Goal: Task Accomplishment & Management: Complete application form

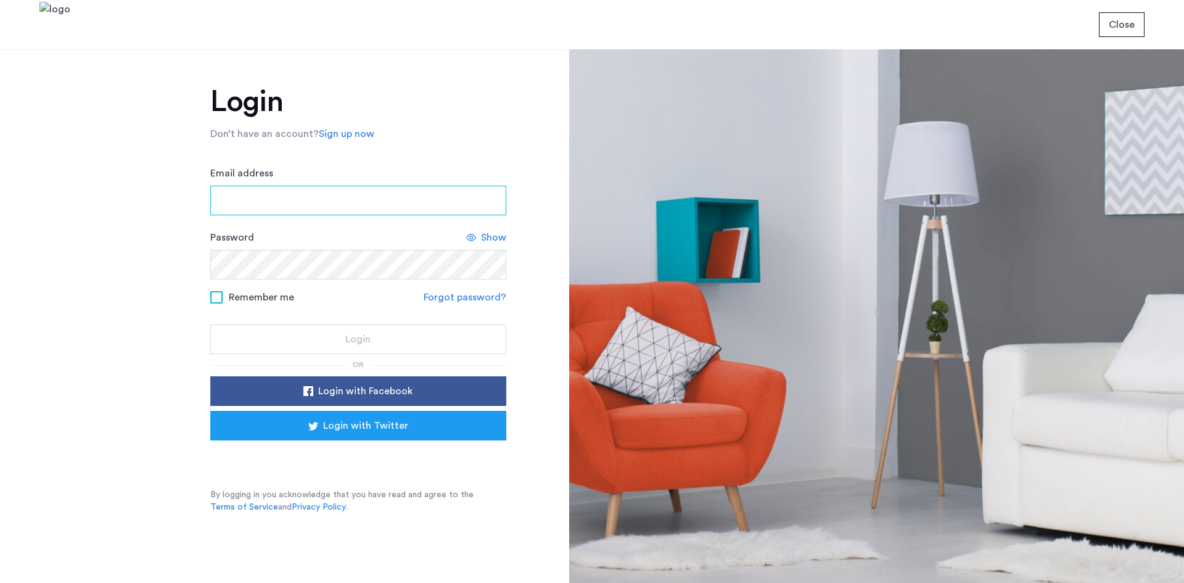
click at [457, 200] on input "Email address" at bounding box center [358, 201] width 296 height 30
click at [310, 183] on div "Email address" at bounding box center [358, 190] width 296 height 49
click at [305, 189] on input "Email address" at bounding box center [358, 201] width 296 height 30
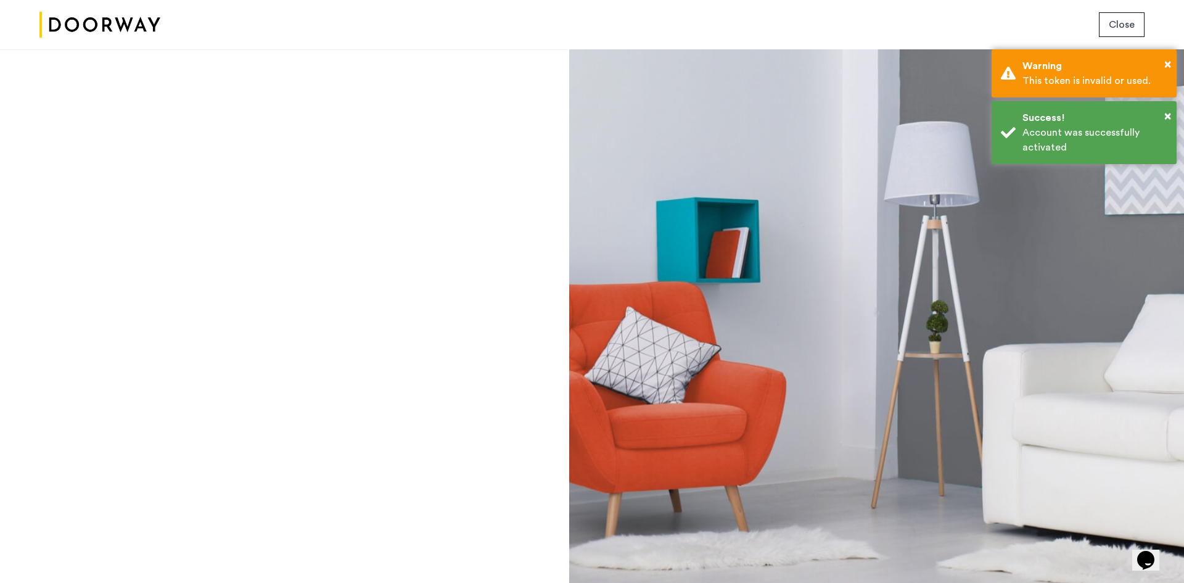
click at [94, 10] on img at bounding box center [99, 25] width 121 height 46
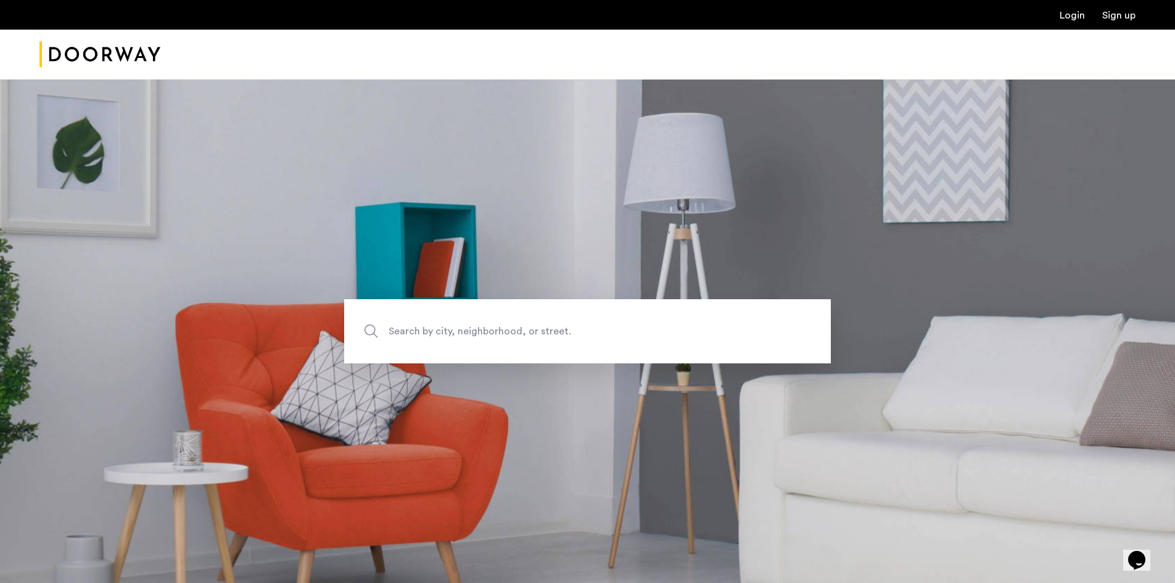
click at [1072, 18] on link "Login" at bounding box center [1071, 15] width 25 height 10
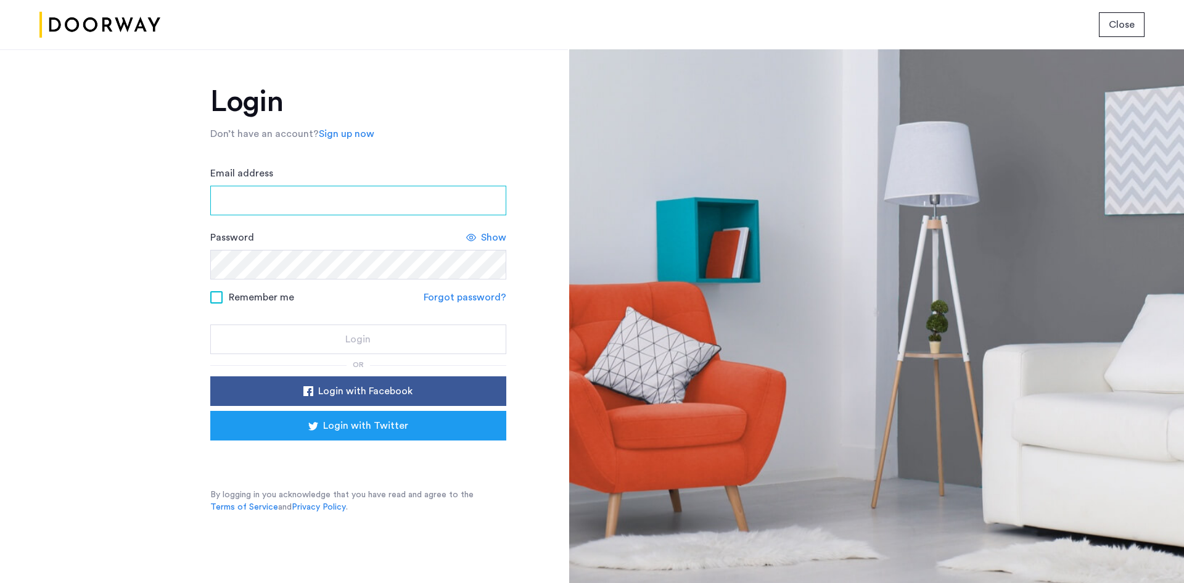
click at [350, 188] on input "Email address" at bounding box center [358, 201] width 296 height 30
type input "**********"
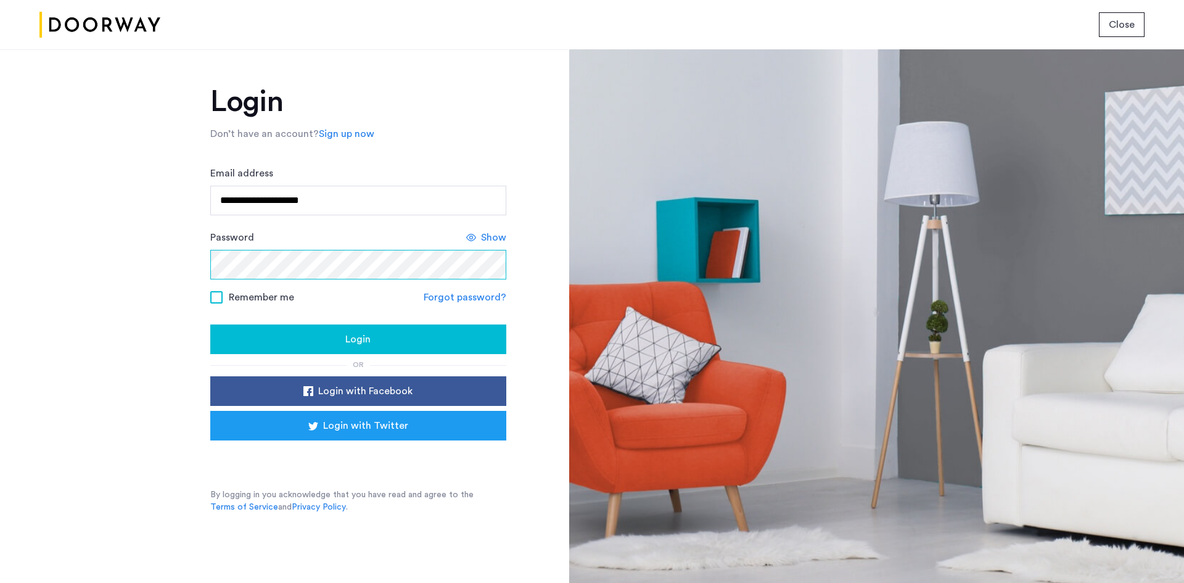
click at [210, 324] on button "Login" at bounding box center [358, 339] width 296 height 30
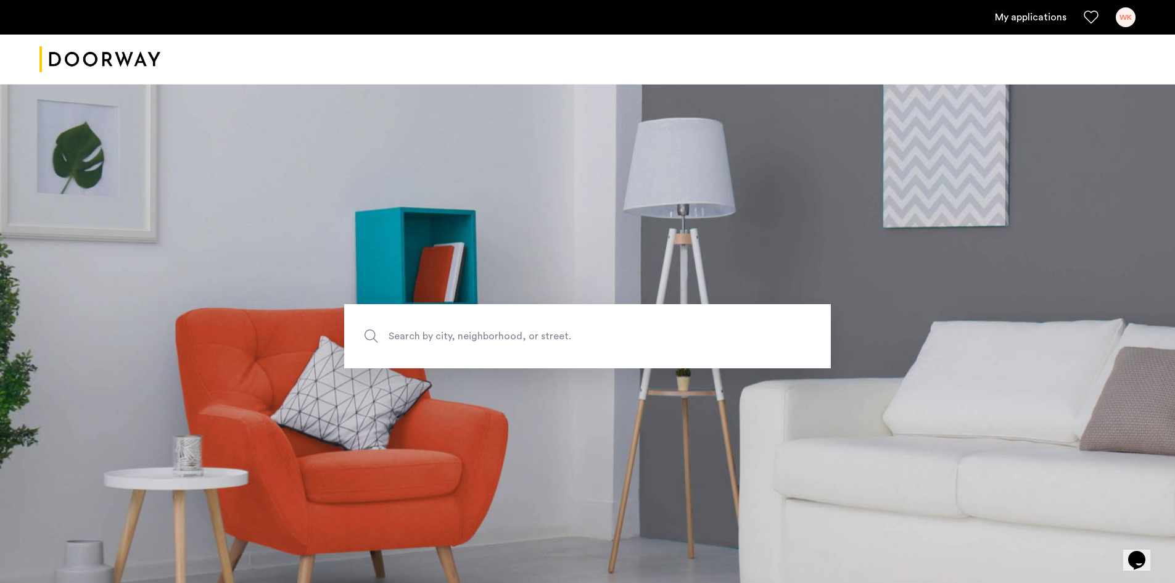
drag, startPoint x: 963, startPoint y: 262, endPoint x: 971, endPoint y: 260, distance: 7.6
click at [973, 260] on section "Search by city, neighborhood, or street." at bounding box center [587, 336] width 1175 height 504
click at [1093, 288] on section "Search by city, neighborhood, or street." at bounding box center [587, 336] width 1175 height 504
click at [1055, 13] on link "My applications" at bounding box center [1031, 17] width 72 height 15
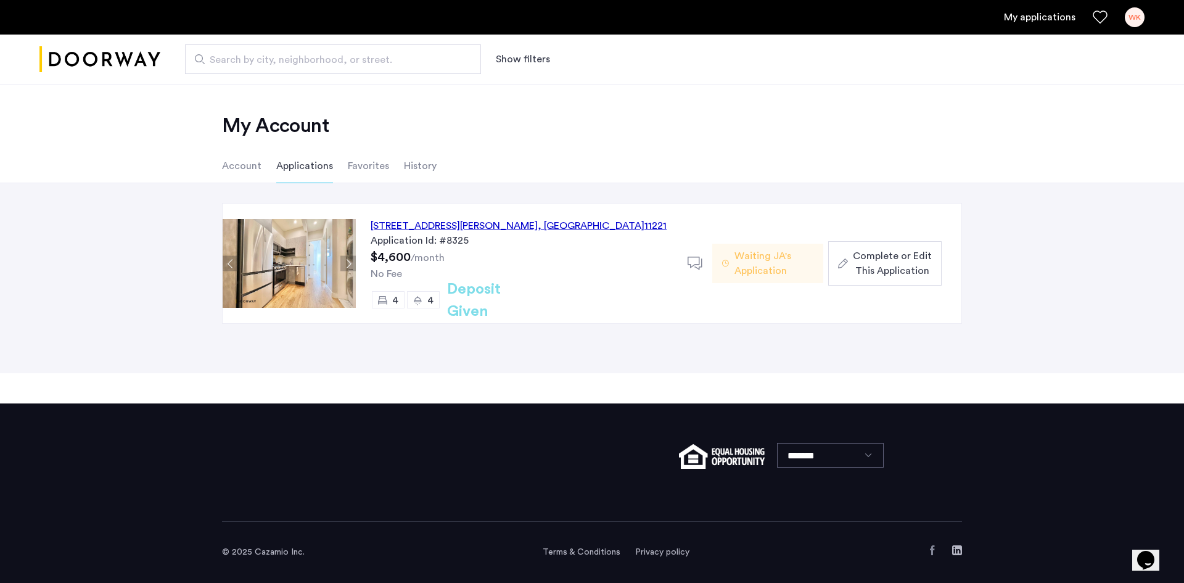
click at [428, 220] on div "856 Greene Avenue, Unit 2R, Brooklyn , NY 11221" at bounding box center [519, 225] width 296 height 15
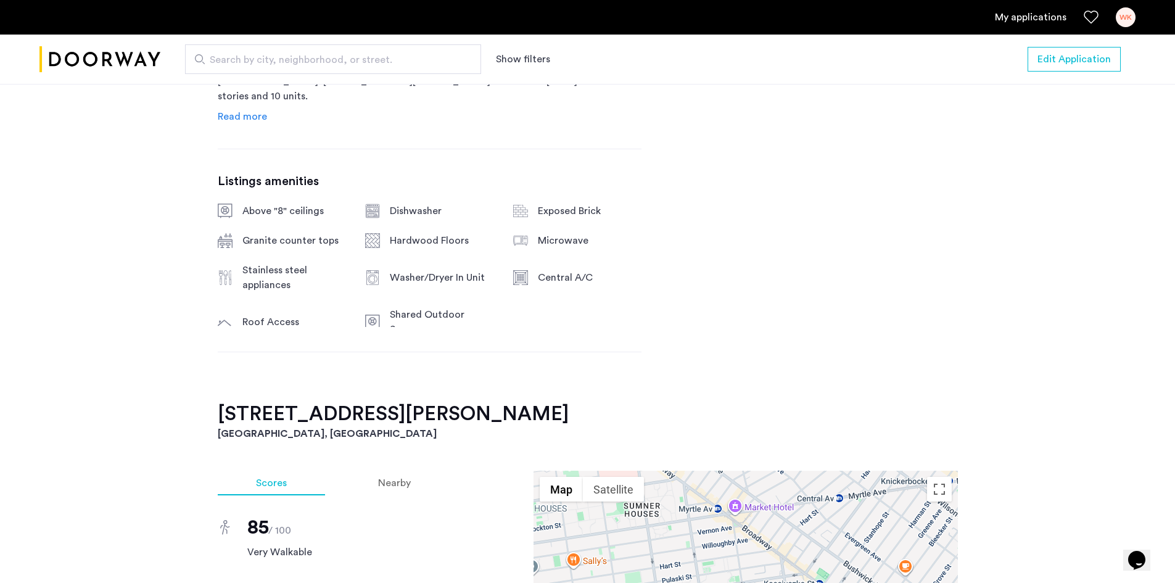
scroll to position [1110, 0]
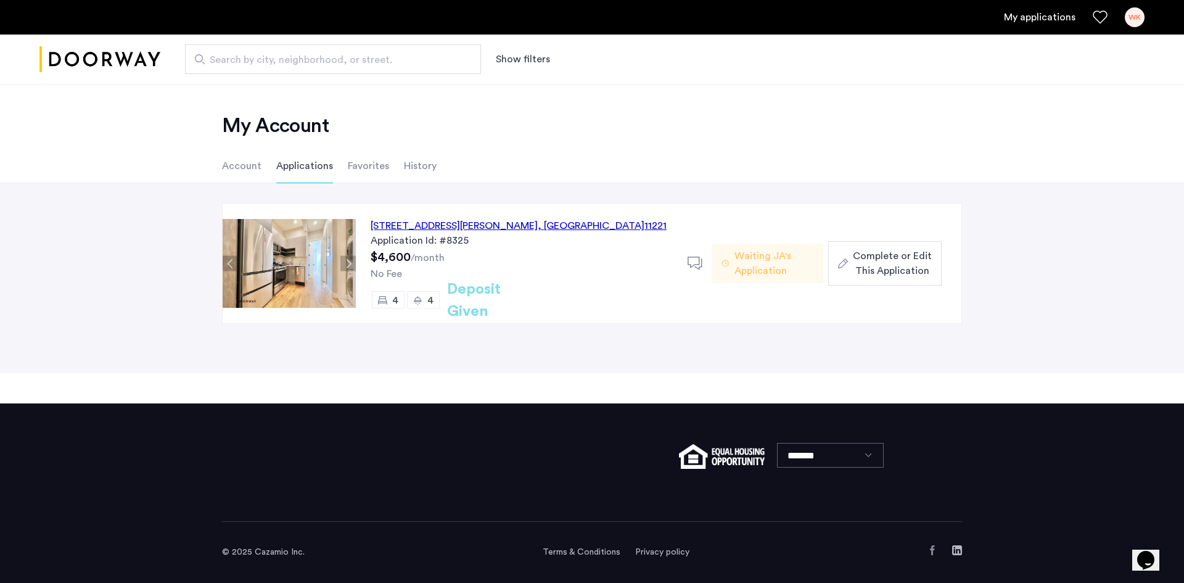
click at [877, 266] on span "Complete or Edit This Application" at bounding box center [892, 264] width 79 height 30
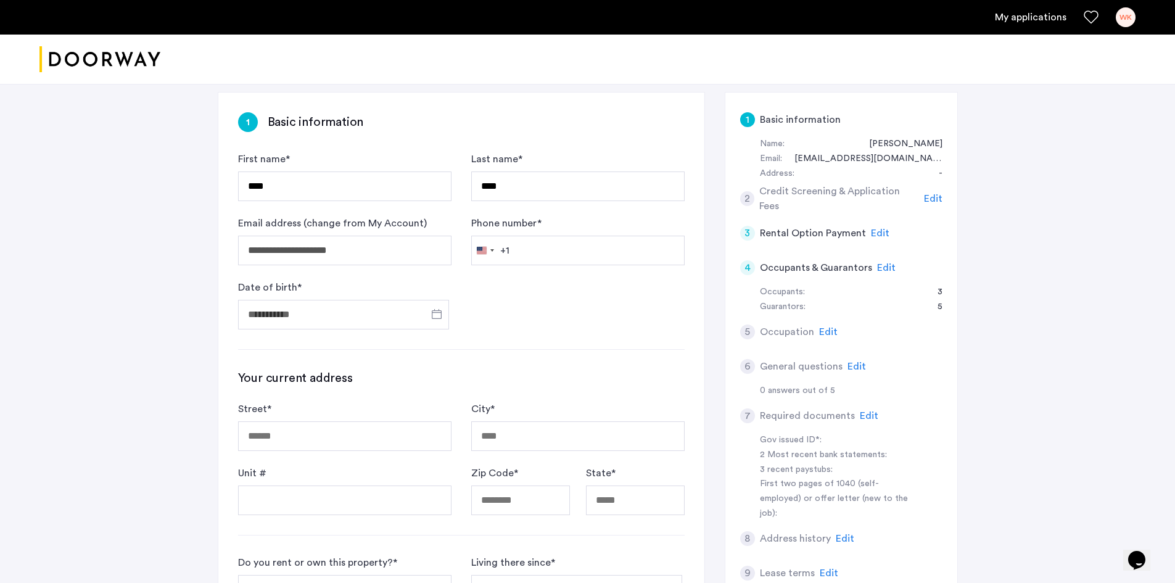
scroll to position [308, 0]
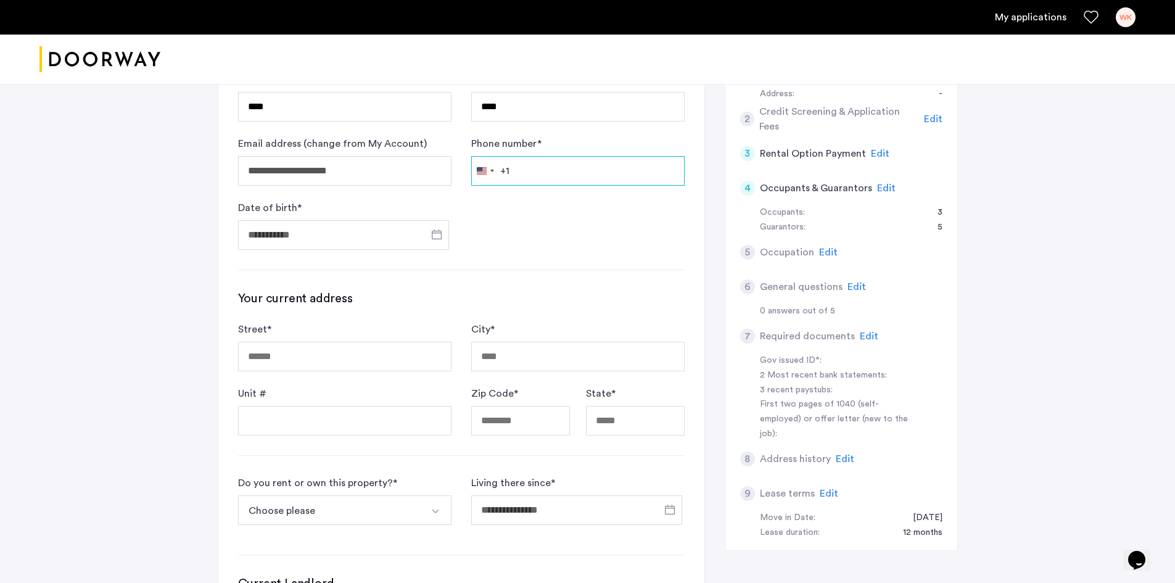
drag, startPoint x: 590, startPoint y: 129, endPoint x: 622, endPoint y: 136, distance: 32.2
click at [590, 156] on input "Phone number *" at bounding box center [577, 171] width 213 height 30
type input "**********"
click at [439, 220] on span "Open calendar" at bounding box center [437, 235] width 30 height 30
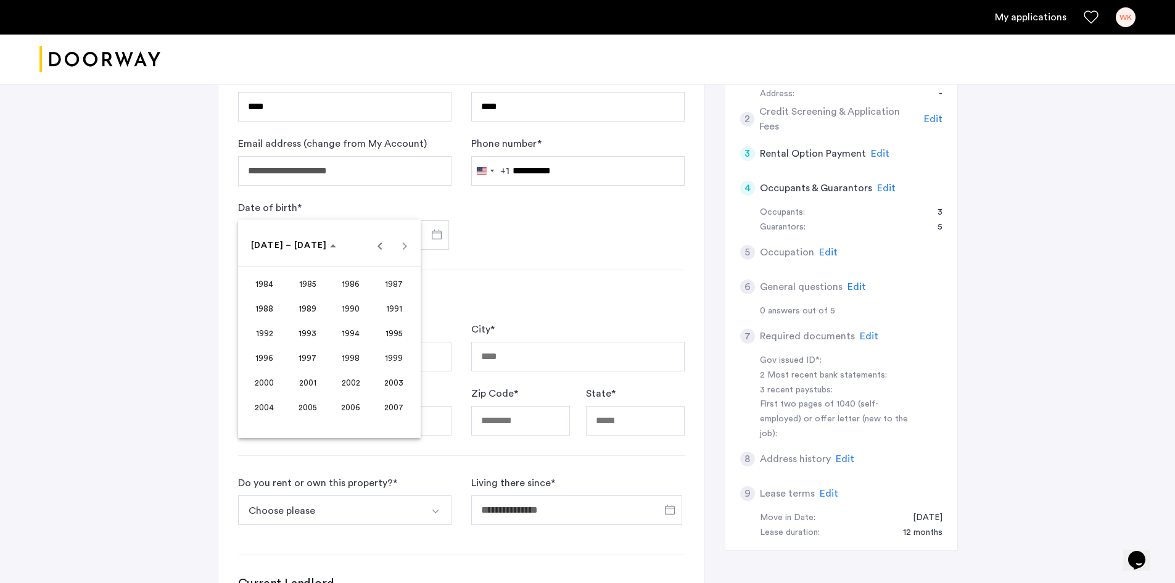
drag, startPoint x: 265, startPoint y: 385, endPoint x: 259, endPoint y: 395, distance: 11.3
click at [260, 393] on button "2000" at bounding box center [264, 382] width 43 height 25
click at [340, 361] on span "NOV" at bounding box center [350, 358] width 39 height 22
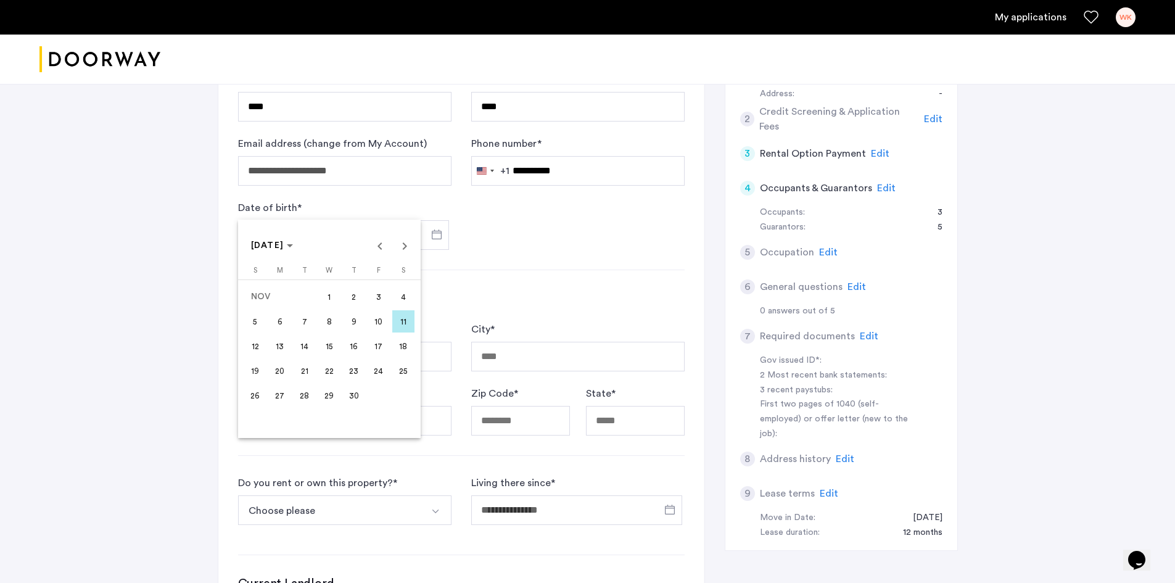
click at [331, 301] on span "1" at bounding box center [329, 297] width 22 height 22
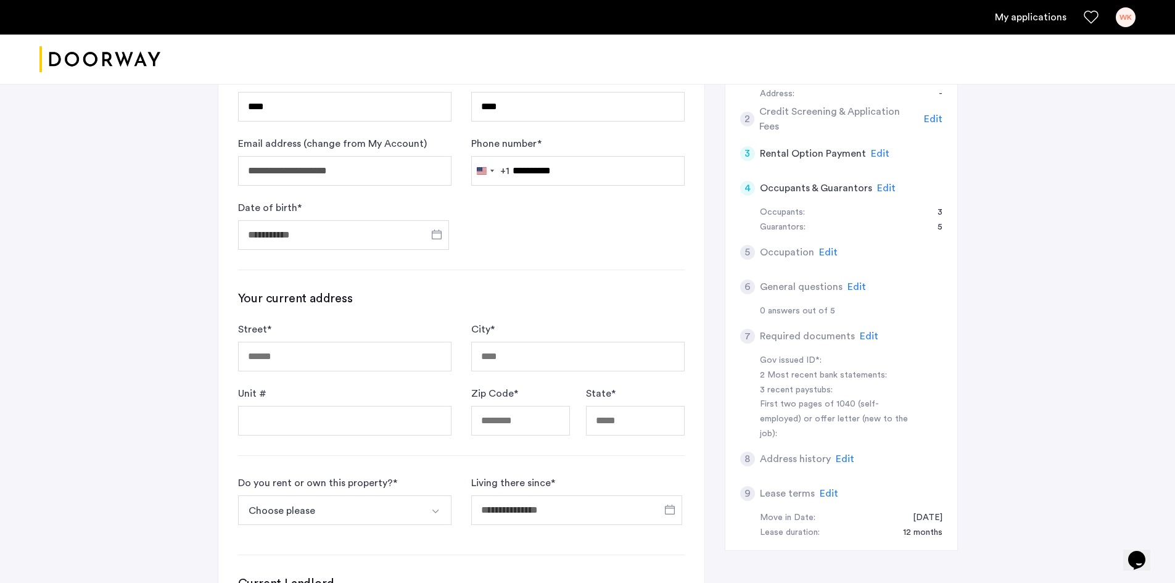
type input "**********"
click at [355, 342] on input "Street *" at bounding box center [344, 357] width 213 height 30
type input "**********"
type input "*****"
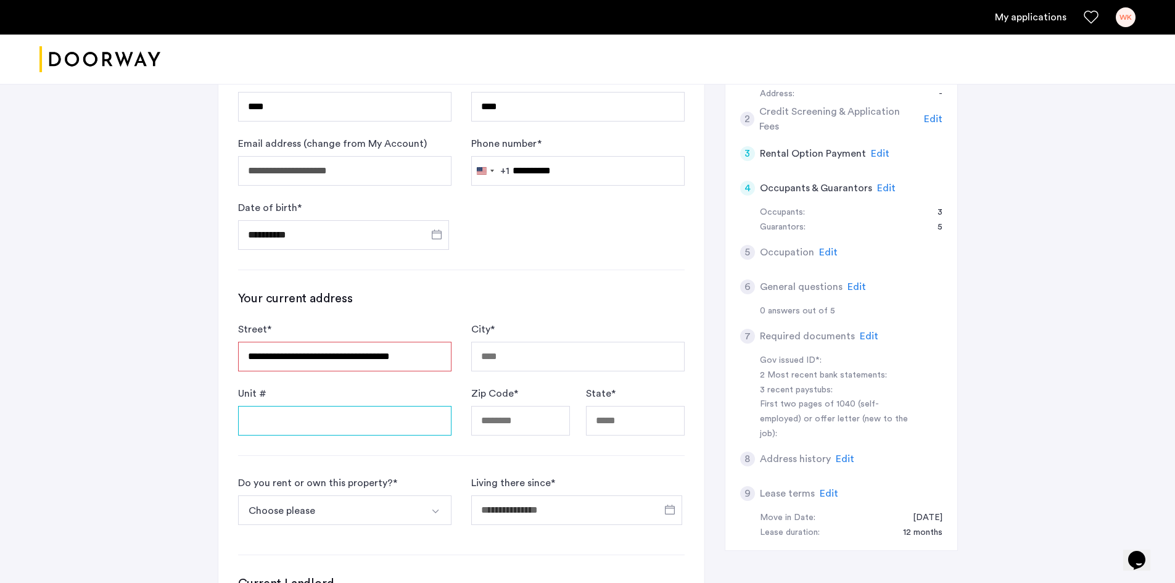
type input "**"
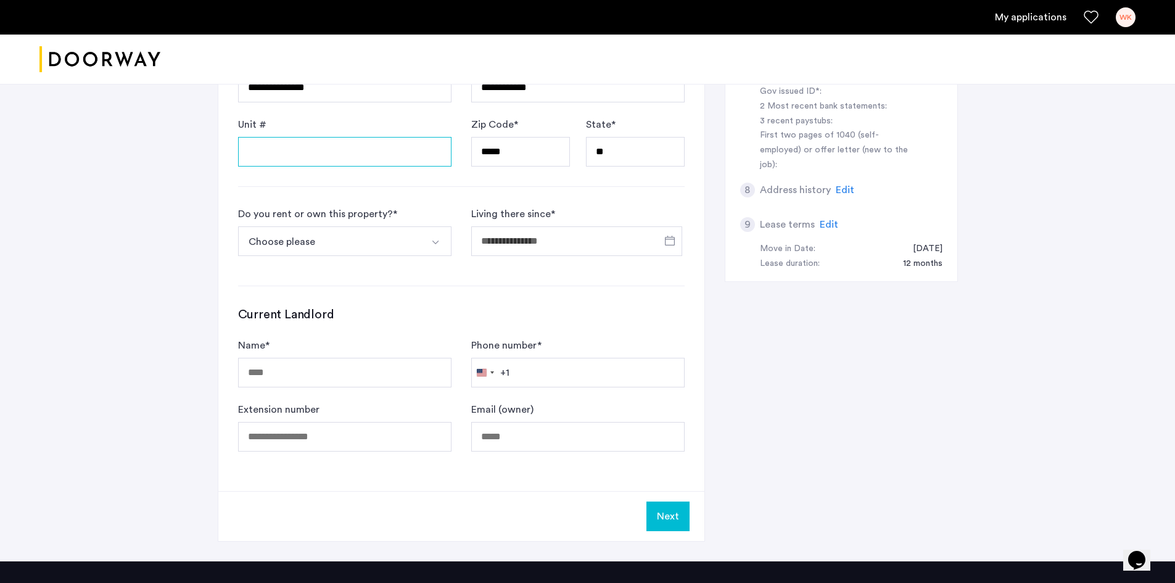
scroll to position [555, 0]
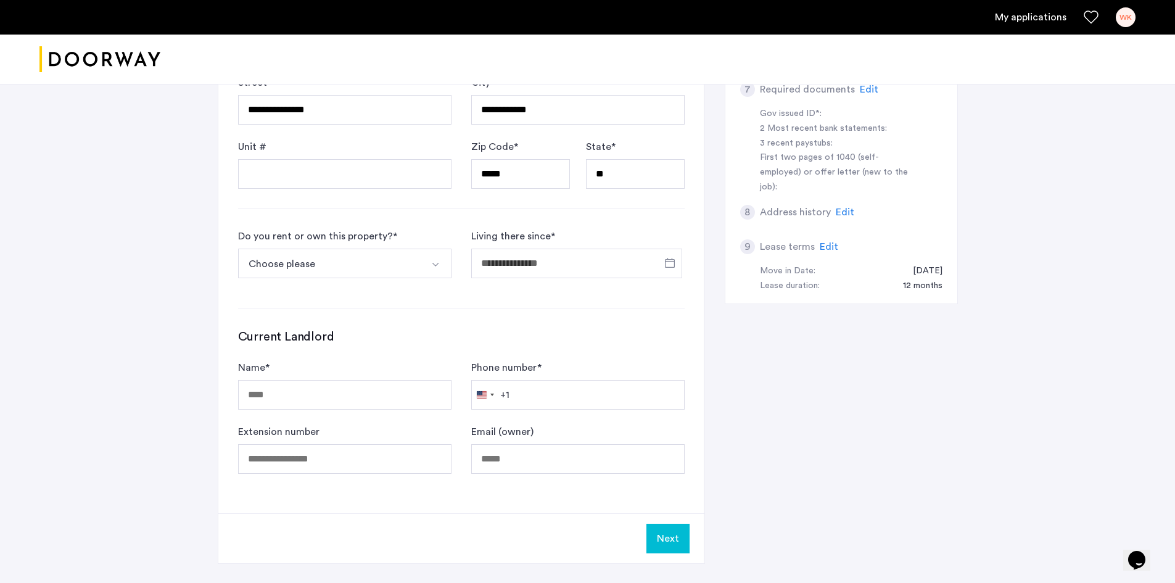
click at [361, 249] on button "Choose please" at bounding box center [330, 264] width 184 height 30
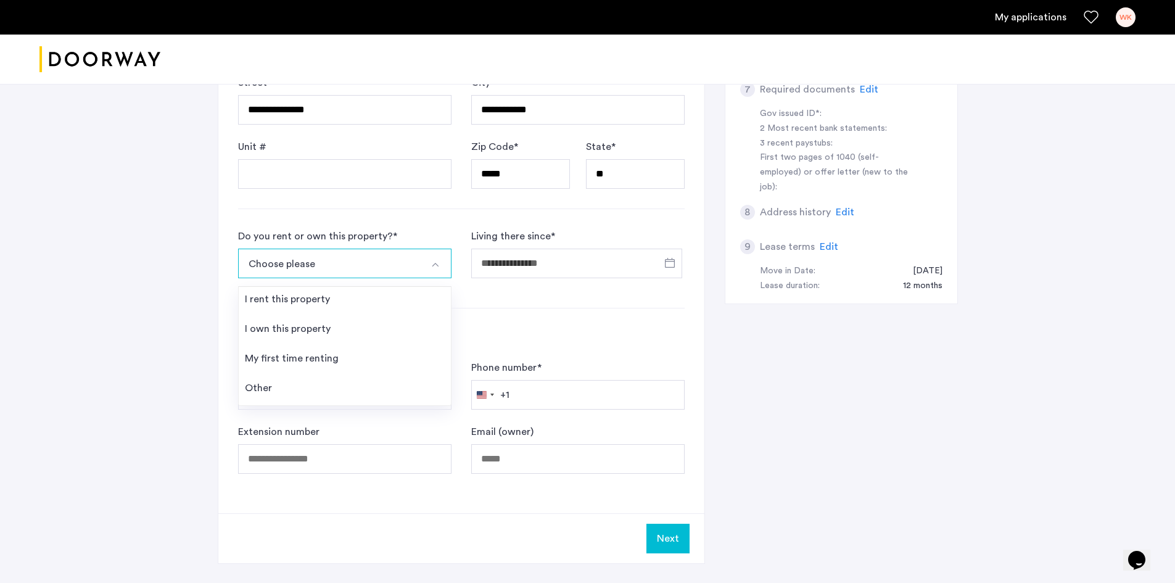
click at [332, 287] on li "I rent this property" at bounding box center [345, 302] width 212 height 30
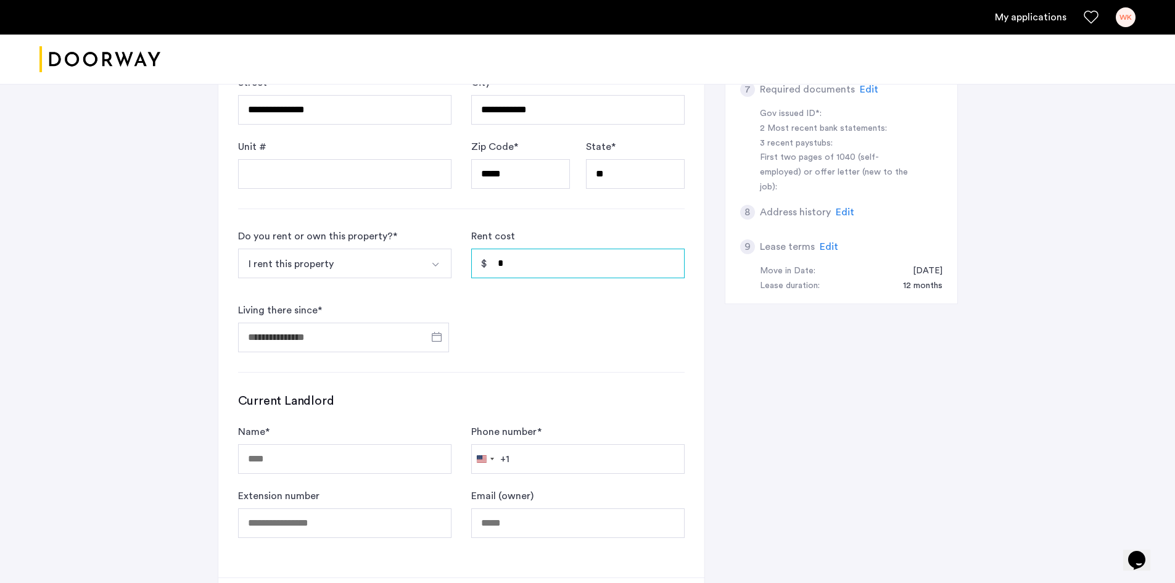
click at [517, 249] on input "*" at bounding box center [577, 264] width 213 height 30
type input "*"
type input "*****"
click at [333, 322] on input "Living there since *" at bounding box center [343, 337] width 211 height 30
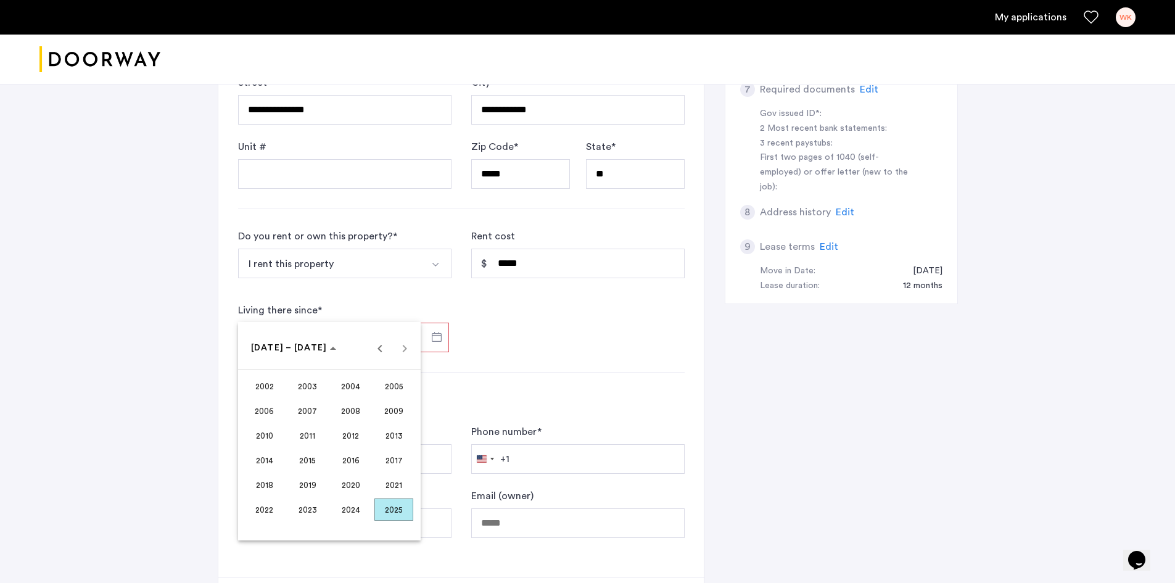
click at [305, 507] on span "2023" at bounding box center [307, 509] width 39 height 22
click at [344, 425] on span "JUL" at bounding box center [350, 435] width 39 height 22
drag, startPoint x: 399, startPoint y: 400, endPoint x: 387, endPoint y: 397, distance: 12.7
click at [398, 400] on span "1" at bounding box center [403, 399] width 22 height 22
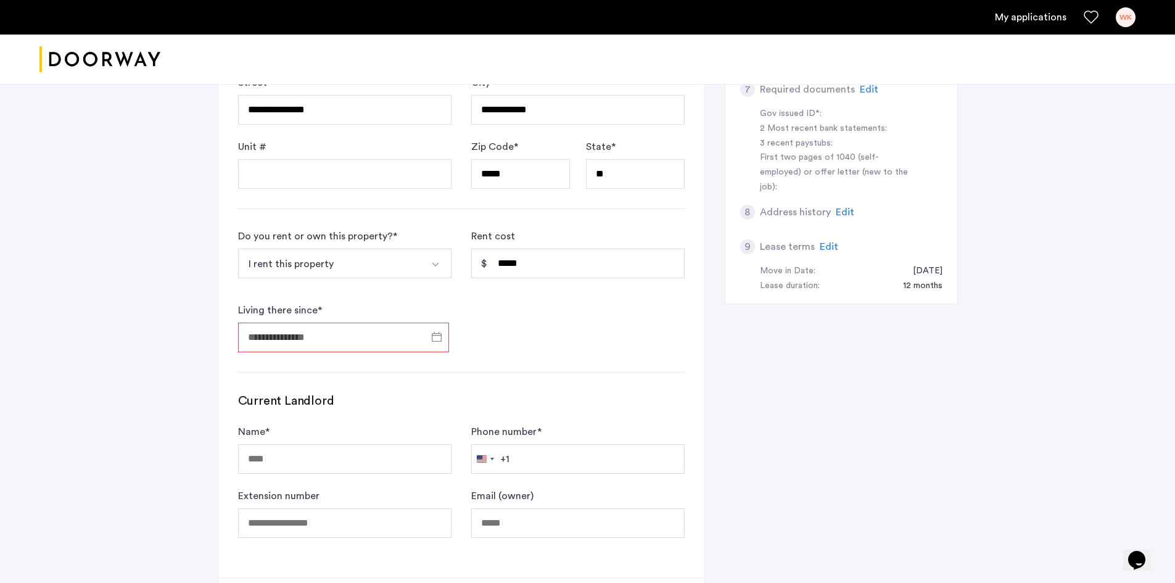
type input "**********"
click at [385, 444] on input "Name *" at bounding box center [344, 459] width 213 height 30
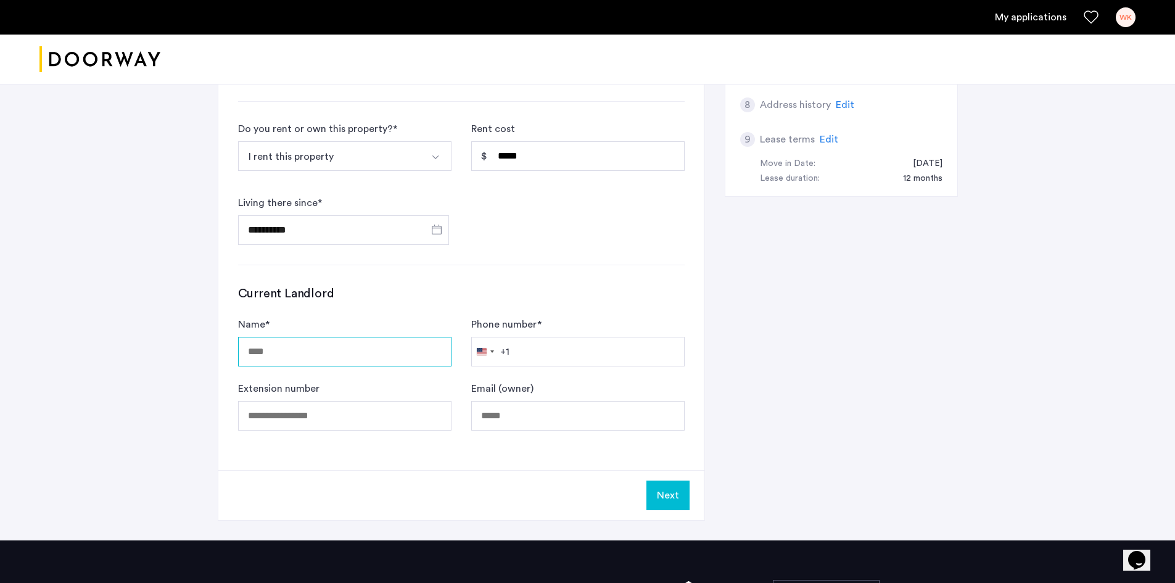
scroll to position [678, 0]
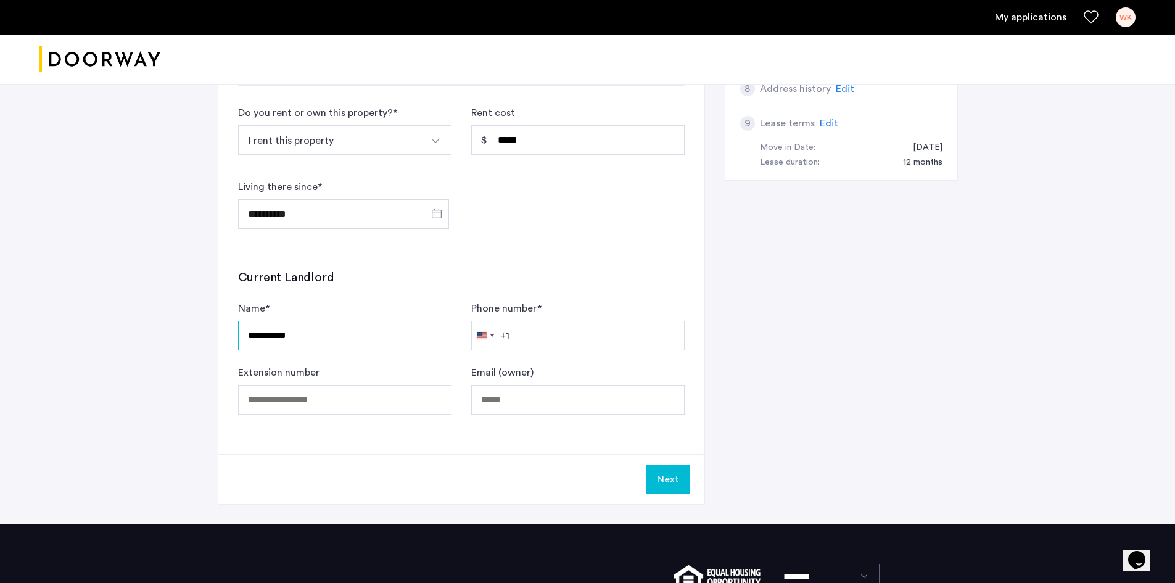
type input "**********"
click at [675, 464] on button "Next" at bounding box center [667, 479] width 43 height 30
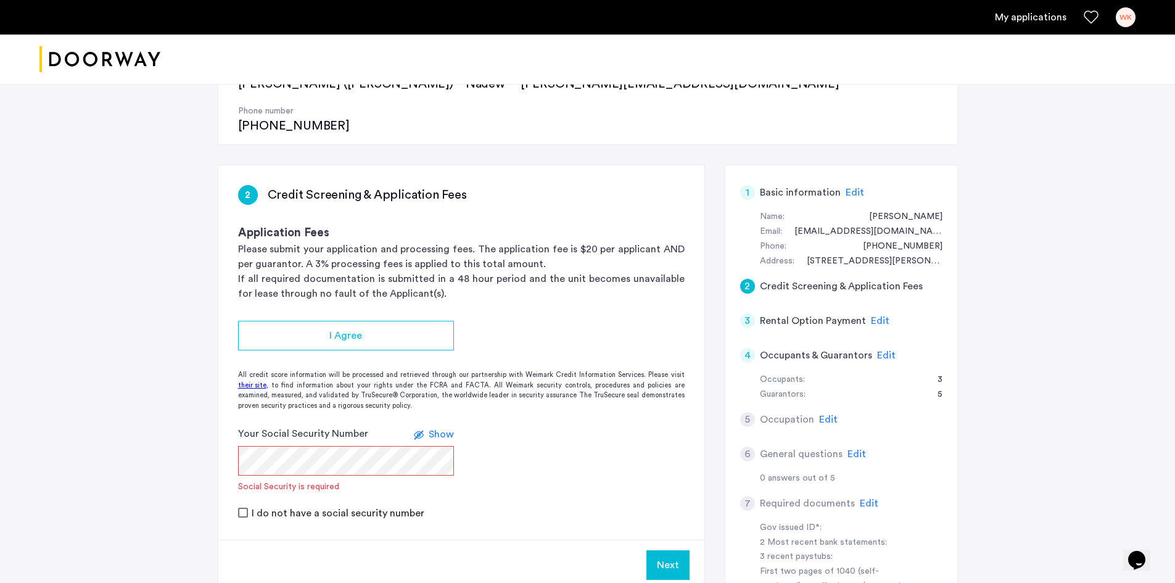
scroll to position [185, 0]
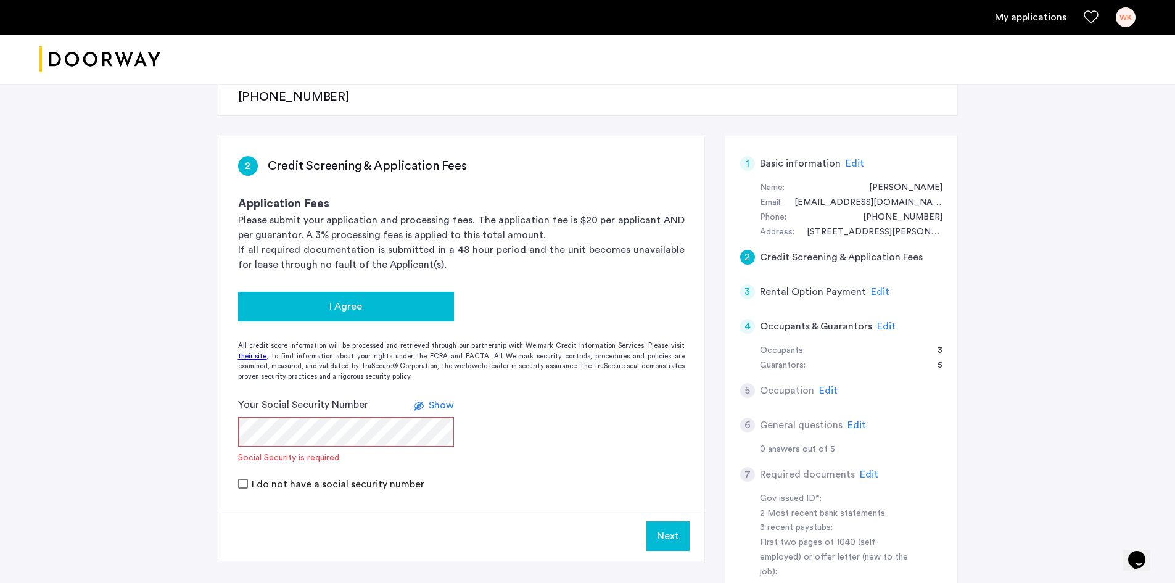
click at [405, 299] on div "I Agree" at bounding box center [346, 306] width 196 height 15
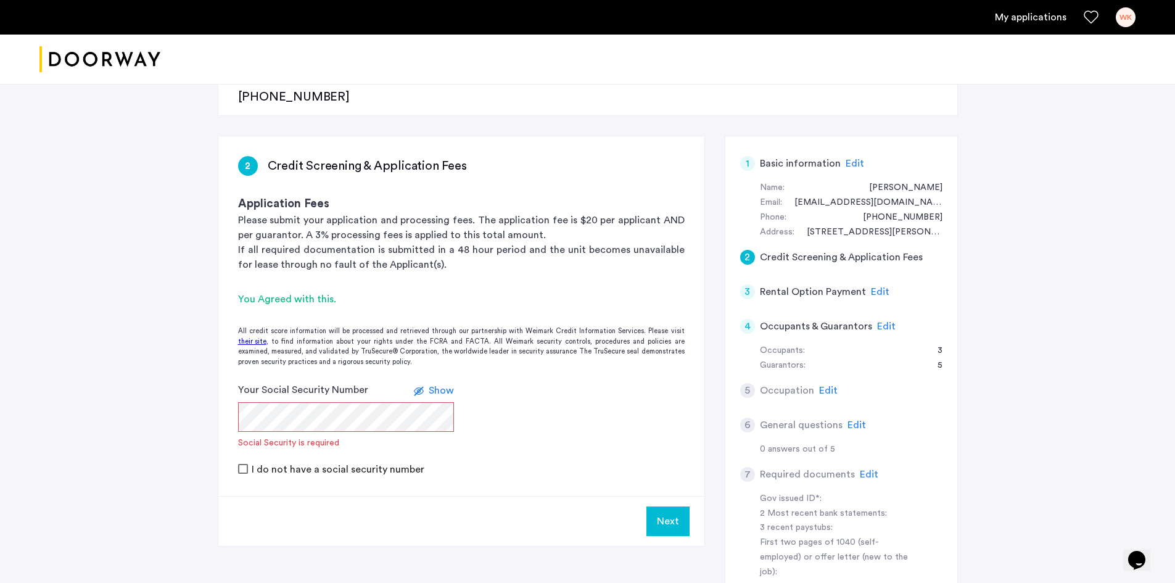
click at [340, 382] on label "Your Social Security Number" at bounding box center [303, 389] width 130 height 15
click at [340, 382] on div "Your Social Security Number Show Social Security is required" at bounding box center [346, 415] width 216 height 67
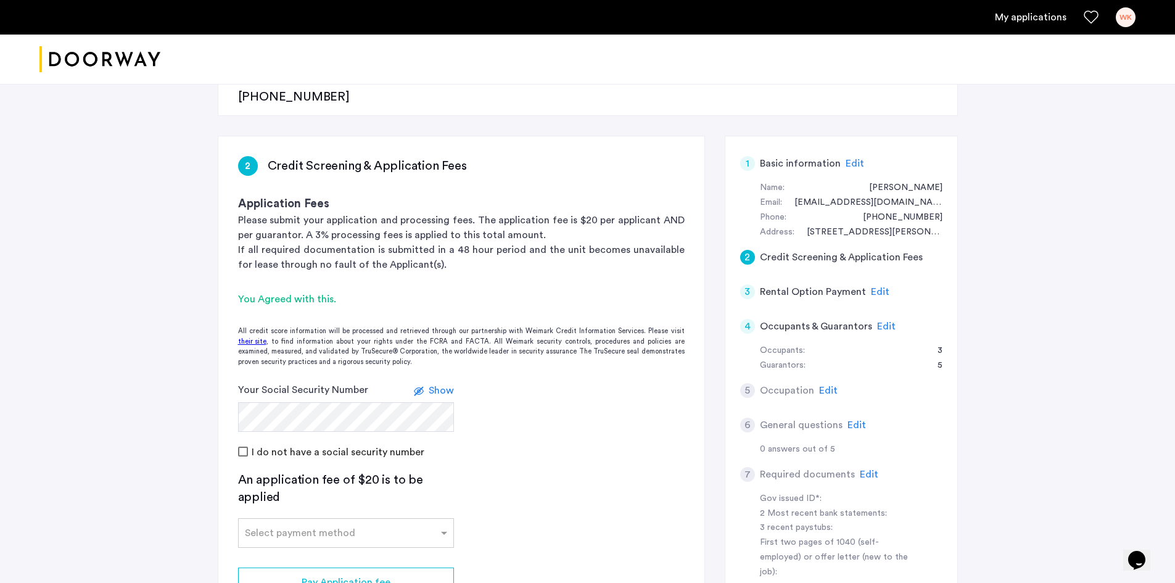
click at [426, 383] on label at bounding box center [421, 390] width 15 height 15
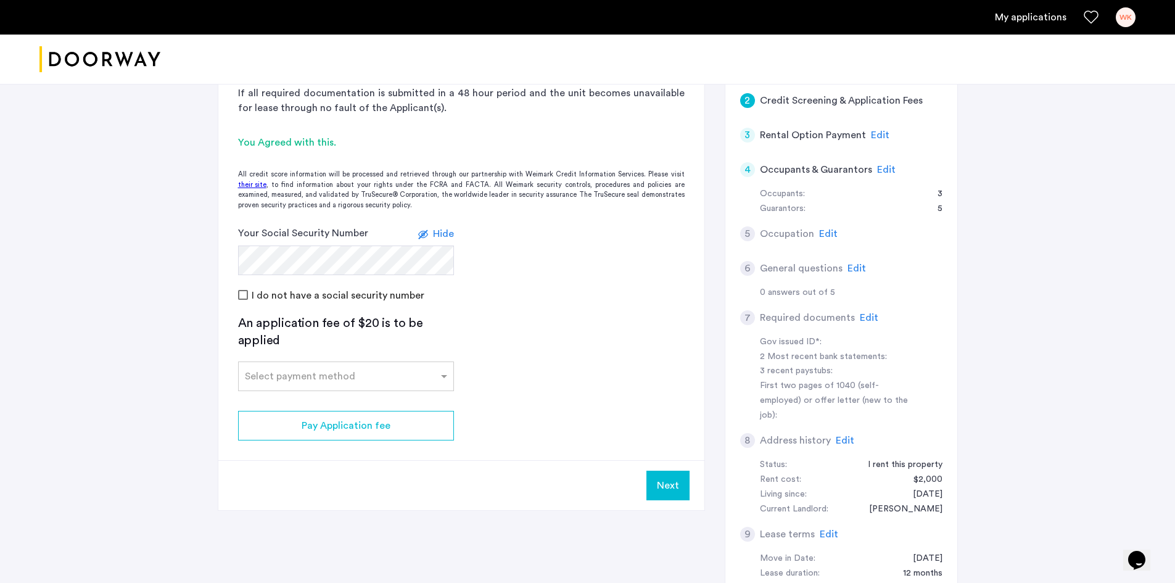
scroll to position [370, 0]
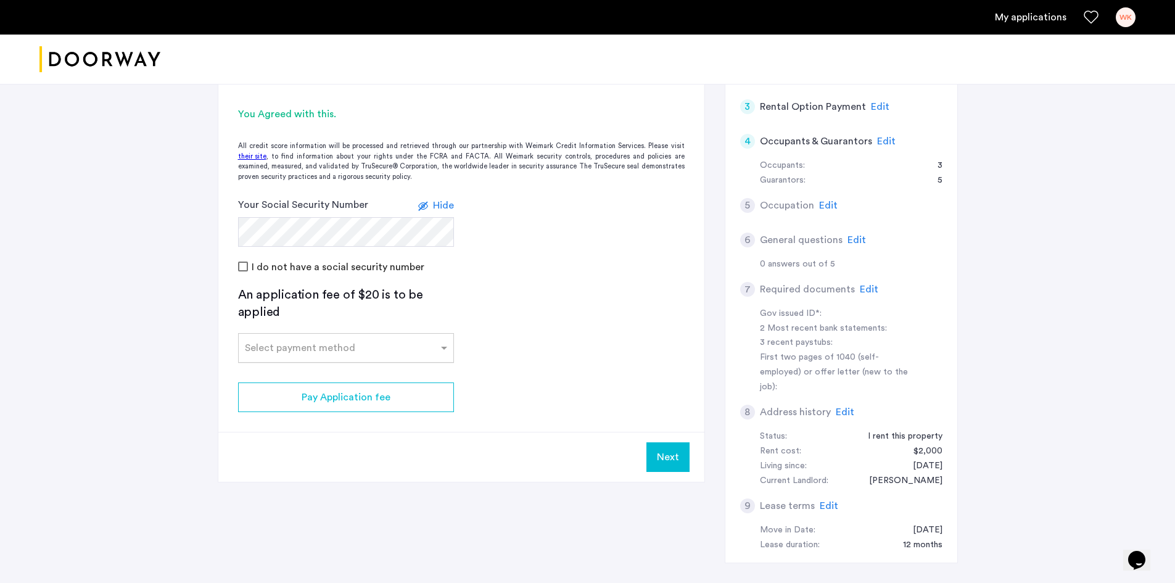
click at [422, 340] on div "Select payment method" at bounding box center [338, 347] width 199 height 15
click at [404, 363] on div "Credit Card" at bounding box center [346, 375] width 215 height 25
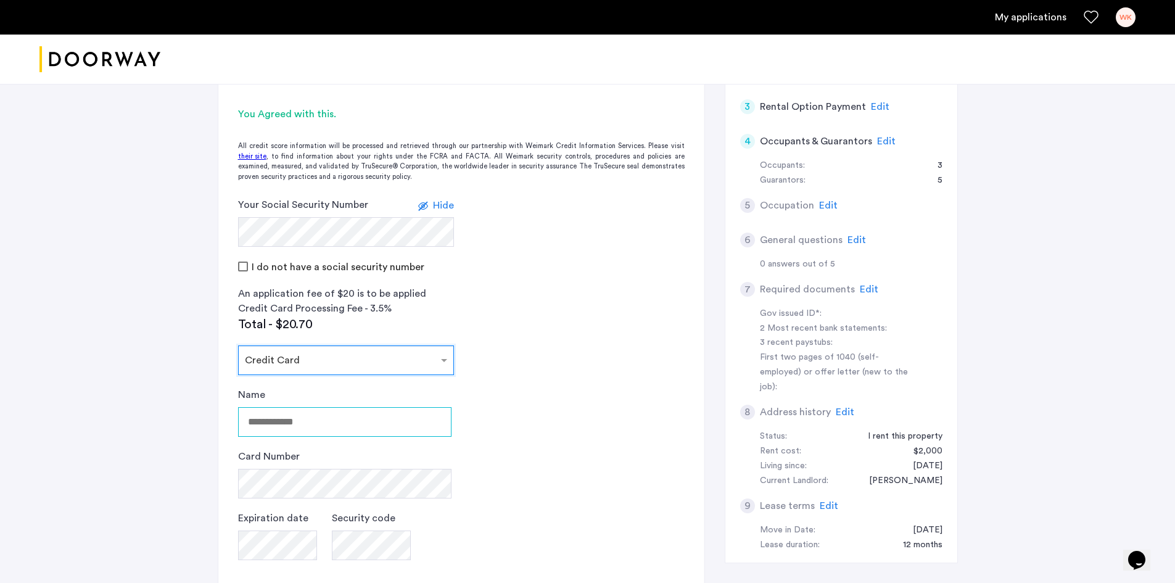
click at [321, 407] on input "Name" at bounding box center [344, 422] width 213 height 30
type input "**********"
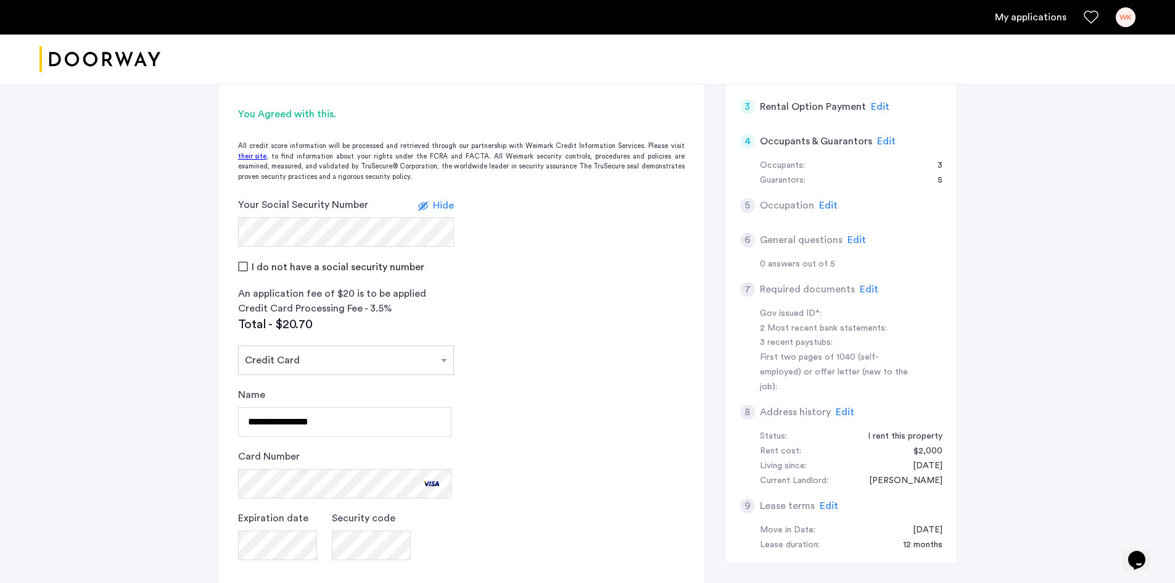
drag, startPoint x: 620, startPoint y: 214, endPoint x: 616, endPoint y: 234, distance: 20.7
click at [620, 214] on form "Your Social Security Number Hide I do not have a social security number" at bounding box center [461, 235] width 486 height 76
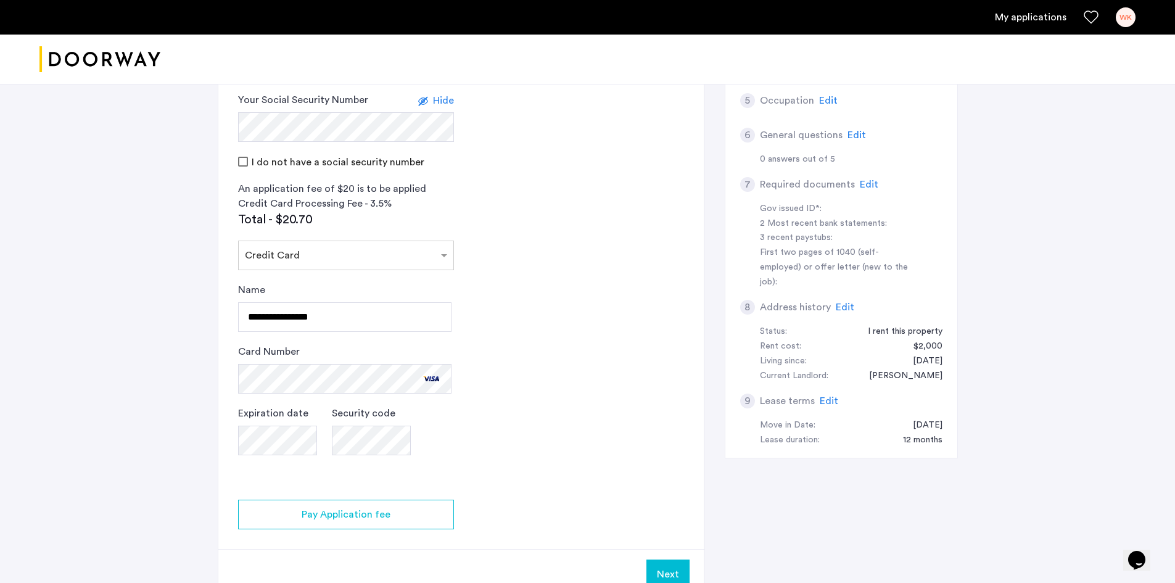
scroll to position [555, 0]
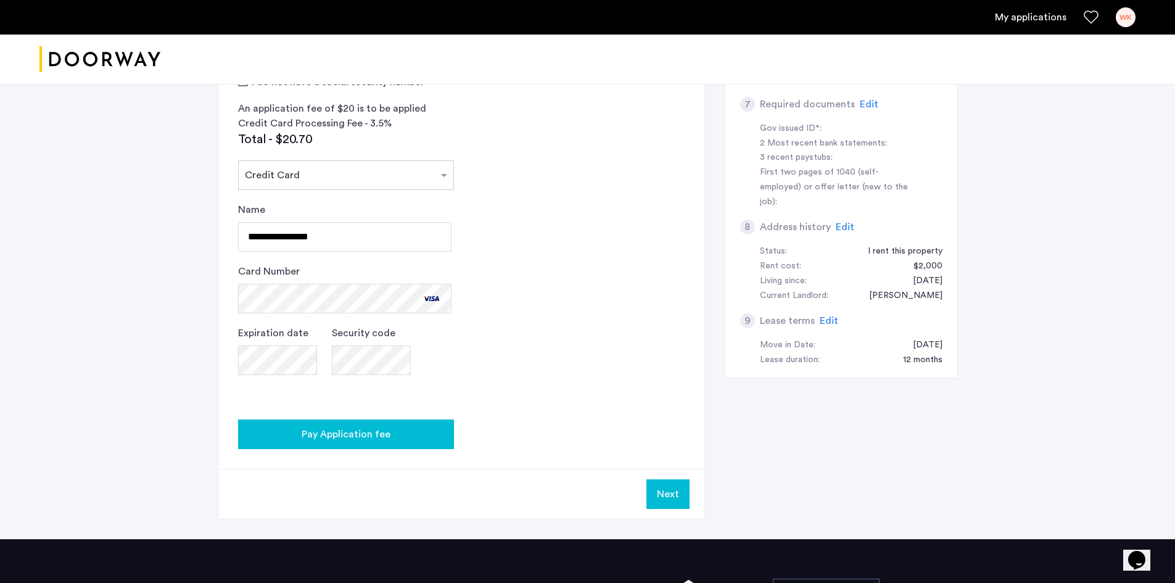
click at [440, 427] on div "Pay Application fee" at bounding box center [346, 434] width 196 height 15
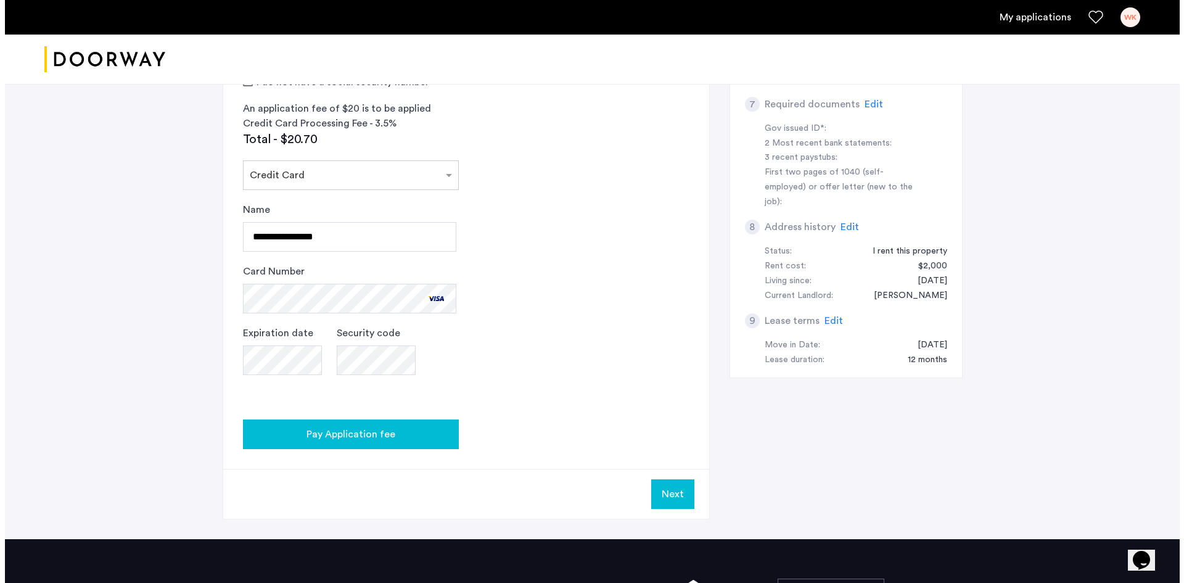
scroll to position [0, 0]
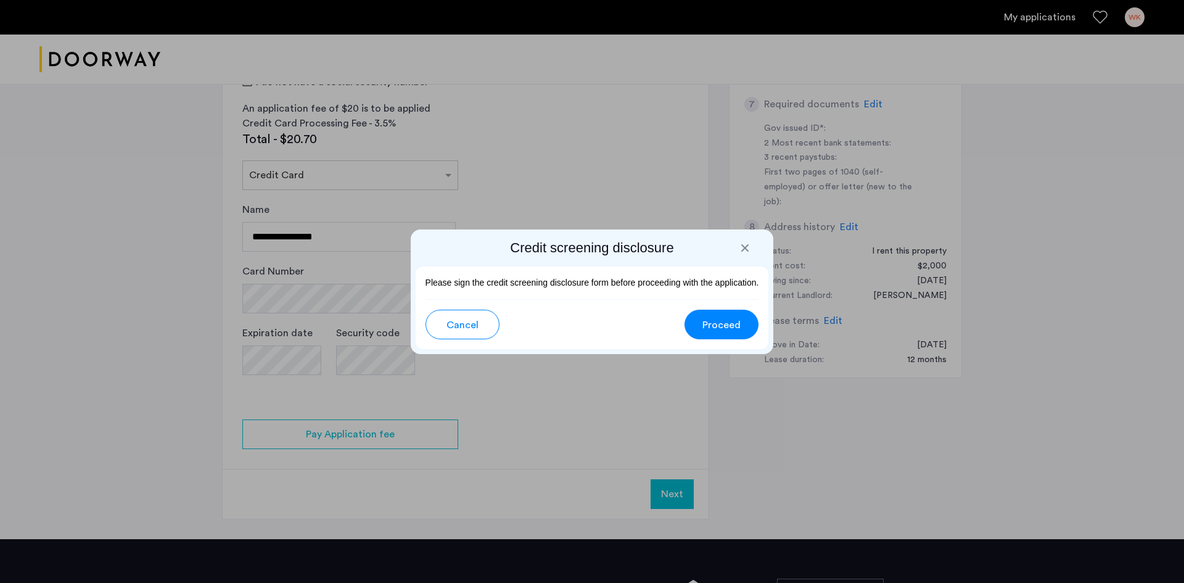
click at [745, 245] on div at bounding box center [745, 248] width 12 height 12
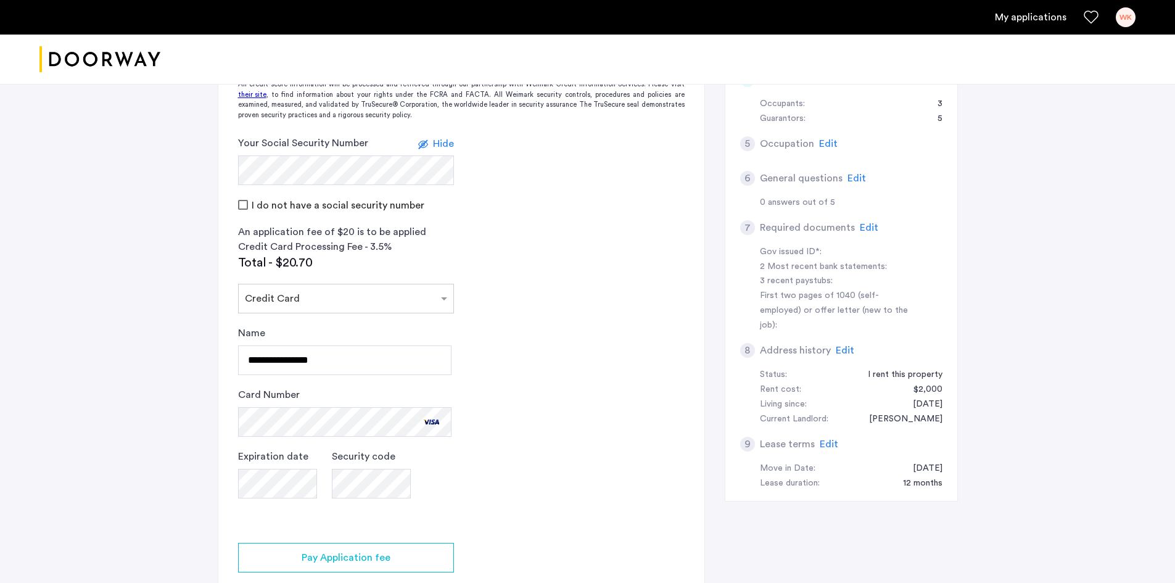
scroll to position [649, 0]
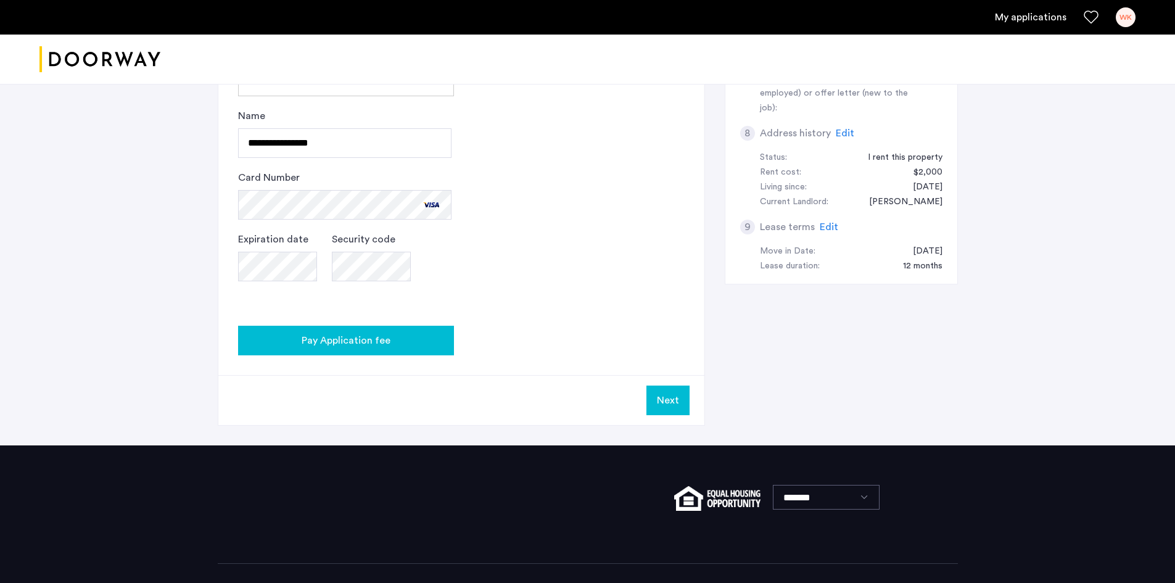
click at [402, 326] on button "Pay Application fee" at bounding box center [346, 341] width 216 height 30
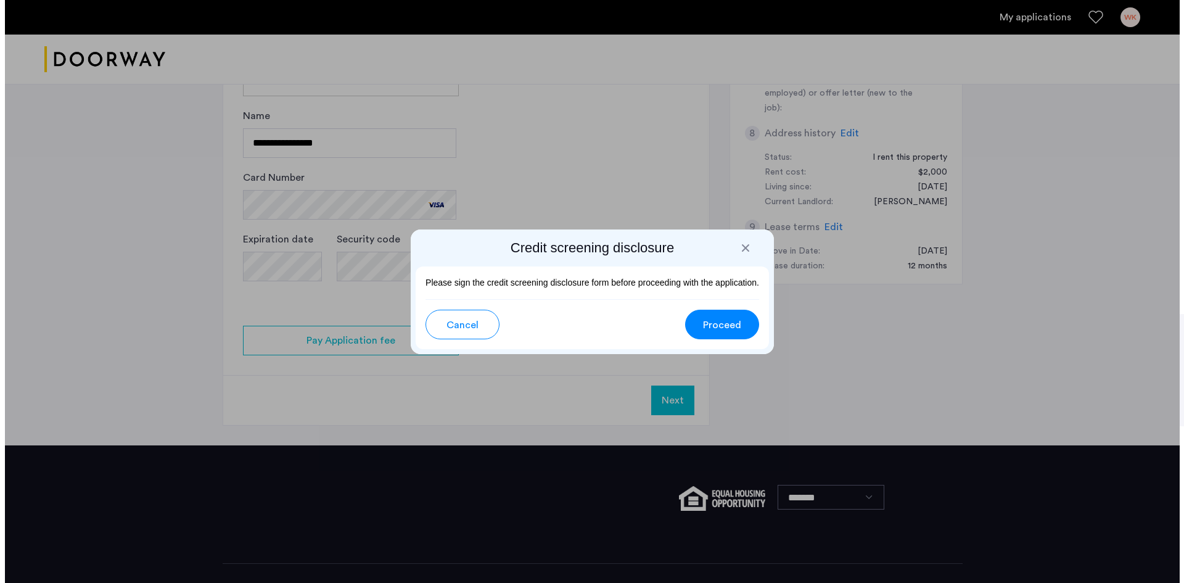
scroll to position [0, 0]
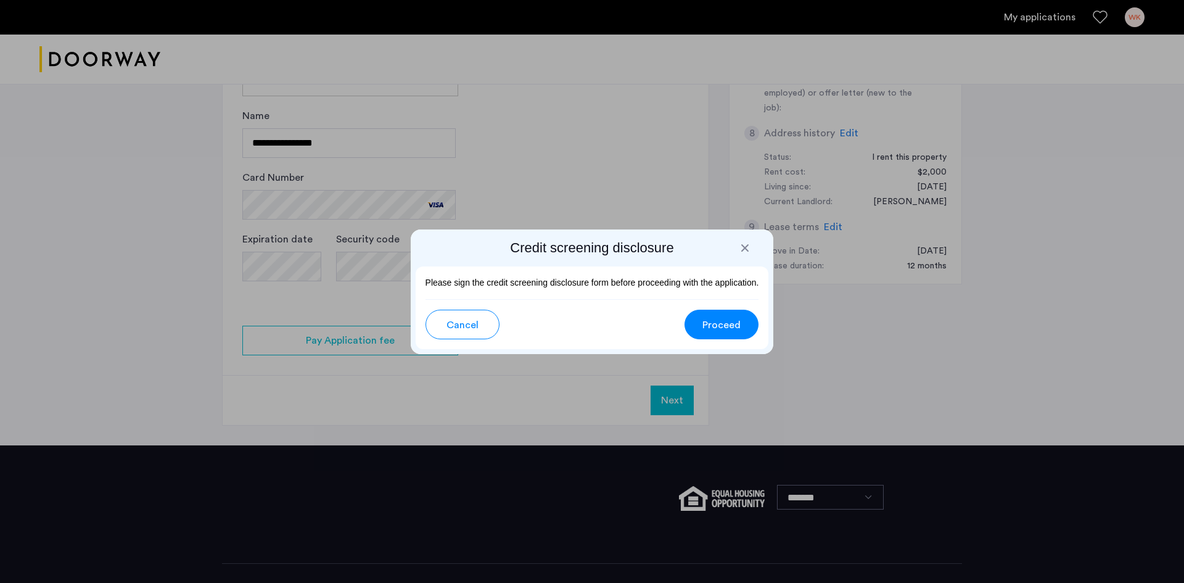
click at [748, 245] on div at bounding box center [745, 248] width 12 height 12
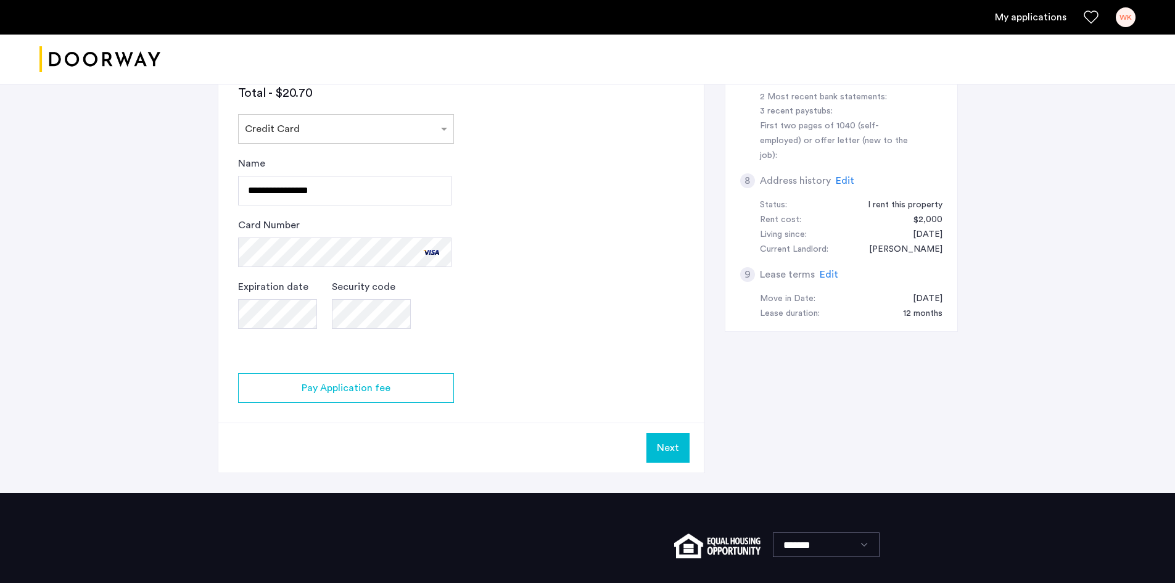
scroll to position [649, 0]
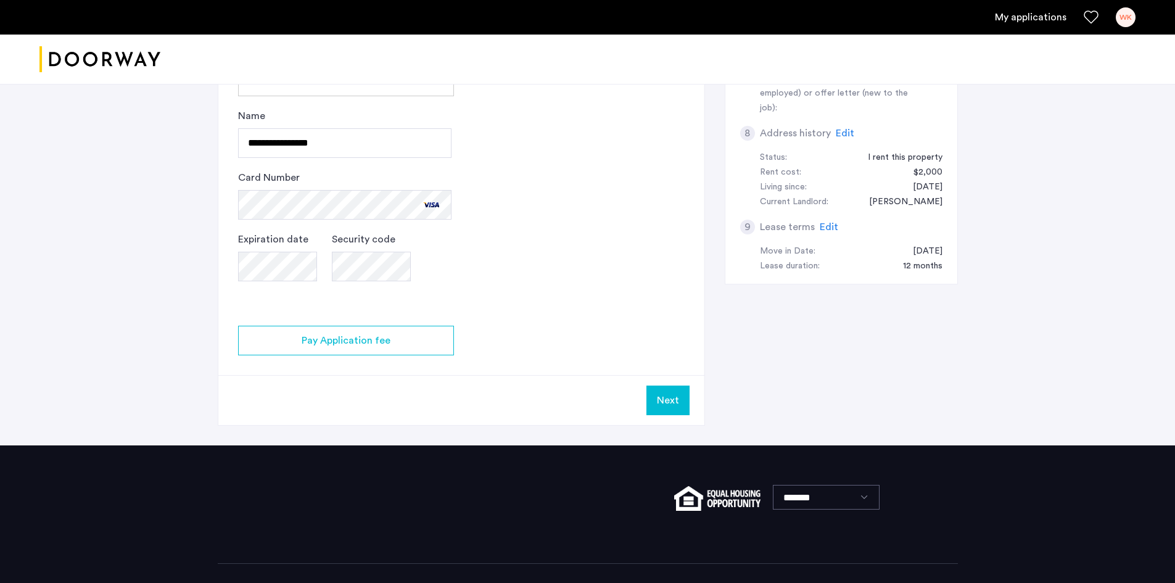
click at [663, 385] on button "Next" at bounding box center [667, 400] width 43 height 30
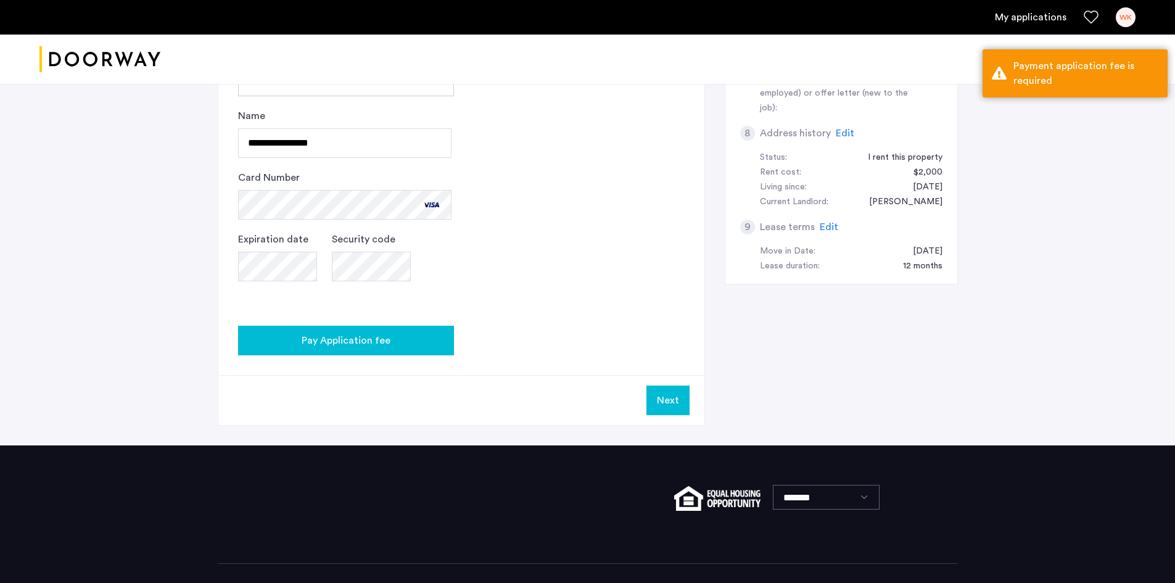
click at [424, 333] on div "Pay Application fee" at bounding box center [346, 340] width 196 height 15
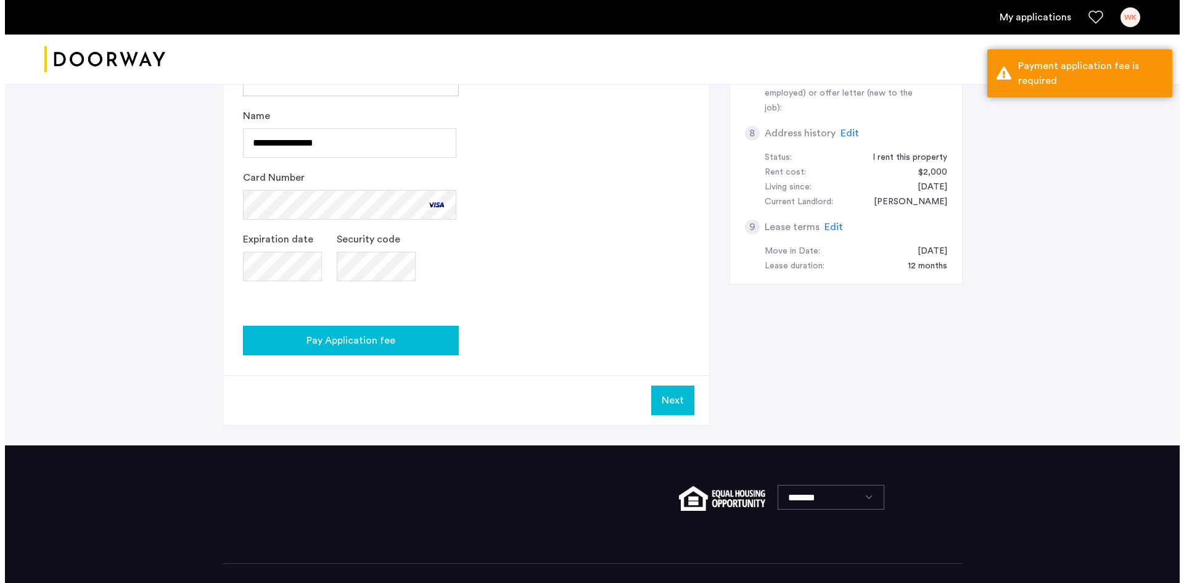
scroll to position [0, 0]
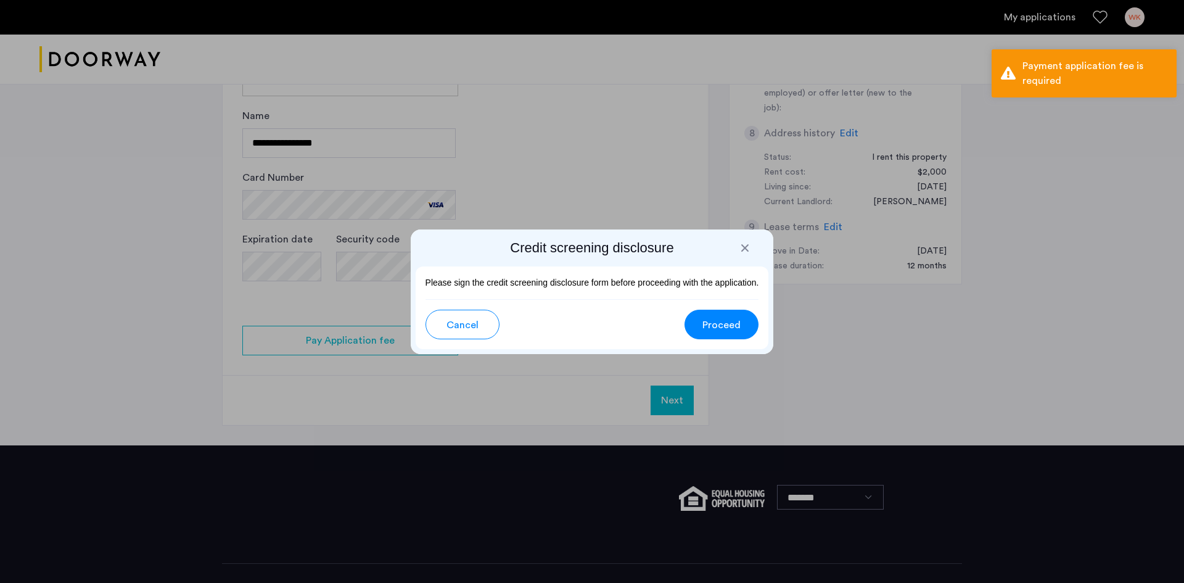
click at [688, 330] on button "Proceed" at bounding box center [721, 325] width 74 height 30
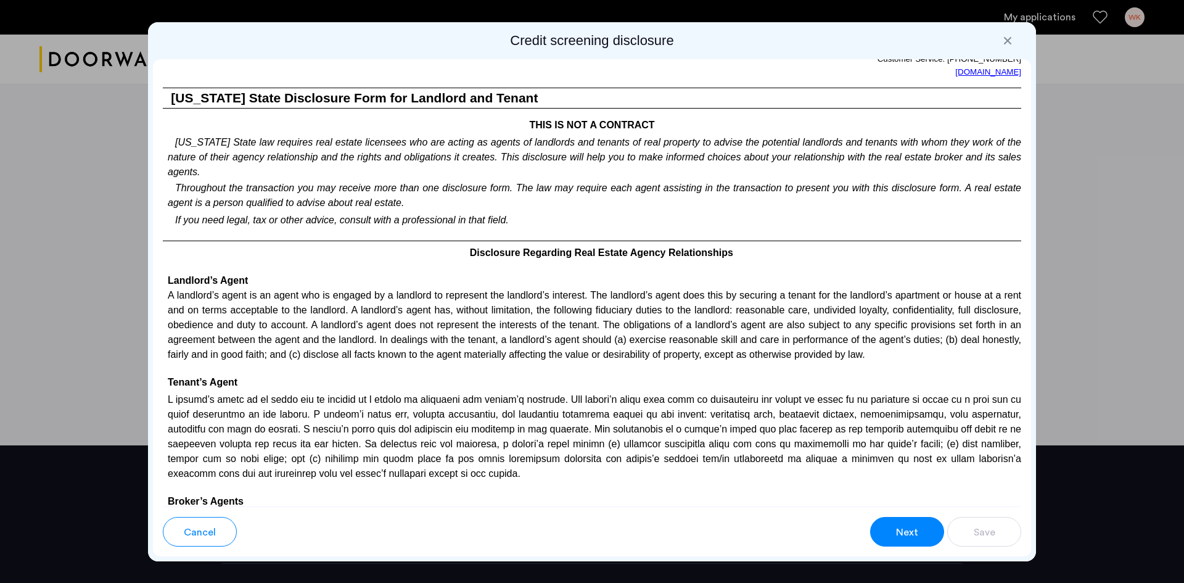
scroll to position [2097, 0]
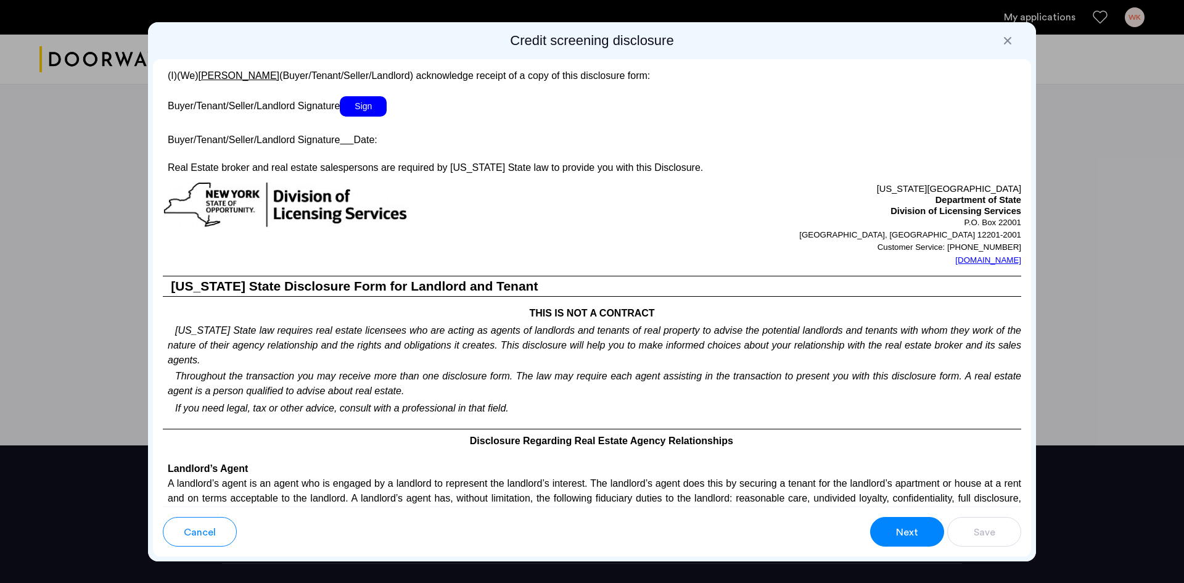
click at [376, 103] on span "Sign" at bounding box center [363, 106] width 47 height 20
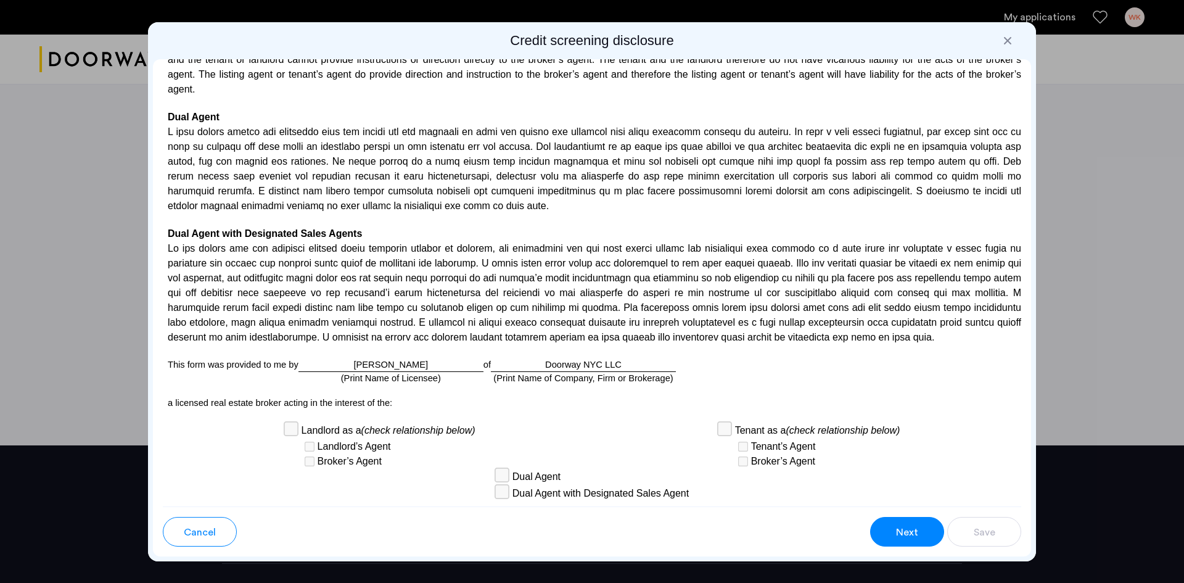
scroll to position [3086, 0]
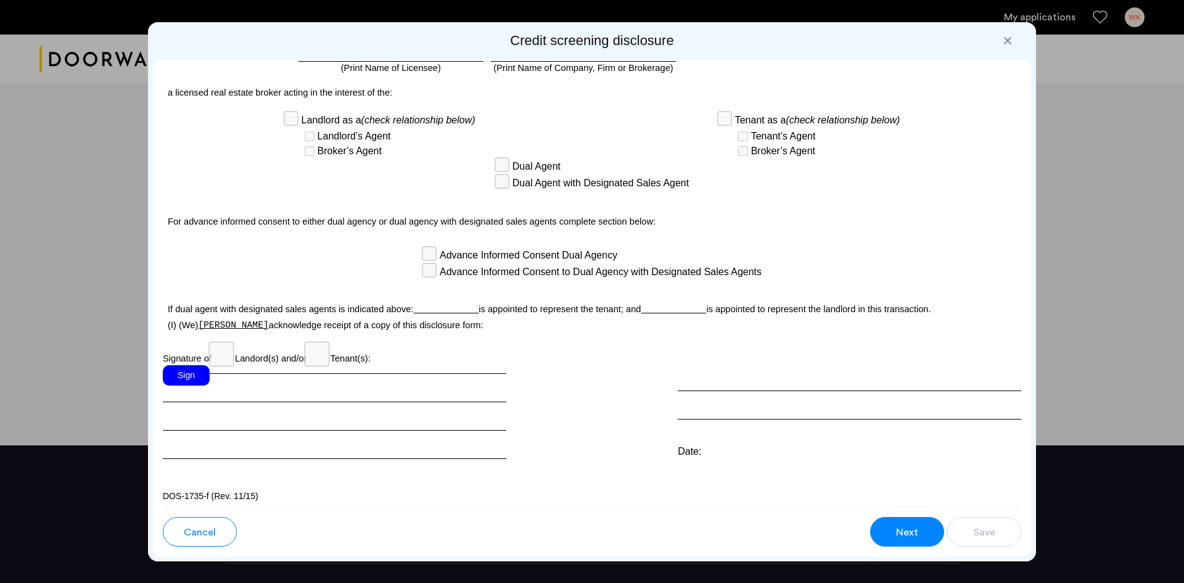
click at [199, 365] on div "Sign" at bounding box center [186, 375] width 47 height 20
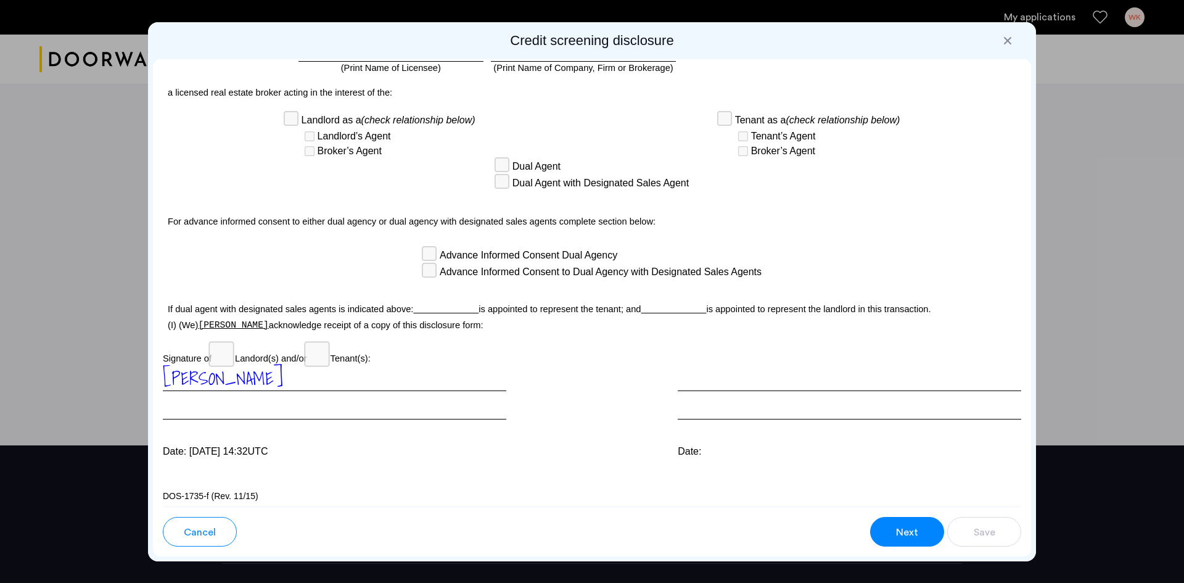
click at [907, 530] on span "Next" at bounding box center [907, 532] width 22 height 15
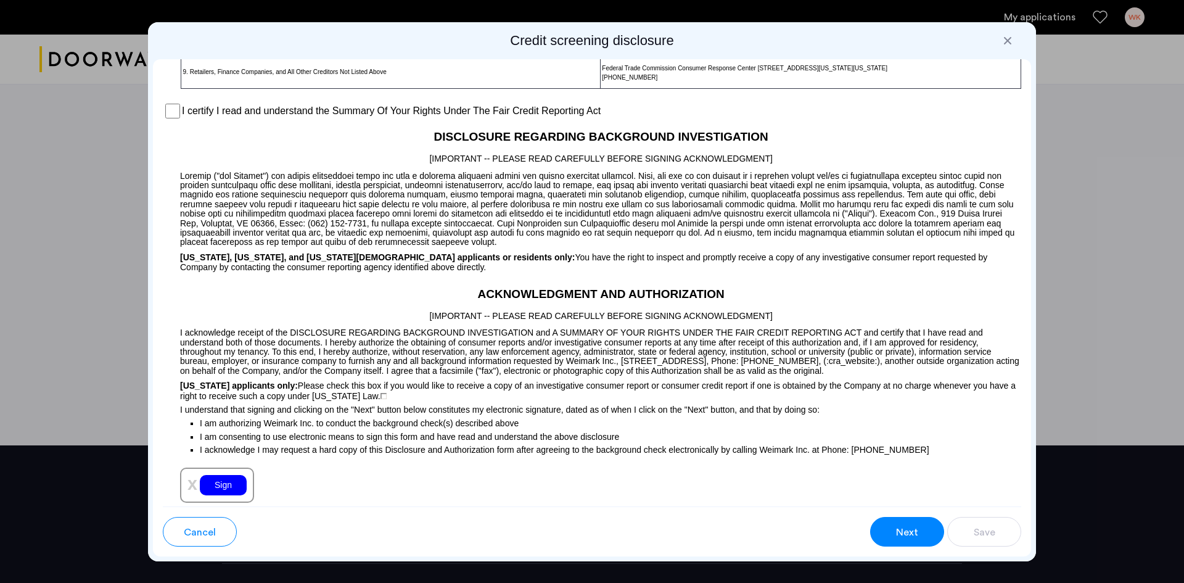
scroll to position [759, 0]
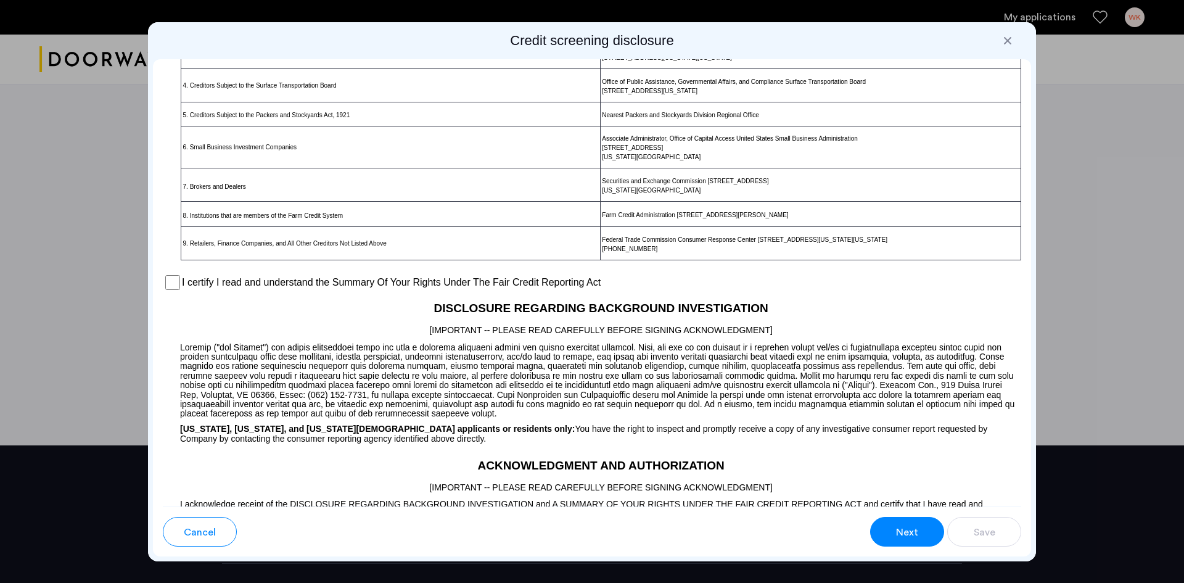
click at [305, 263] on p at bounding box center [592, 266] width 858 height 13
click at [305, 277] on label "I certify I read and understand the Summary Of Your Rights Under The Fair Credi…" at bounding box center [391, 282] width 419 height 15
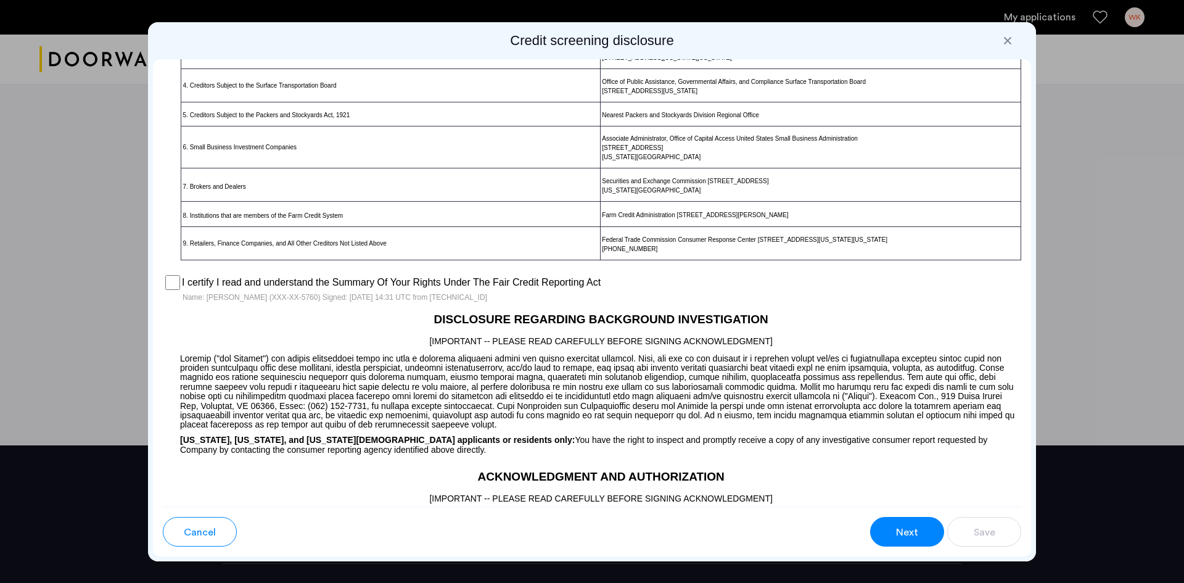
click at [921, 526] on button "Next" at bounding box center [907, 532] width 74 height 30
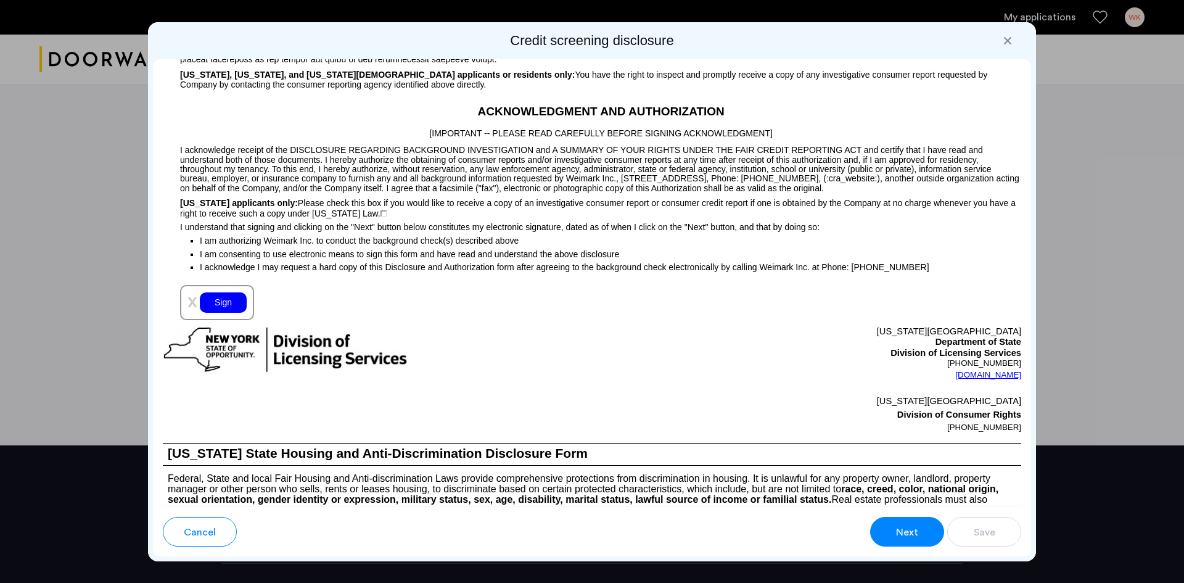
scroll to position [1144, 0]
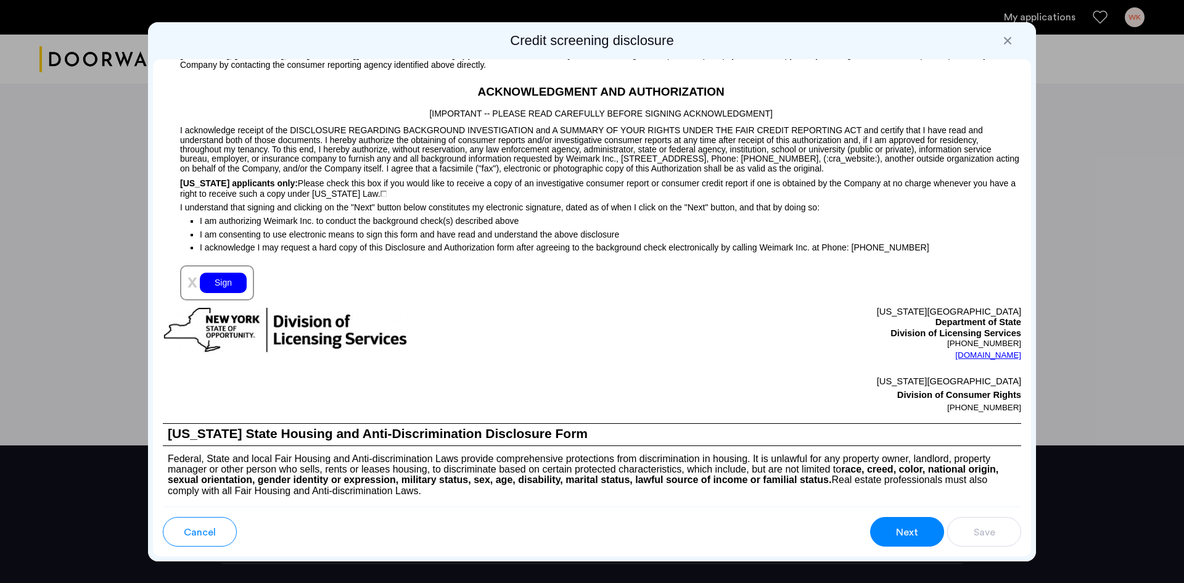
click at [240, 281] on div "x Sign" at bounding box center [217, 282] width 74 height 35
click at [234, 280] on div "Sign" at bounding box center [223, 283] width 47 height 20
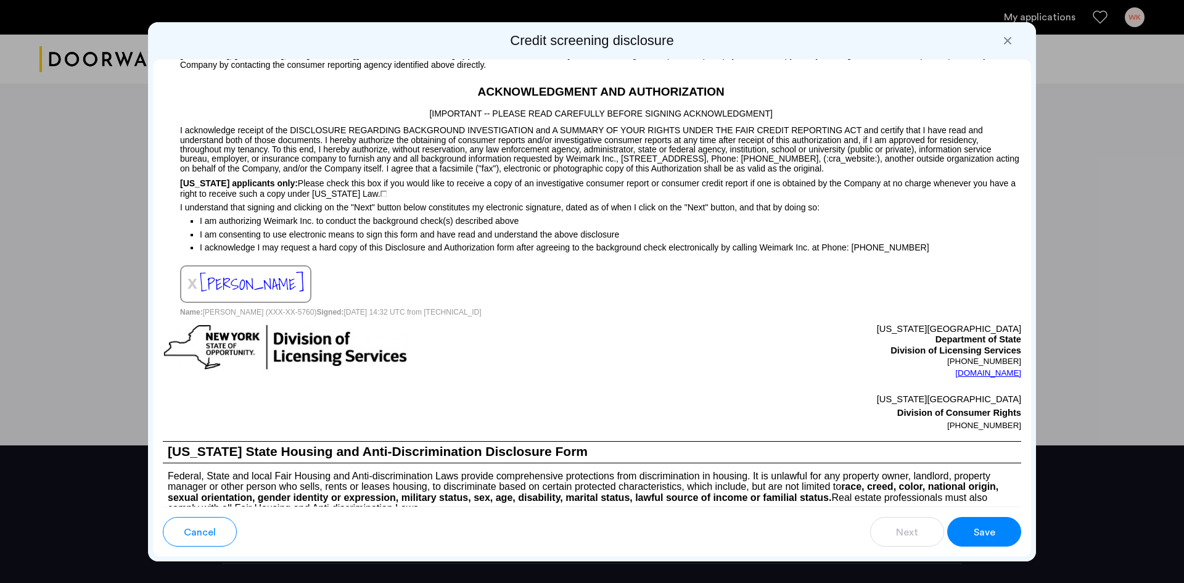
click at [970, 527] on button "Save" at bounding box center [984, 532] width 74 height 30
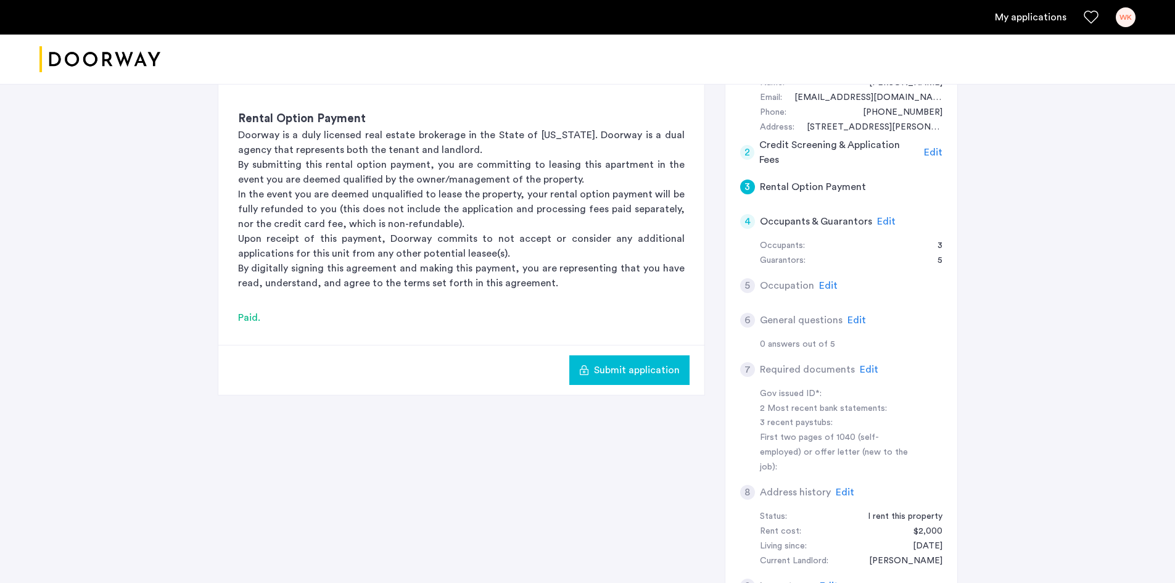
scroll to position [308, 0]
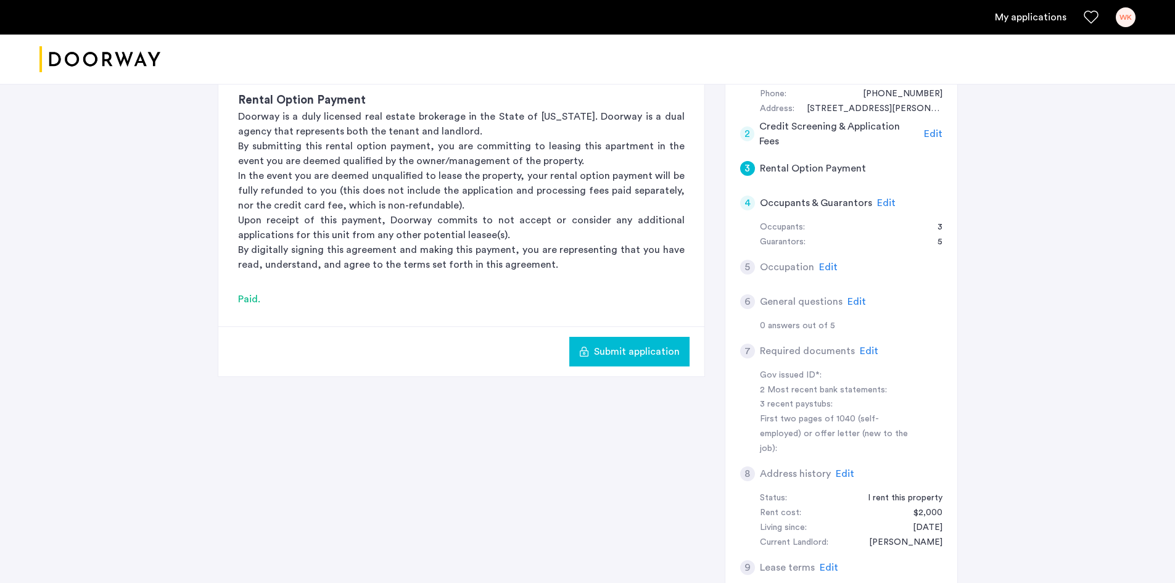
click at [594, 337] on button "Submit application" at bounding box center [629, 352] width 120 height 30
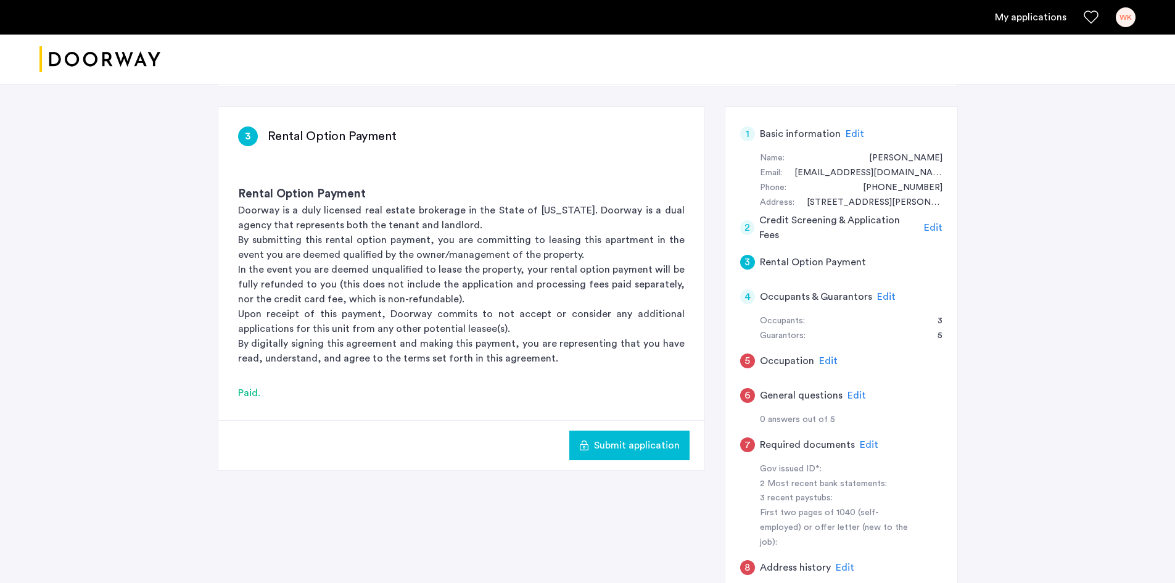
scroll to position [370, 0]
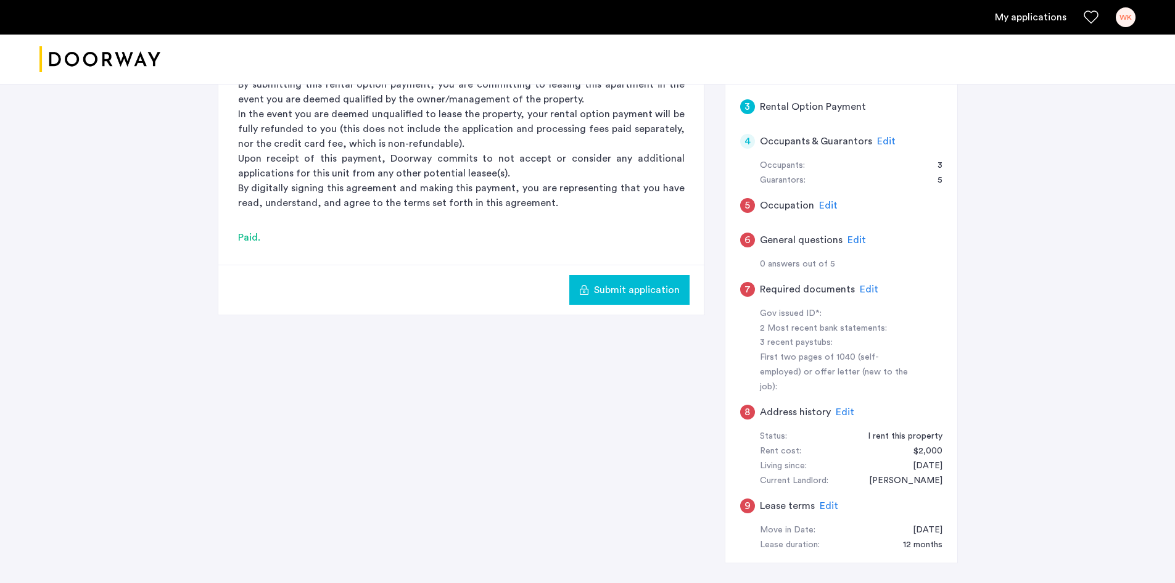
click at [860, 235] on span "Edit" at bounding box center [856, 240] width 18 height 10
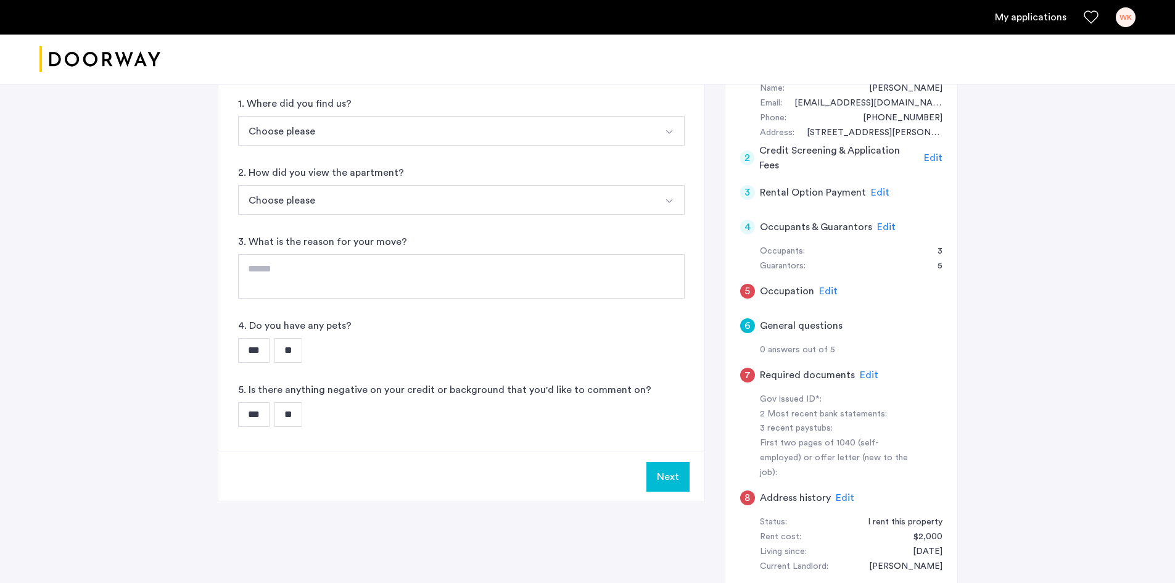
scroll to position [123, 0]
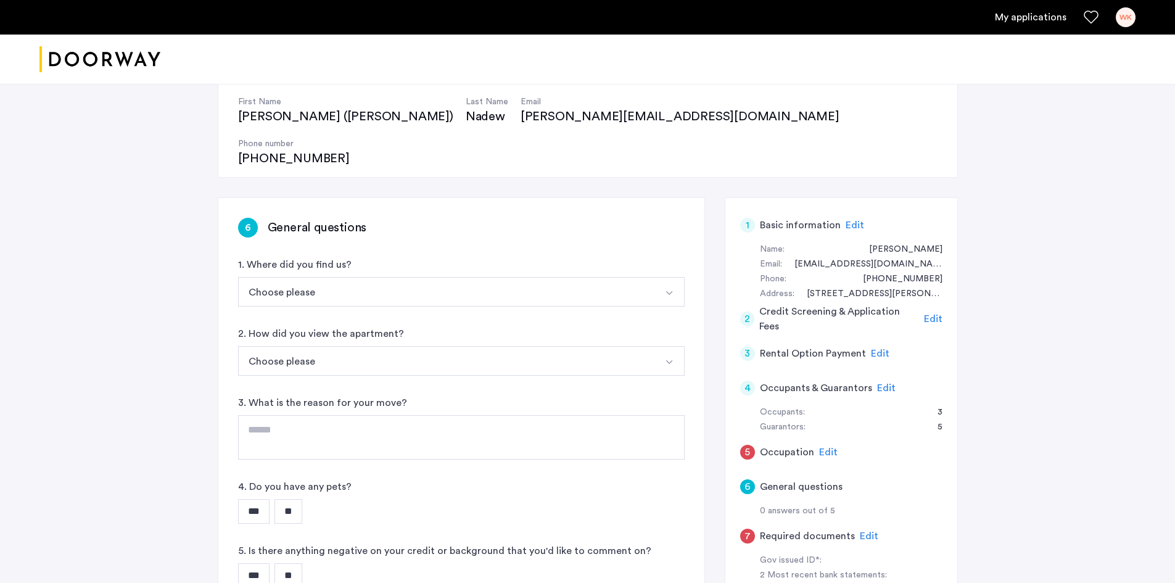
click at [821, 447] on span "Edit" at bounding box center [828, 452] width 18 height 10
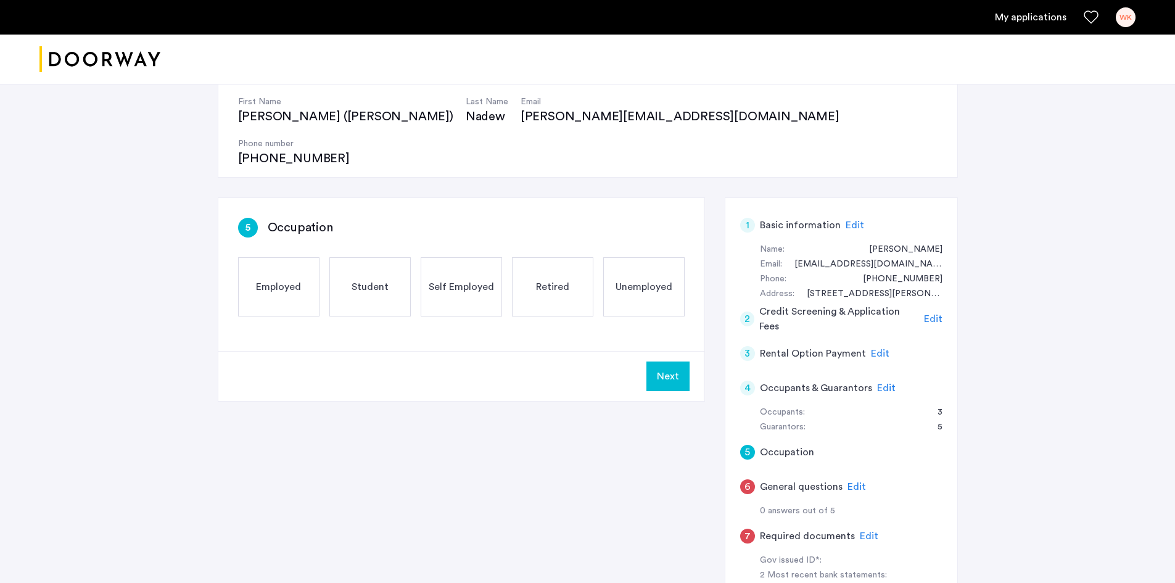
click at [372, 260] on div "Student" at bounding box center [369, 286] width 81 height 59
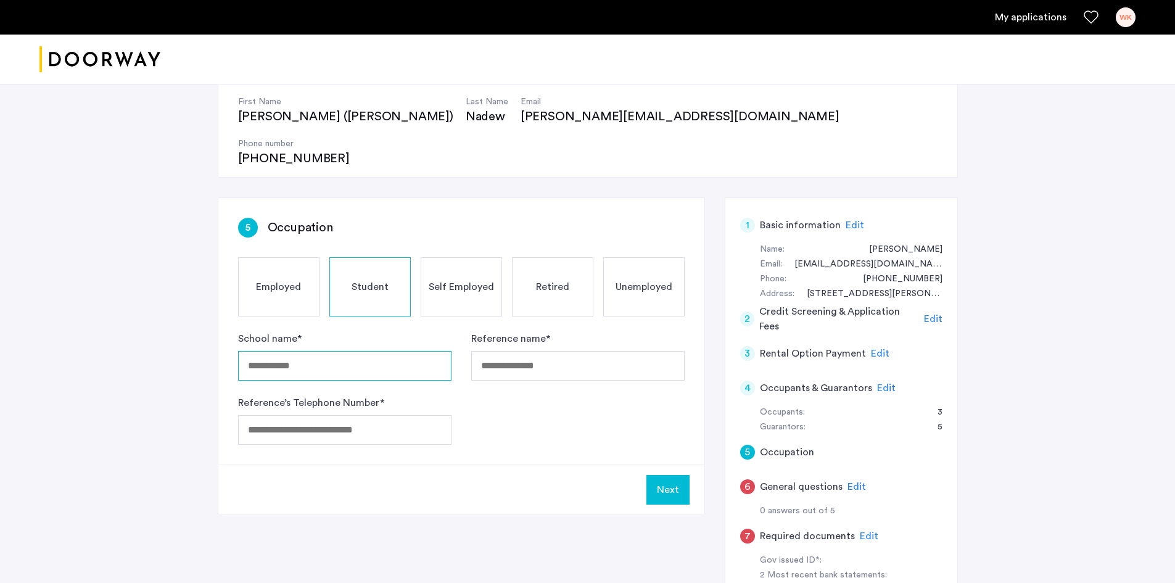
click at [386, 351] on input "School name *" at bounding box center [344, 366] width 213 height 30
type input "**********"
click at [401, 415] on input "Reference’s Telephone Number *" at bounding box center [344, 430] width 213 height 30
click at [392, 415] on input "Reference’s Telephone Number *" at bounding box center [344, 430] width 213 height 30
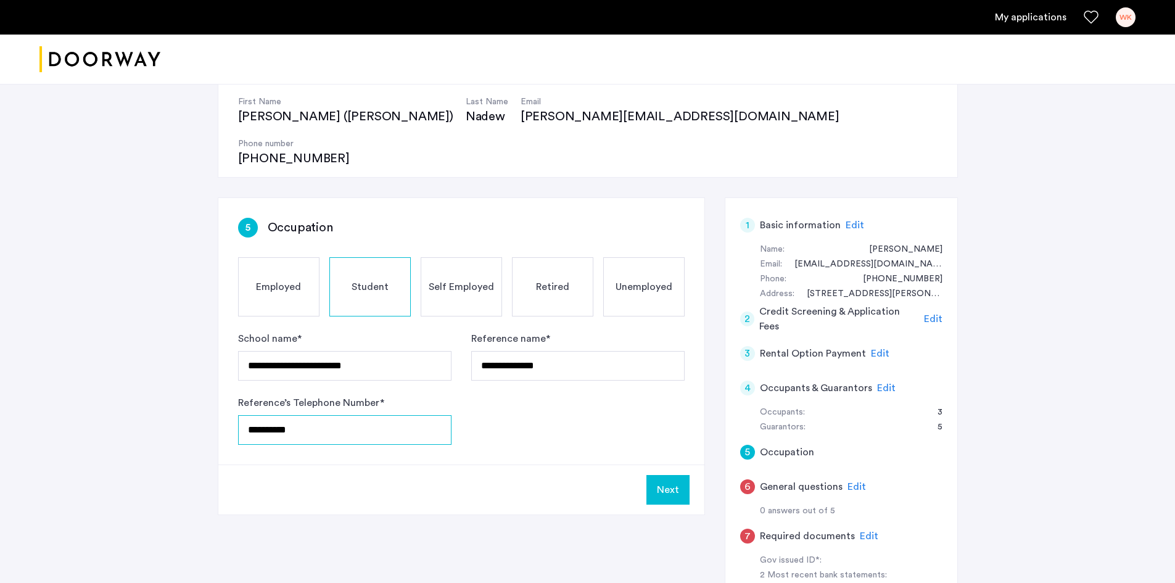
type input "**********"
click at [672, 464] on div "Next" at bounding box center [461, 489] width 486 height 50
click at [668, 475] on button "Next" at bounding box center [667, 490] width 43 height 30
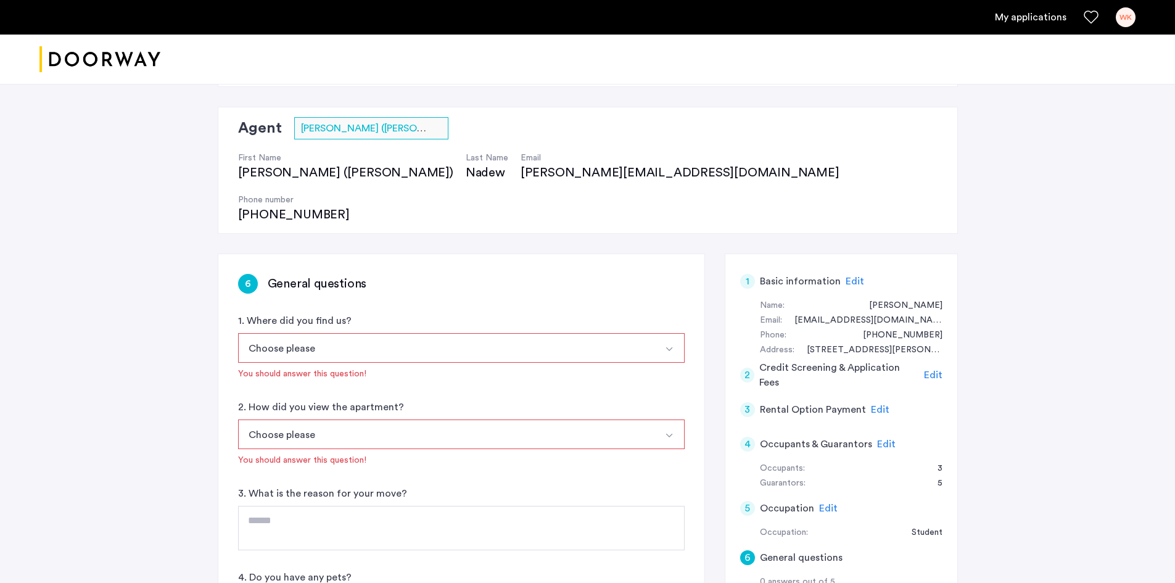
scroll to position [185, 0]
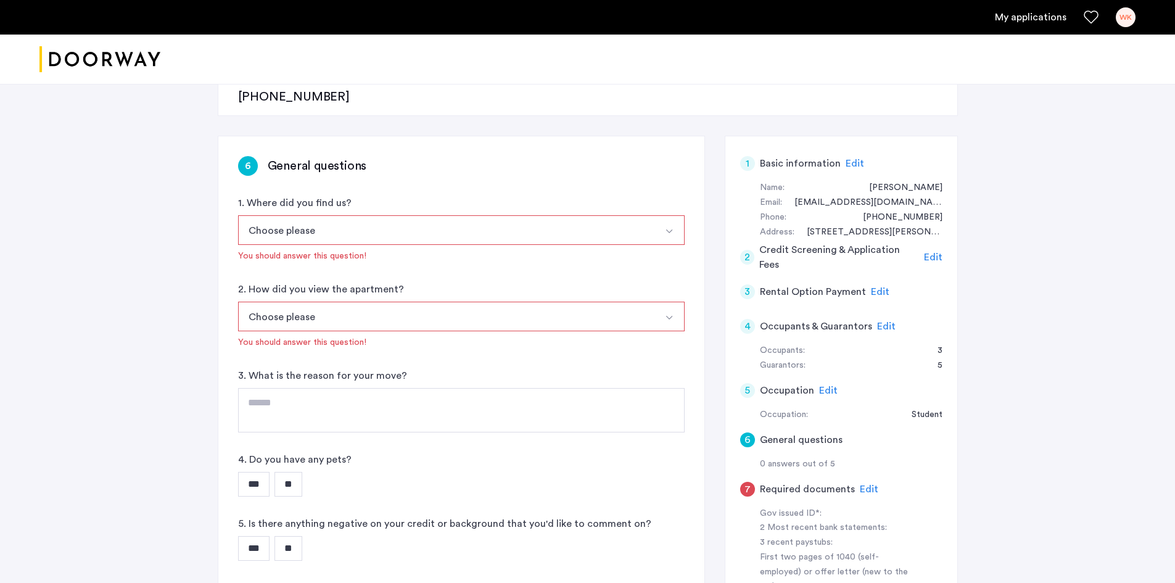
drag, startPoint x: 317, startPoint y: 189, endPoint x: 303, endPoint y: 187, distance: 13.7
click at [314, 215] on button "Choose please" at bounding box center [446, 230] width 417 height 30
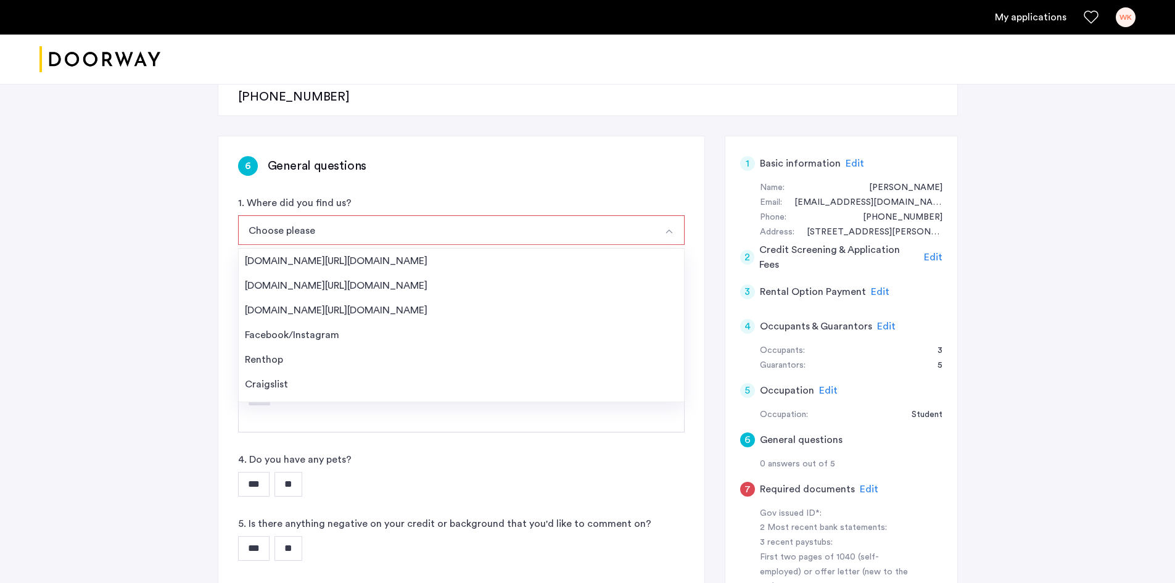
click at [505, 146] on div "6 General questions 1. Where did you find us? Choose please Streeteasy.com/Zill…" at bounding box center [461, 360] width 486 height 449
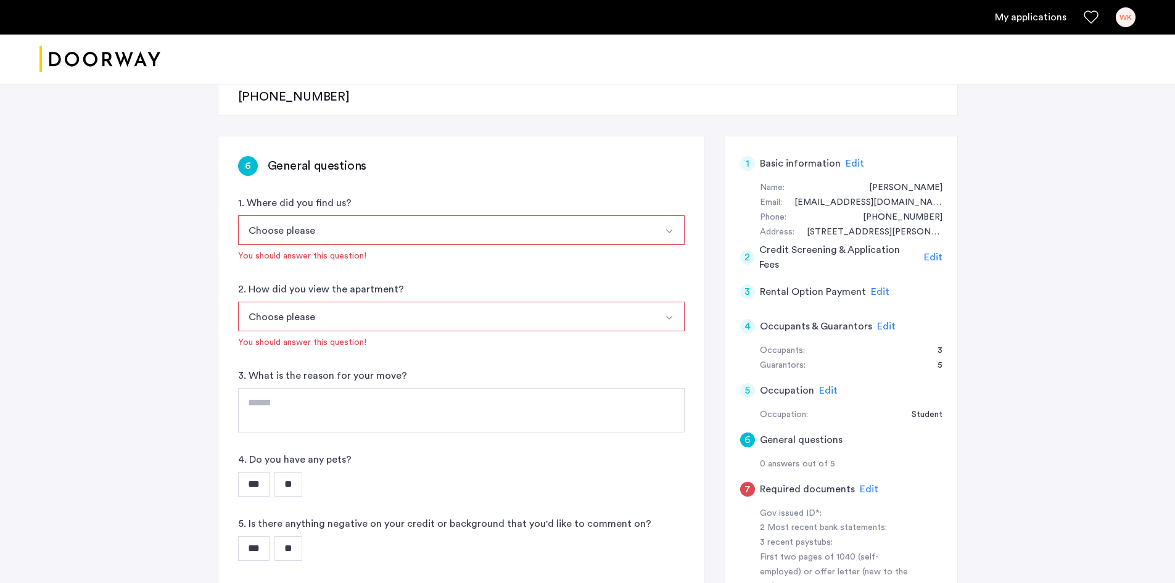
click at [522, 215] on button "Choose please" at bounding box center [446, 230] width 417 height 30
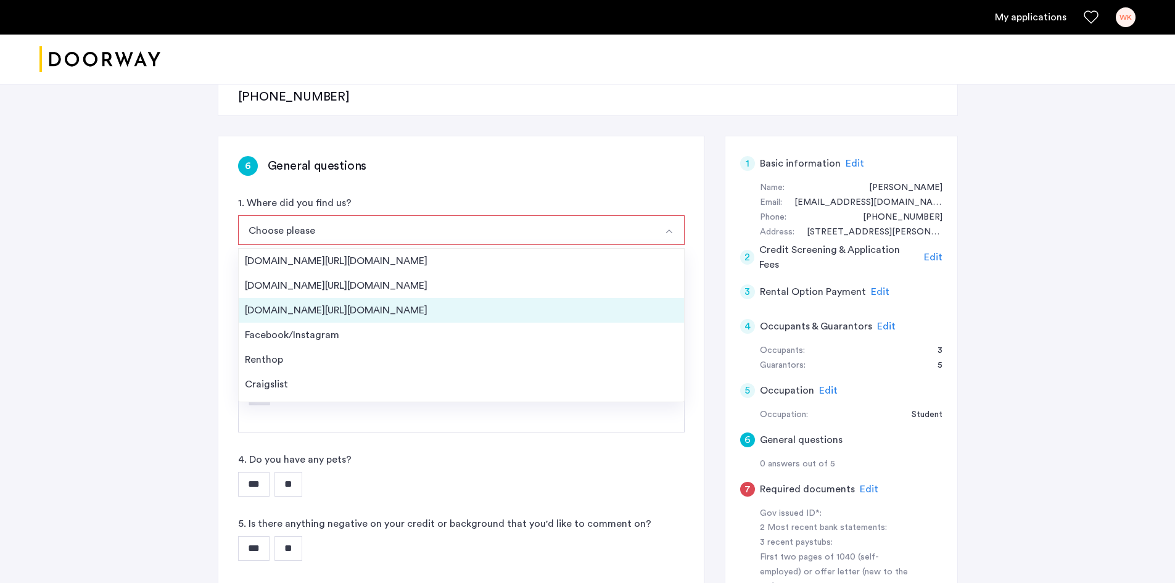
scroll to position [20, 0]
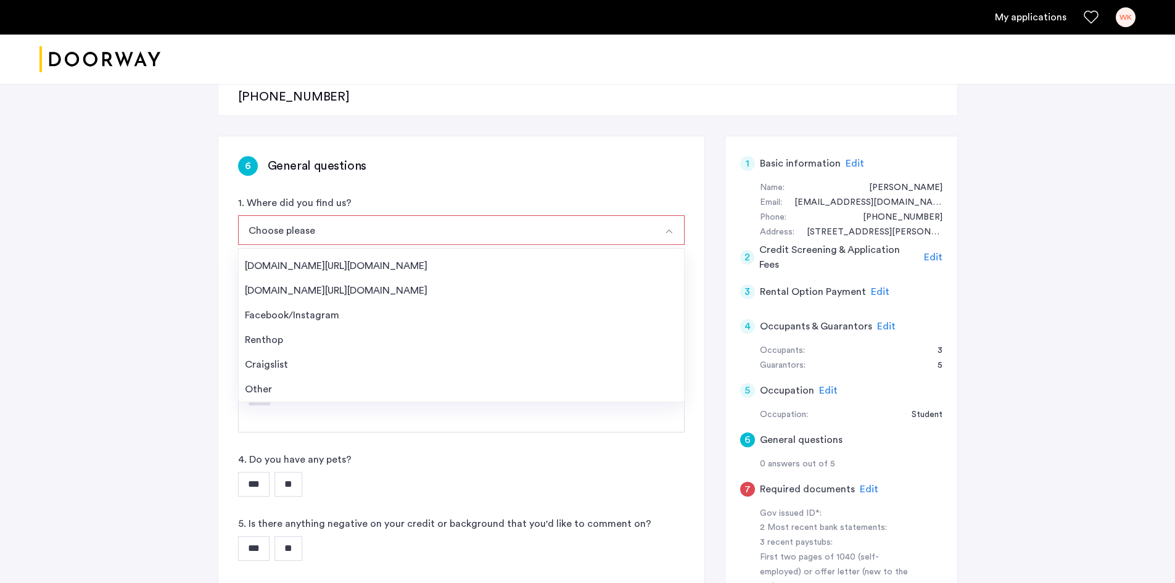
drag, startPoint x: 297, startPoint y: 354, endPoint x: 294, endPoint y: 361, distance: 8.0
click at [294, 361] on div "6 General questions 1. Where did you find us? Choose please Streeteasy.com/Zill…" at bounding box center [461, 360] width 486 height 449
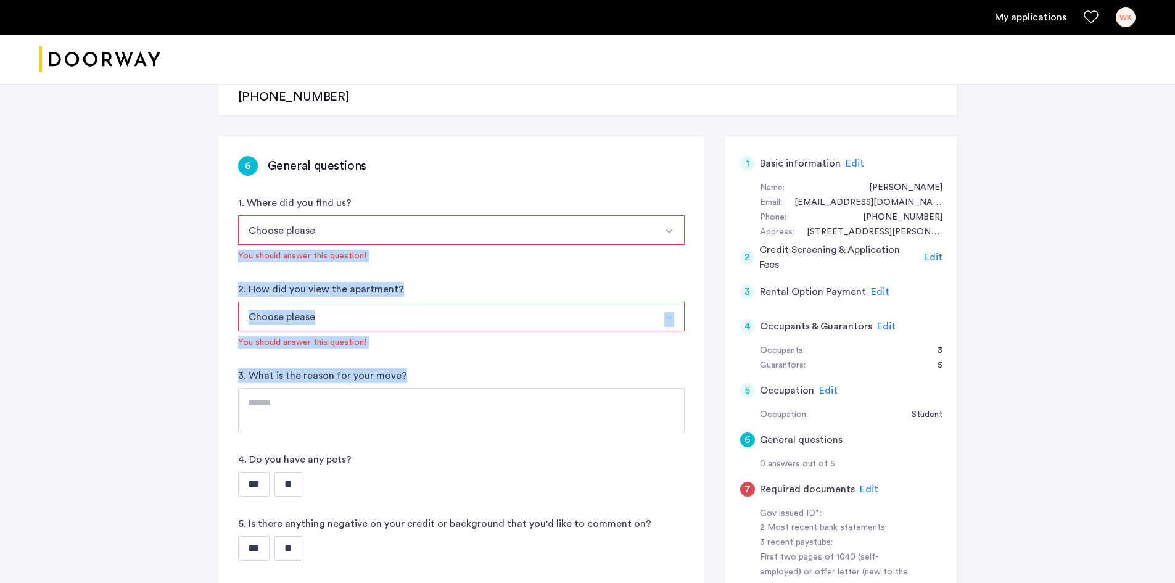
drag, startPoint x: 363, startPoint y: 190, endPoint x: 352, endPoint y: 190, distance: 11.1
click at [364, 215] on button "Choose please" at bounding box center [446, 230] width 417 height 30
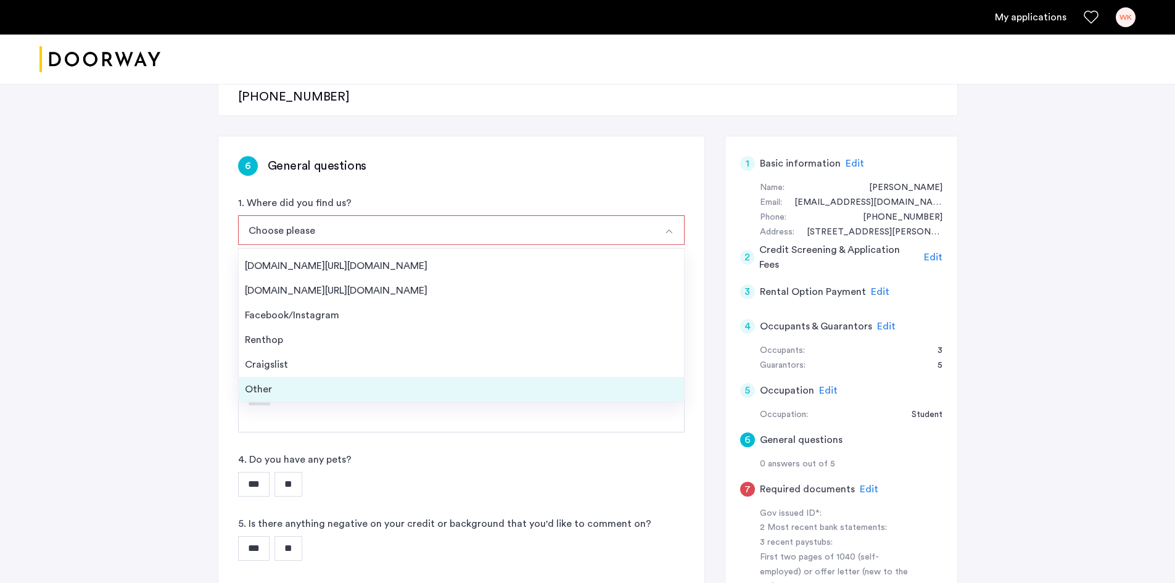
click at [291, 377] on li "Other" at bounding box center [461, 389] width 445 height 25
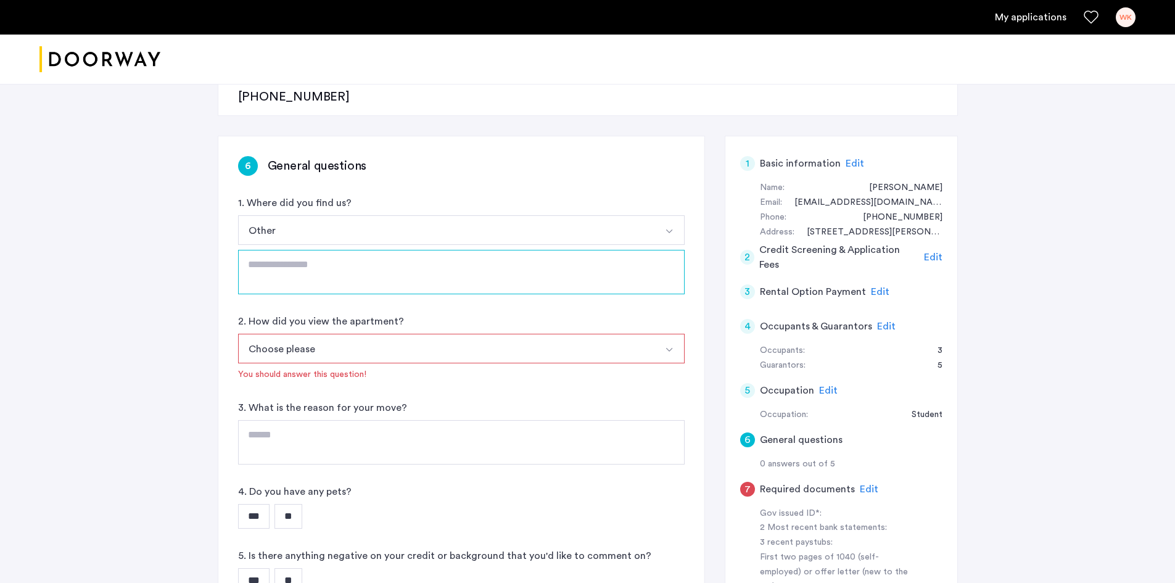
click at [548, 250] on textarea at bounding box center [461, 272] width 446 height 44
type textarea "**********"
click at [429, 334] on button "Choose please" at bounding box center [446, 349] width 417 height 30
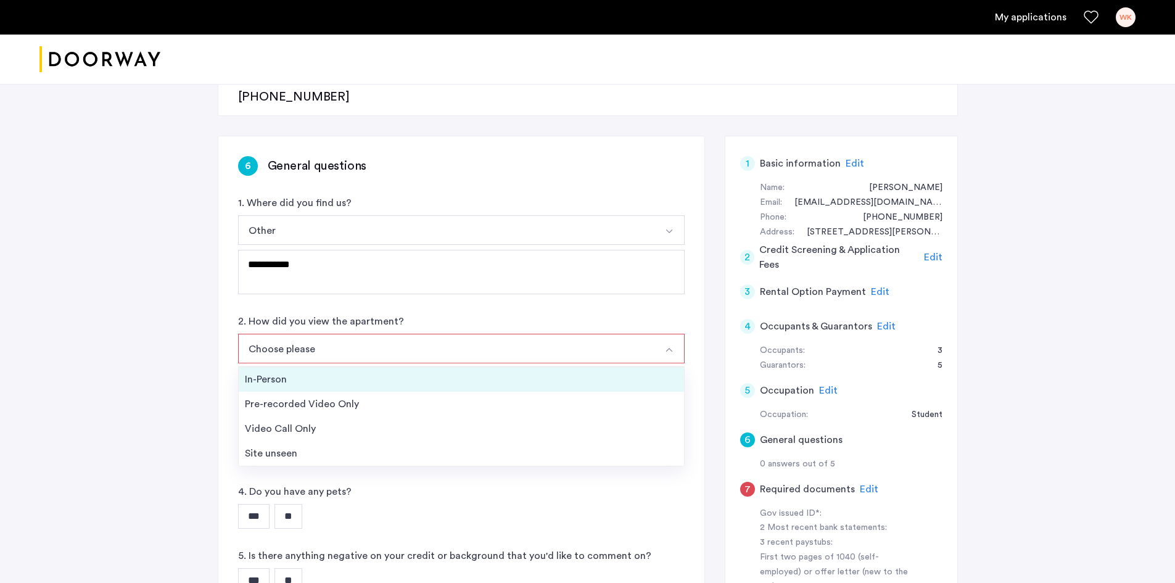
click at [460, 372] on div "In-Person" at bounding box center [461, 379] width 433 height 15
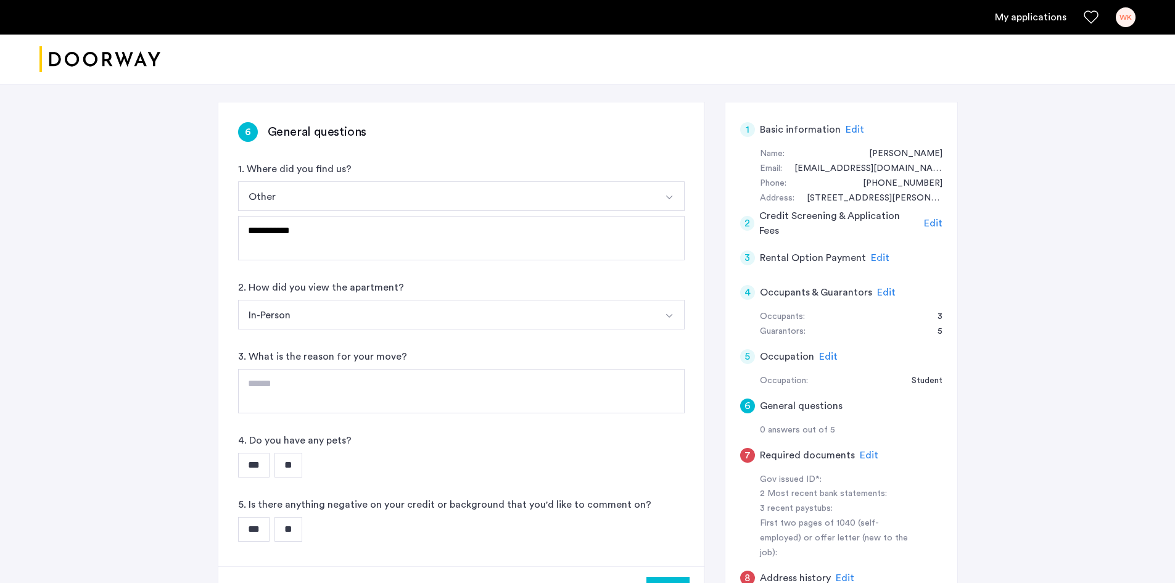
scroll to position [247, 0]
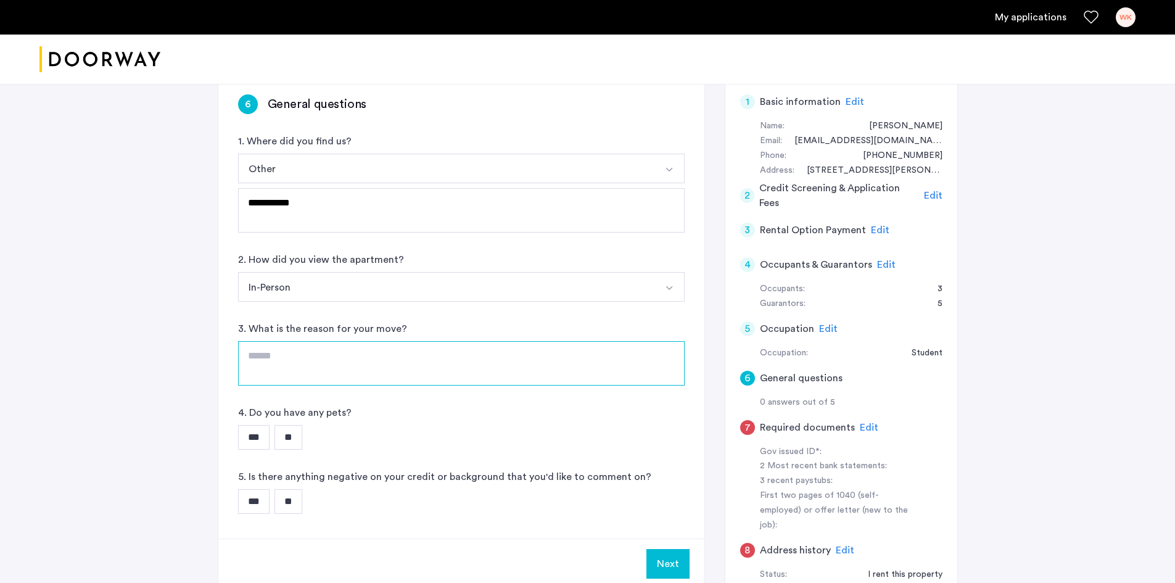
click at [458, 341] on textarea at bounding box center [461, 363] width 446 height 44
click at [568, 341] on textarea "**********" at bounding box center [461, 363] width 446 height 44
type textarea "**********"
click at [401, 405] on div "4. Do you have any pets? *** **" at bounding box center [461, 427] width 446 height 44
click at [300, 425] on input "**" at bounding box center [288, 437] width 28 height 25
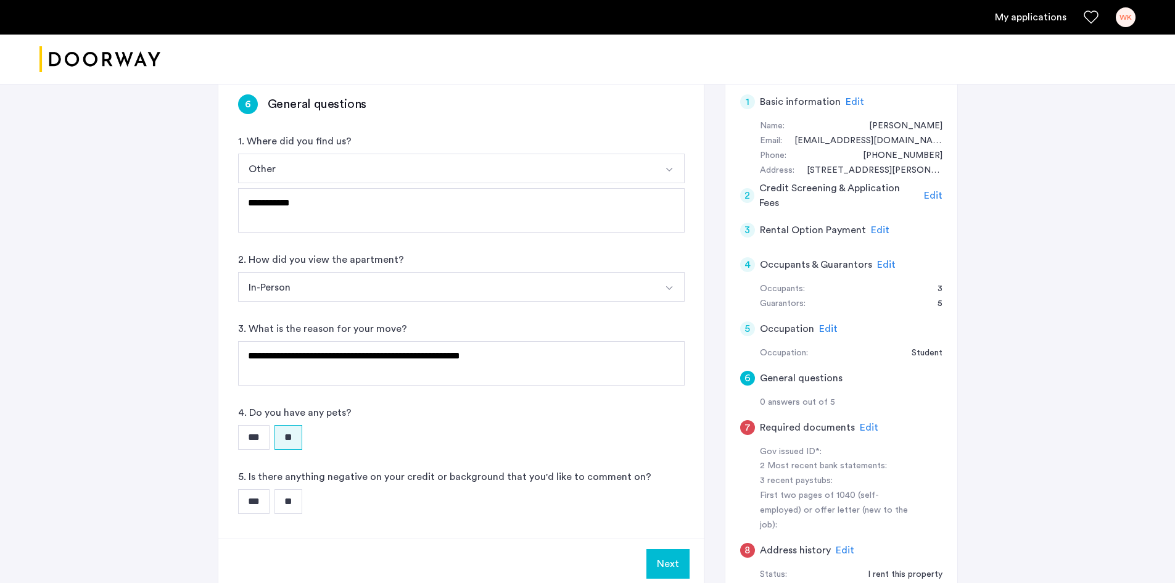
click at [261, 489] on input "***" at bounding box center [253, 501] width 31 height 25
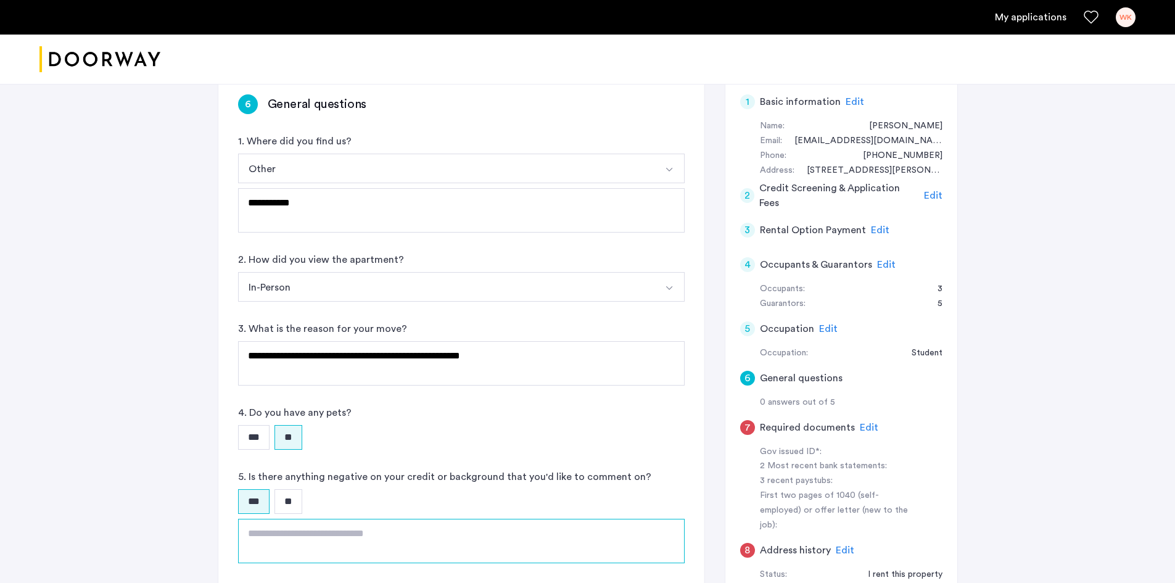
click at [311, 519] on textarea at bounding box center [461, 541] width 446 height 44
click at [523, 519] on textarea "**********" at bounding box center [461, 541] width 446 height 44
drag, startPoint x: 522, startPoint y: 493, endPoint x: 501, endPoint y: 504, distance: 23.5
click at [501, 519] on textarea "**********" at bounding box center [461, 541] width 446 height 44
click at [505, 519] on textarea "**********" at bounding box center [461, 541] width 446 height 44
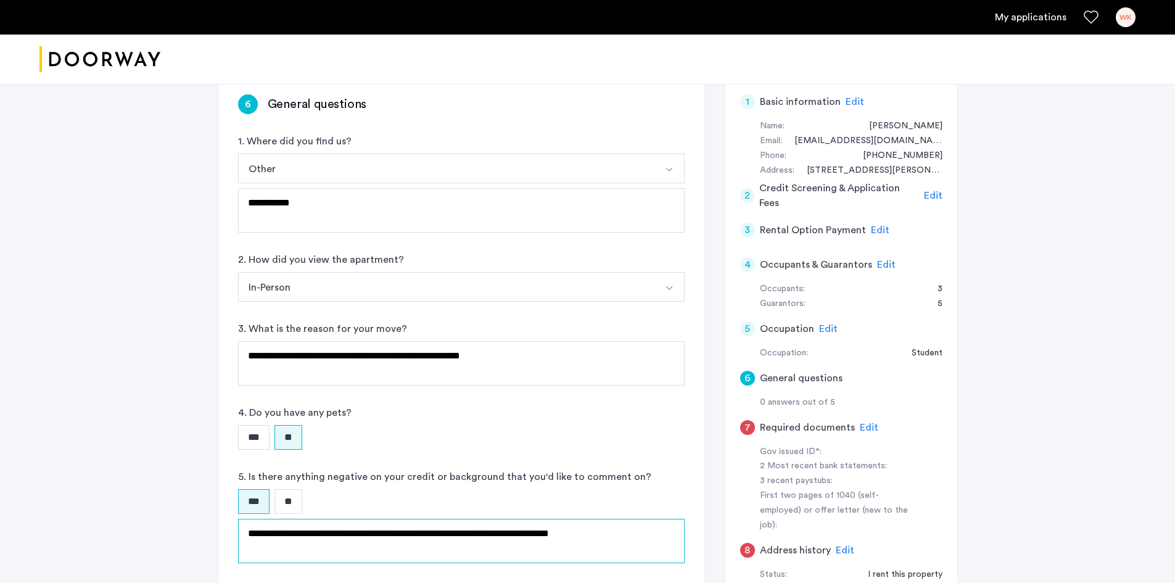
click at [506, 519] on textarea "**********" at bounding box center [461, 541] width 446 height 44
click at [505, 519] on textarea "**********" at bounding box center [461, 541] width 446 height 44
click at [501, 519] on textarea "**********" at bounding box center [461, 541] width 446 height 44
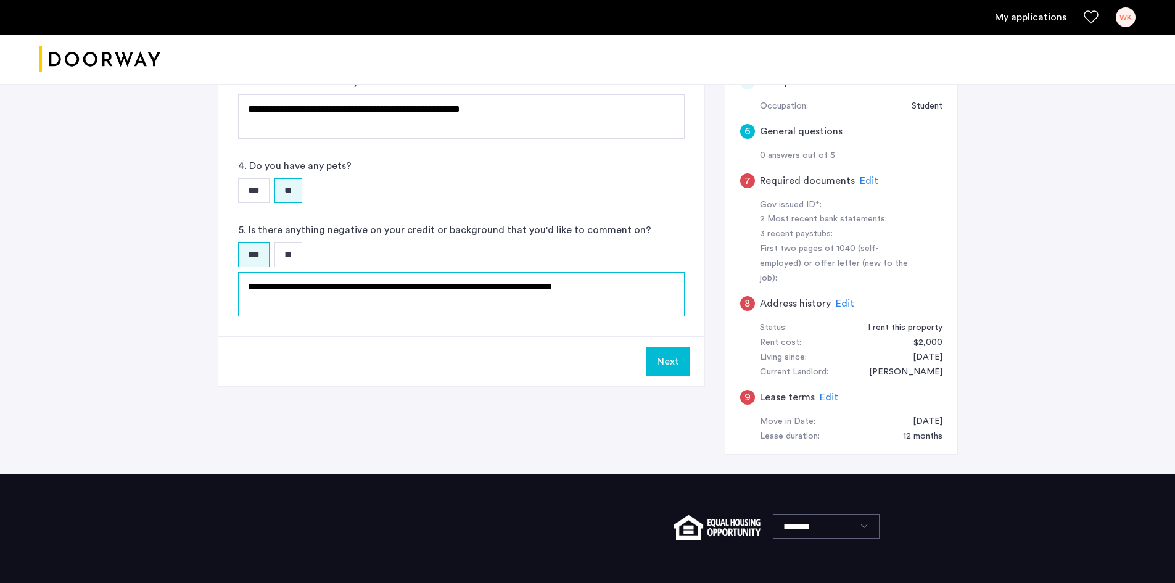
scroll to position [432, 0]
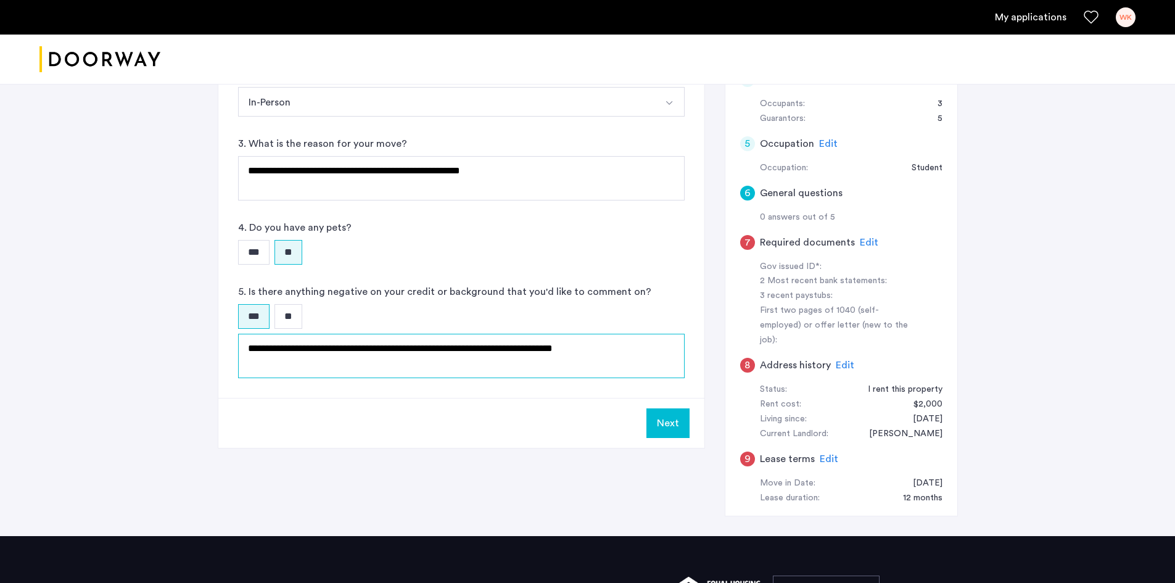
type textarea "**********"
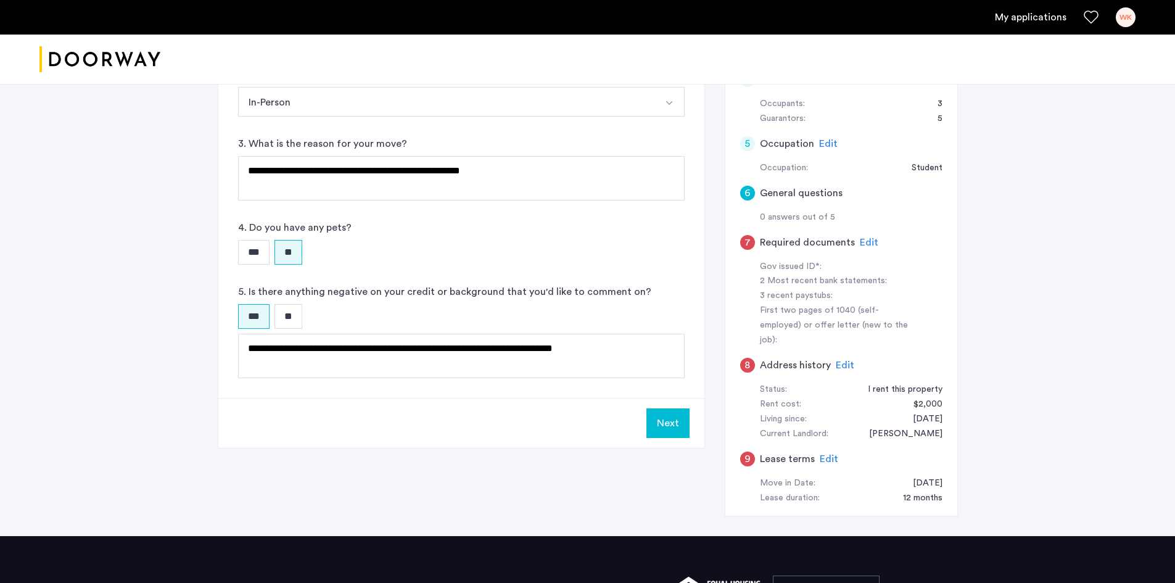
click at [683, 408] on button "Next" at bounding box center [667, 423] width 43 height 30
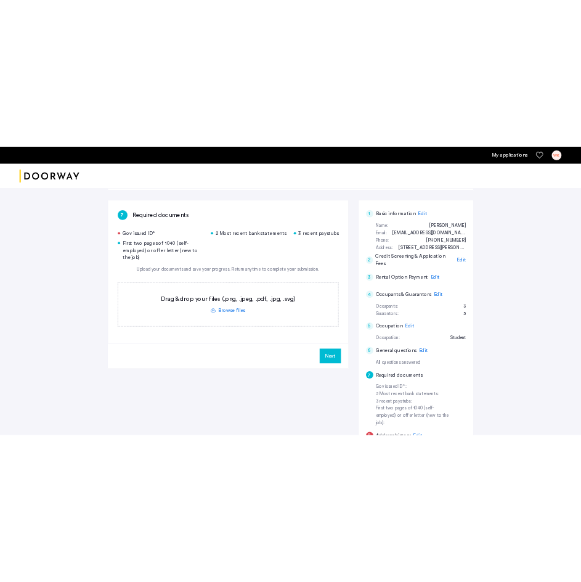
scroll to position [185, 0]
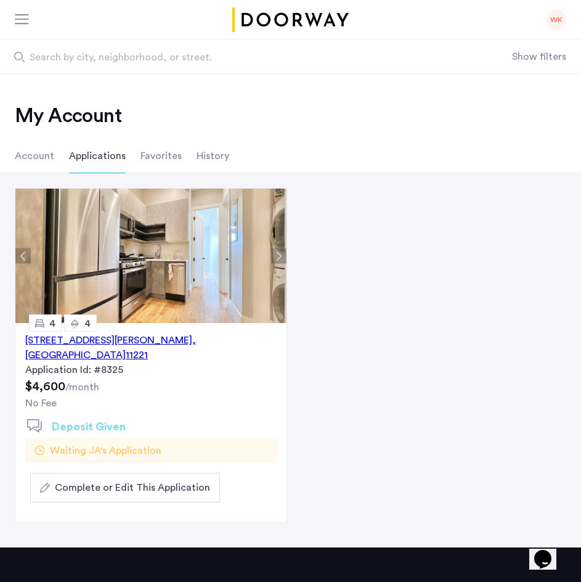
click at [88, 260] on img at bounding box center [153, 256] width 276 height 134
click at [128, 473] on button "Complete or Edit This Application" at bounding box center [125, 488] width 190 height 30
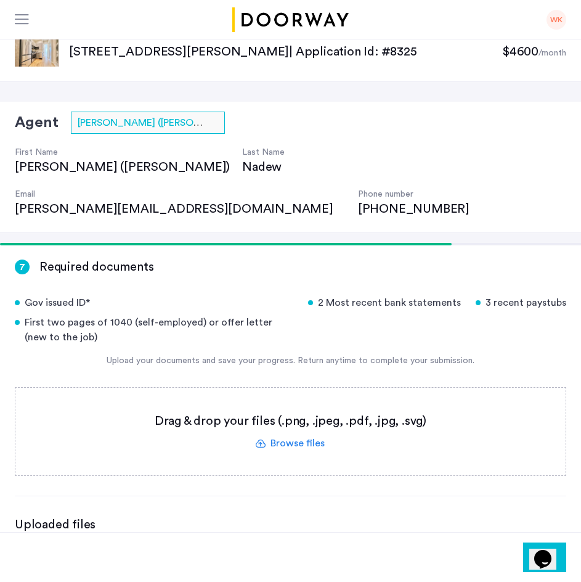
scroll to position [239, 0]
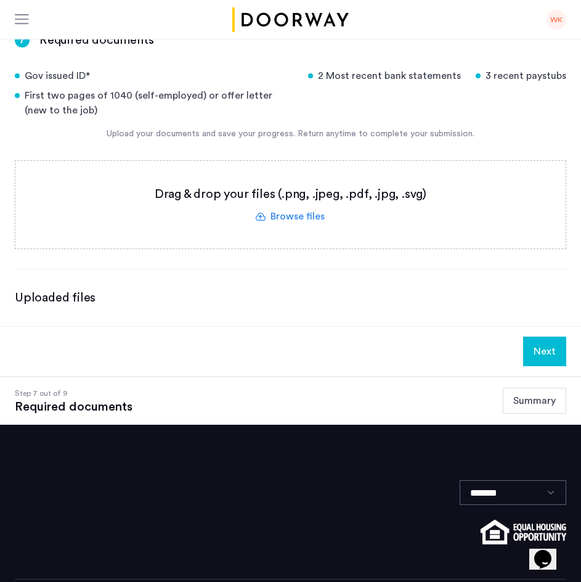
click at [520, 388] on button "Summary" at bounding box center [535, 401] width 64 height 26
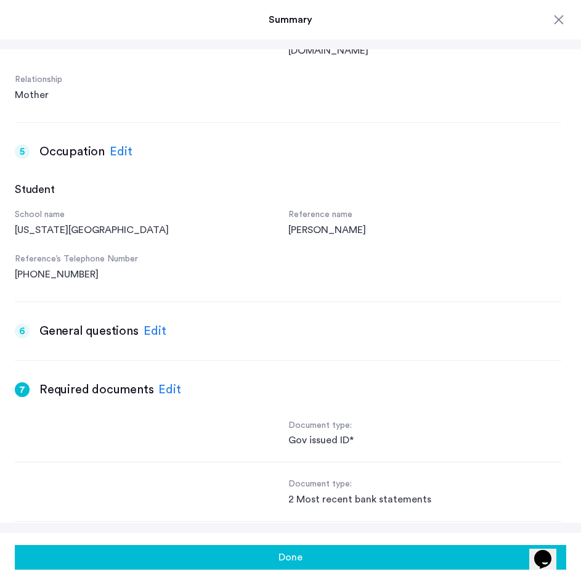
scroll to position [1357, 0]
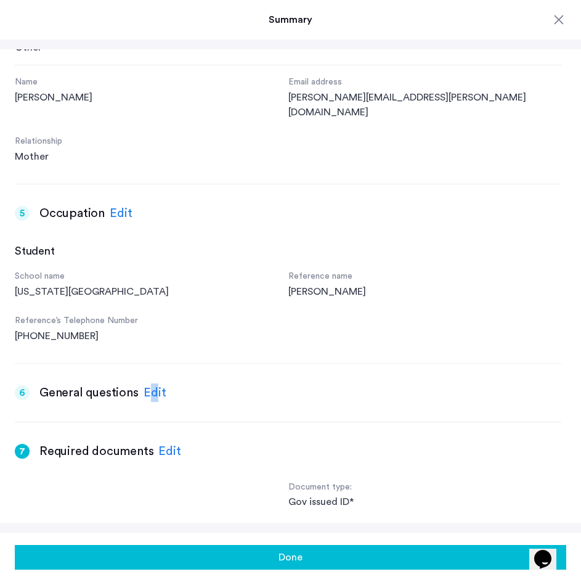
click at [155, 384] on div "Edit" at bounding box center [155, 393] width 23 height 18
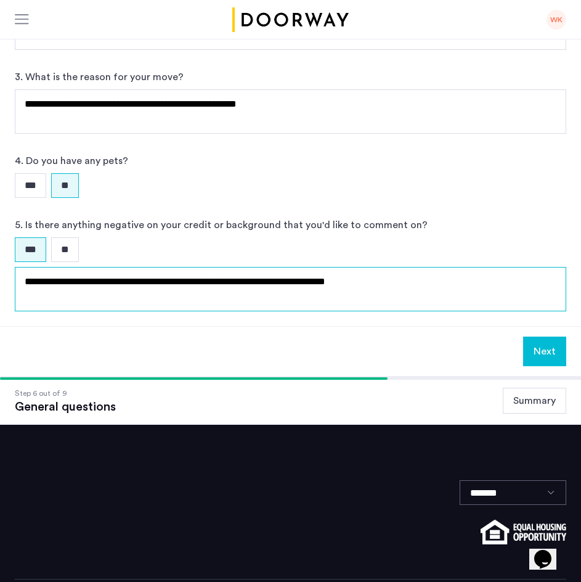
drag, startPoint x: 392, startPoint y: 237, endPoint x: 401, endPoint y: 235, distance: 10.0
click at [392, 267] on textarea "**********" at bounding box center [291, 289] width 552 height 44
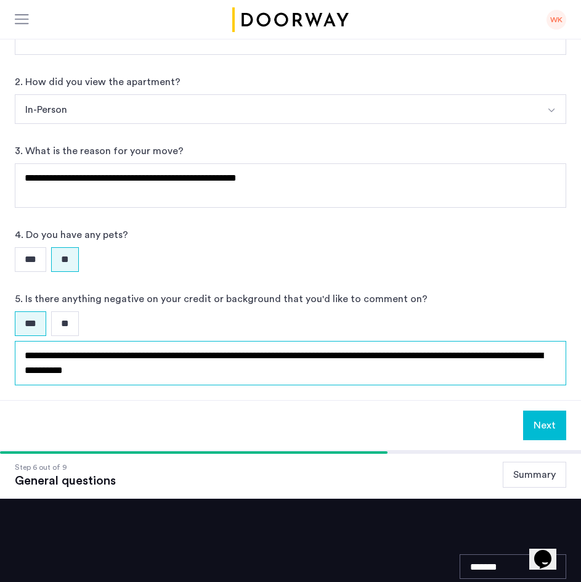
type textarea "**********"
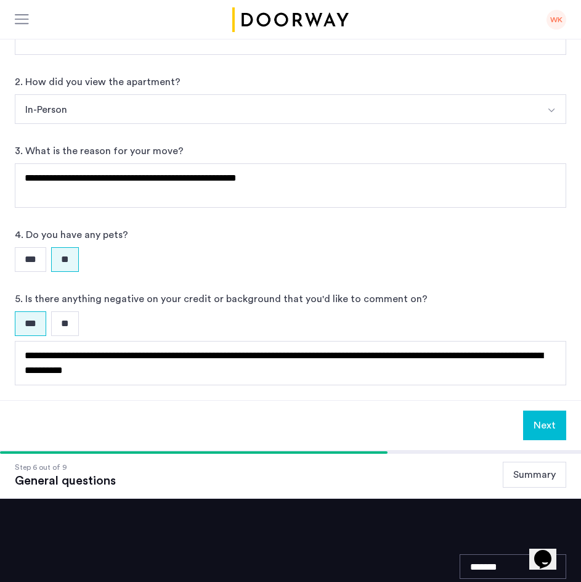
click at [561, 411] on button "Next" at bounding box center [545, 426] width 43 height 30
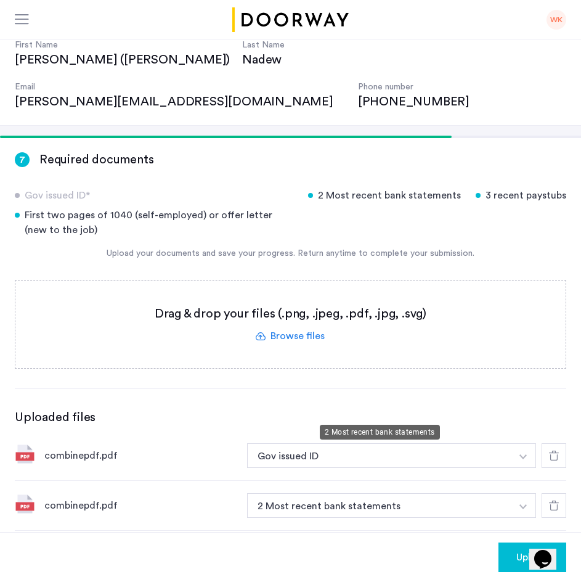
scroll to position [185, 0]
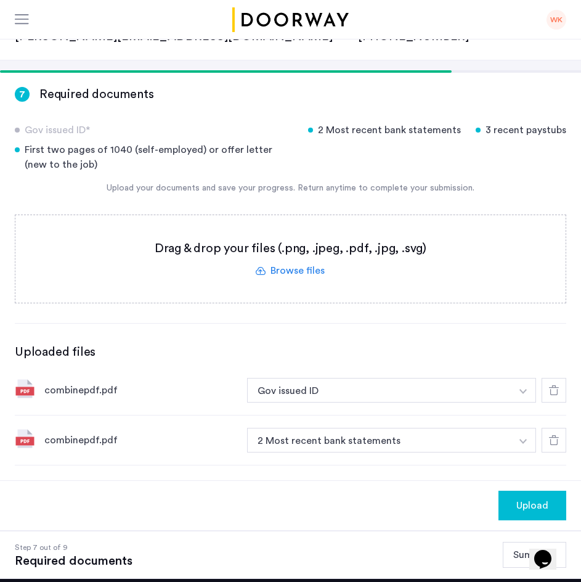
click at [561, 428] on div at bounding box center [554, 440] width 25 height 25
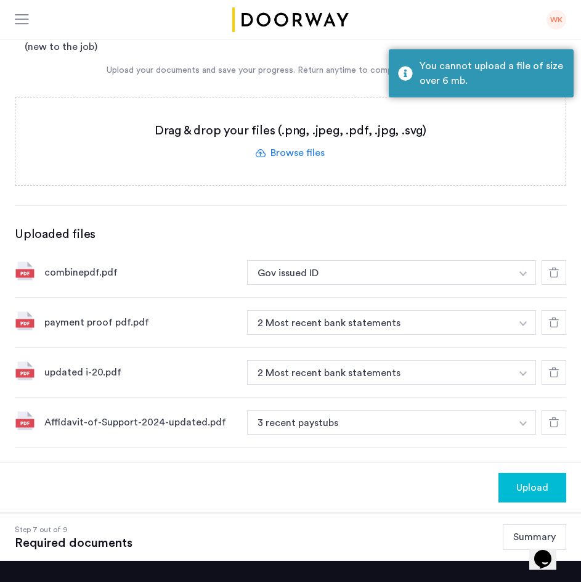
scroll to position [308, 0]
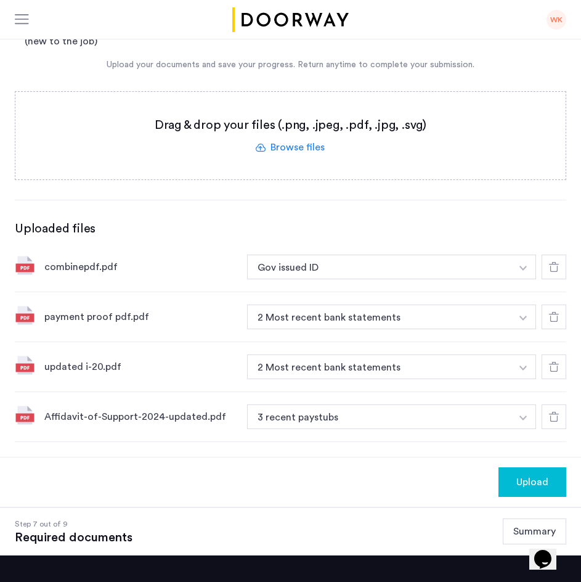
click at [535, 475] on span "Upload" at bounding box center [533, 482] width 32 height 15
click at [525, 475] on span "Upload" at bounding box center [533, 482] width 32 height 15
click at [471, 329] on button "2 Most recent bank statements" at bounding box center [379, 317] width 265 height 25
click at [484, 355] on button "2 Most recent bank statements" at bounding box center [379, 367] width 265 height 25
click at [517, 279] on button "button" at bounding box center [523, 267] width 25 height 25
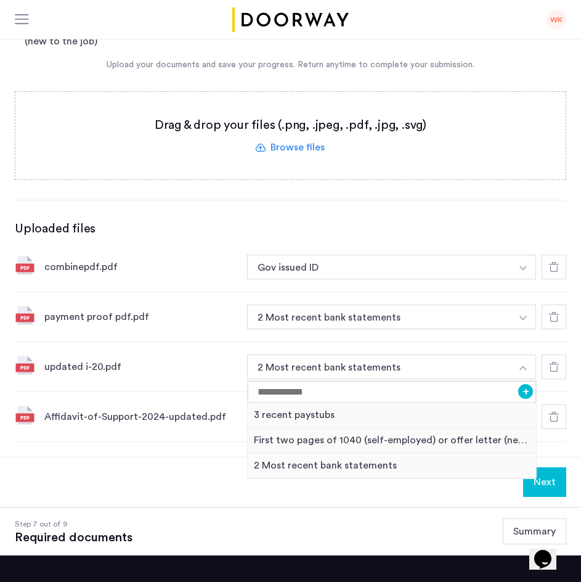
click at [523, 366] on img "button" at bounding box center [523, 368] width 7 height 5
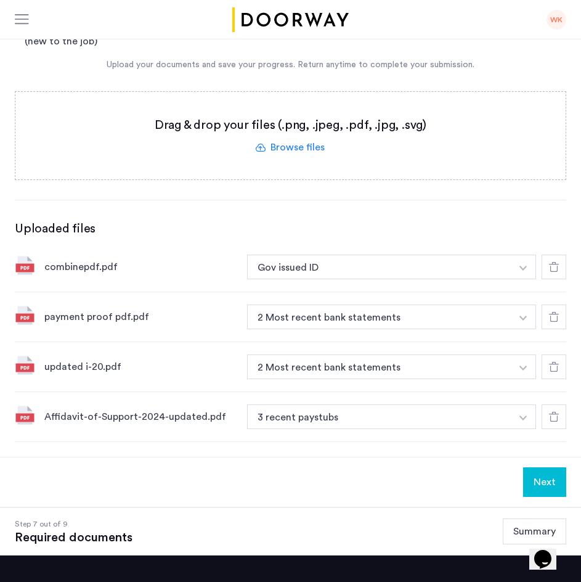
click at [522, 271] on img "button" at bounding box center [523, 268] width 7 height 5
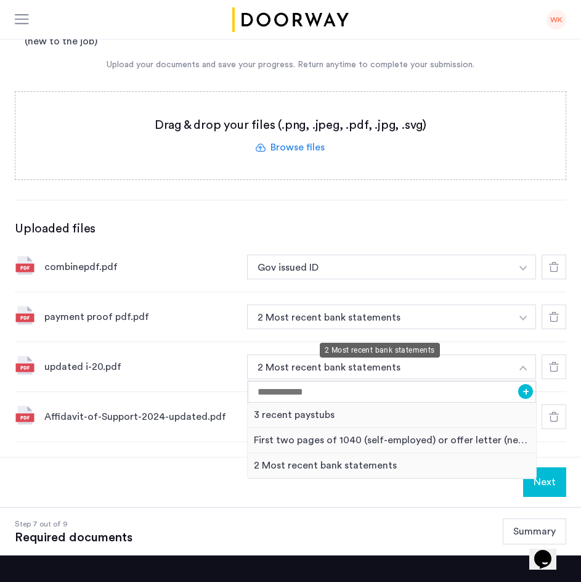
click at [420, 355] on button "2 Most recent bank statements" at bounding box center [379, 367] width 265 height 25
click at [337, 255] on button "Gov issued ID" at bounding box center [379, 267] width 265 height 25
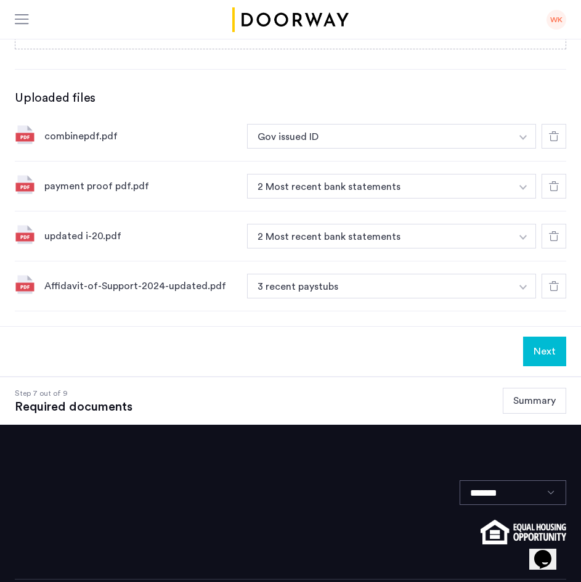
scroll to position [254, 0]
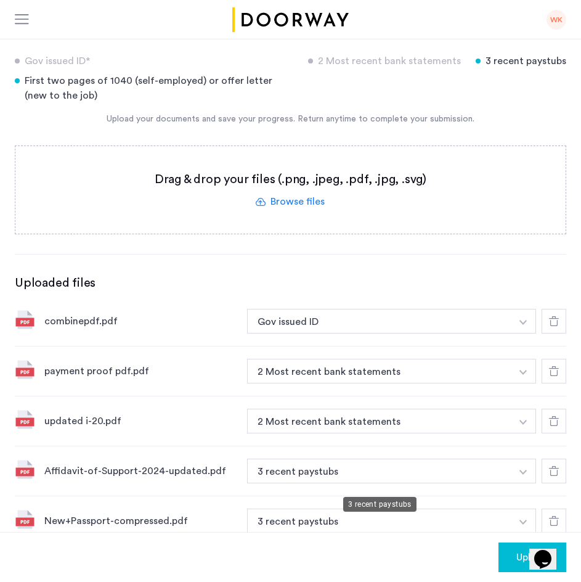
click at [403, 475] on button "3 recent paystubs" at bounding box center [379, 471] width 265 height 25
click at [385, 509] on button "3 recent paystubs" at bounding box center [379, 521] width 265 height 25
click at [528, 334] on button "button" at bounding box center [523, 321] width 25 height 25
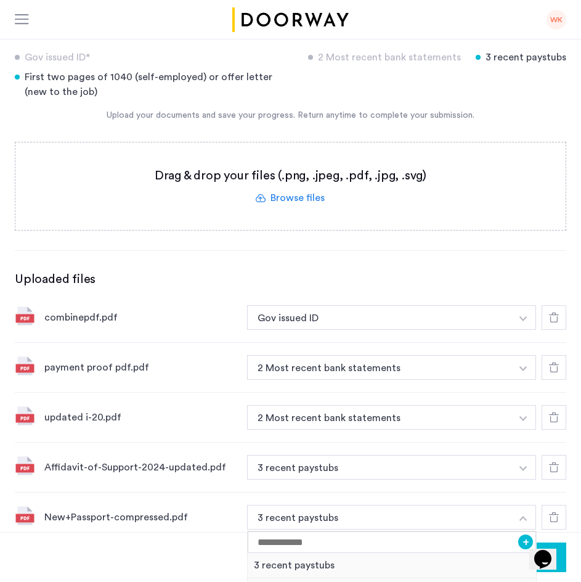
scroll to position [316, 0]
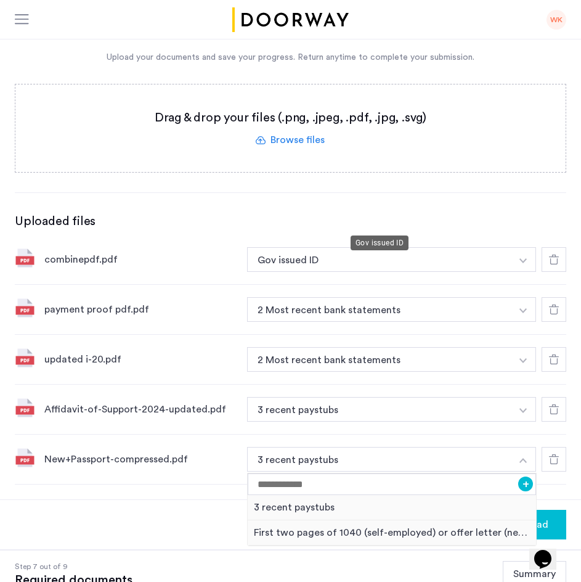
click at [395, 247] on button "Gov issued ID" at bounding box center [379, 259] width 265 height 25
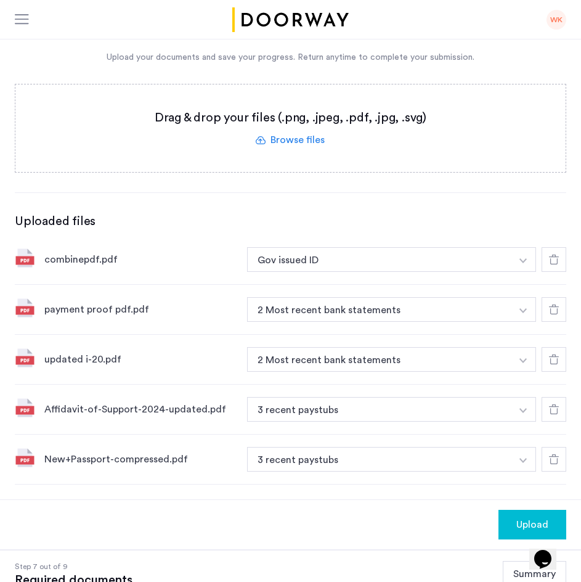
click at [395, 247] on button "Gov issued ID" at bounding box center [379, 259] width 265 height 25
click at [423, 247] on button "Gov issued ID" at bounding box center [379, 259] width 265 height 25
drag, startPoint x: 447, startPoint y: 220, endPoint x: 453, endPoint y: 218, distance: 6.3
click at [451, 247] on button "Gov issued ID" at bounding box center [379, 259] width 265 height 25
click at [513, 247] on div "Gov issued ID" at bounding box center [392, 259] width 290 height 25
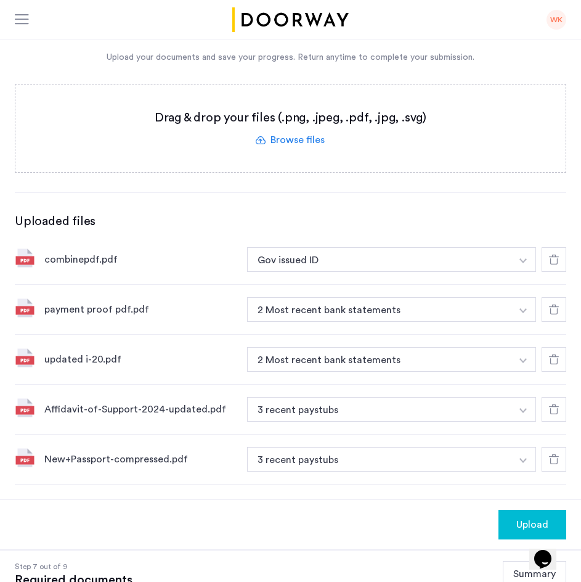
click at [523, 258] on img "button" at bounding box center [523, 260] width 7 height 5
click at [522, 258] on img "button" at bounding box center [523, 260] width 7 height 5
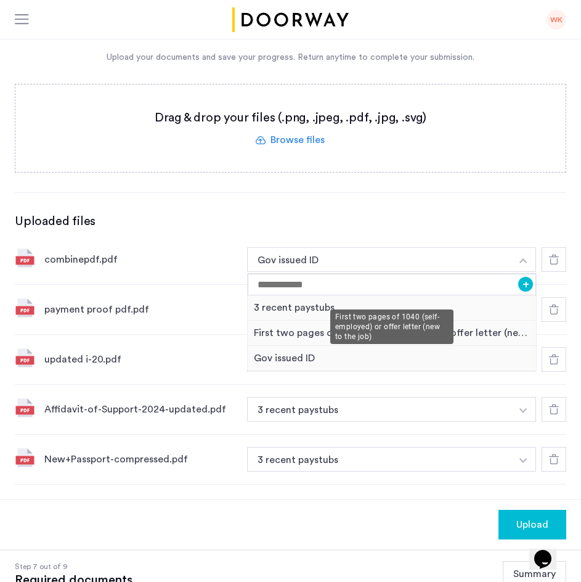
click at [354, 321] on div "First two pages of 1040 (self-employed) or offer letter (new to the job)" at bounding box center [392, 333] width 289 height 25
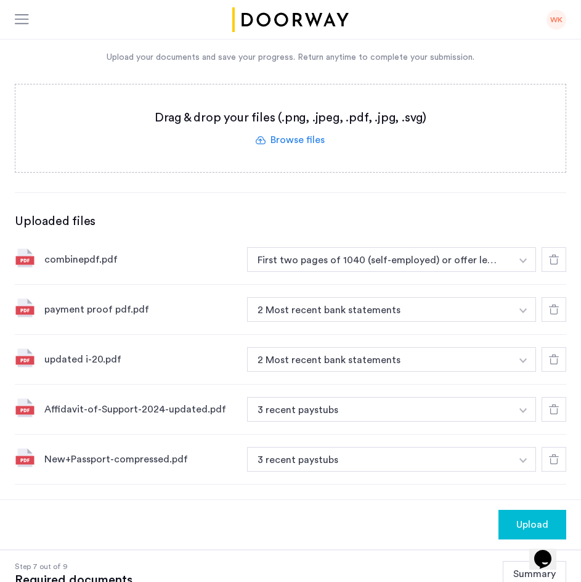
click at [415, 417] on button "3 recent paystubs" at bounding box center [379, 409] width 265 height 25
click at [411, 447] on button "3 recent paystubs" at bounding box center [379, 459] width 265 height 25
click at [514, 272] on button "button" at bounding box center [523, 259] width 25 height 25
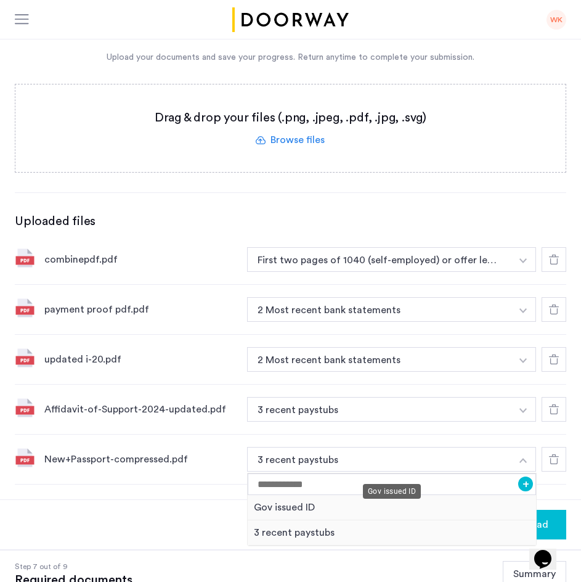
click at [455, 495] on div "Gov issued ID" at bounding box center [392, 507] width 289 height 25
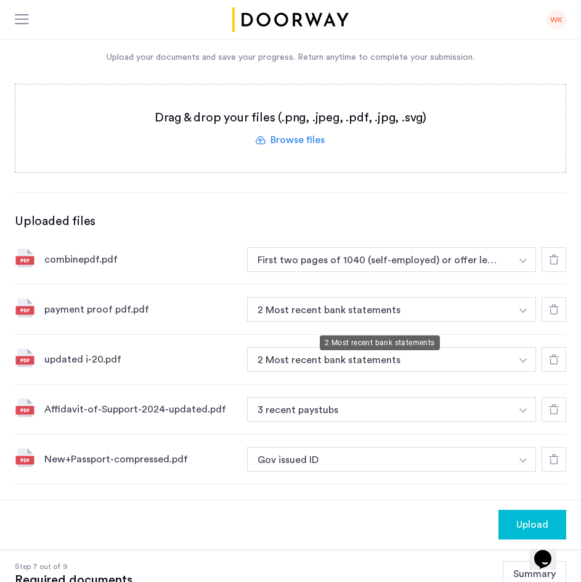
click at [384, 322] on button "2 Most recent bank statements" at bounding box center [379, 309] width 265 height 25
click at [384, 347] on button "2 Most recent bank statements" at bounding box center [379, 359] width 265 height 25
click at [385, 347] on button "2 Most recent bank statements" at bounding box center [379, 359] width 265 height 25
click at [560, 347] on div at bounding box center [554, 359] width 25 height 25
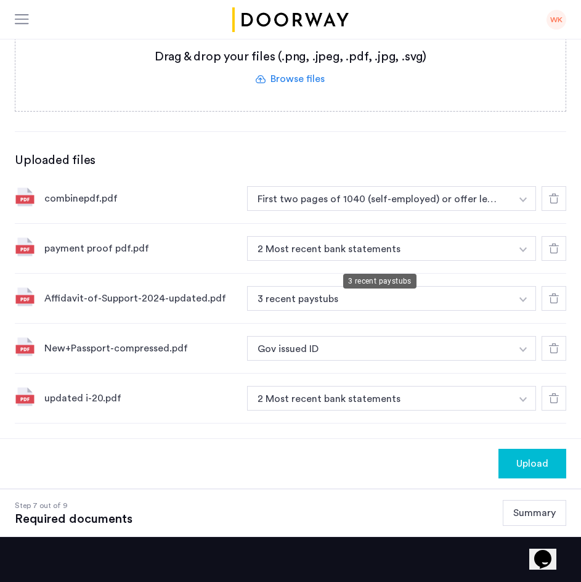
scroll to position [377, 0]
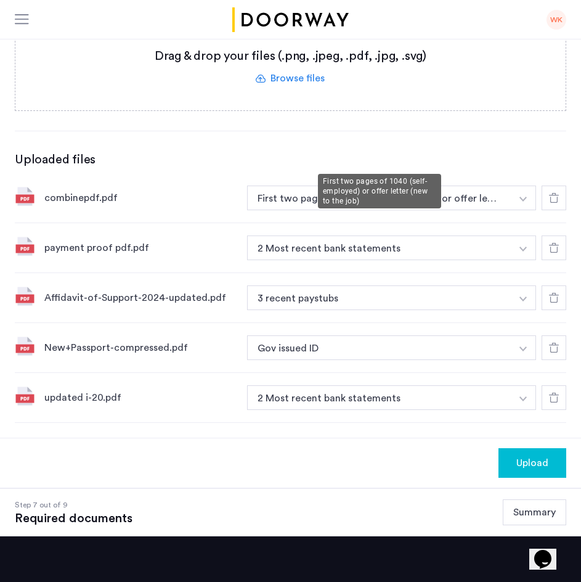
click at [388, 186] on button "First two pages of 1040 (self-employed) or offer letter (new to the job)" at bounding box center [379, 198] width 265 height 25
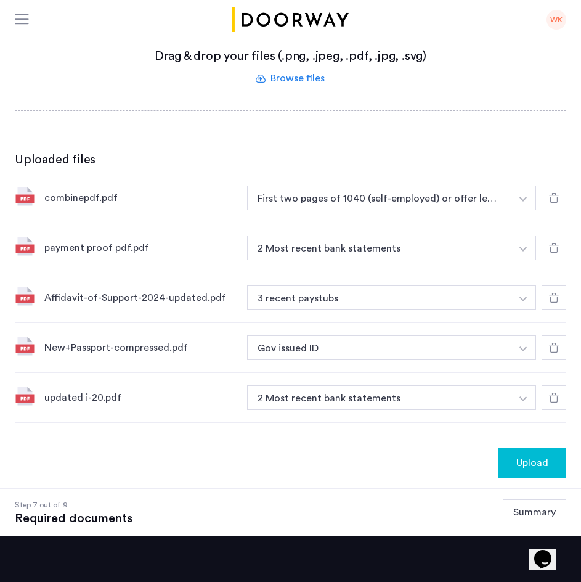
click at [519, 186] on button "button" at bounding box center [523, 198] width 25 height 25
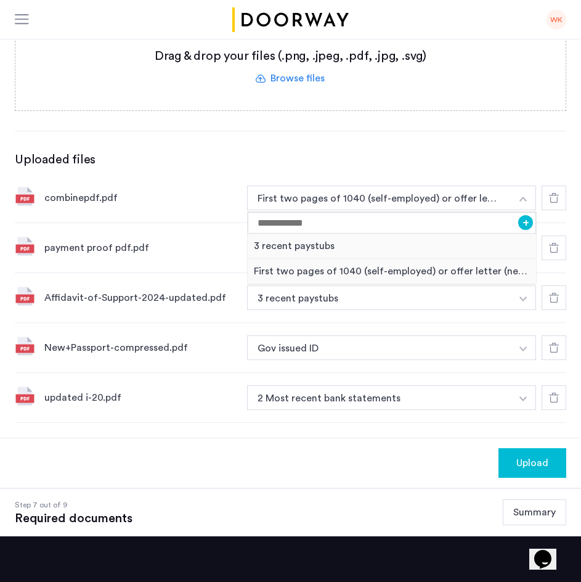
click at [215, 223] on div "payment proof pdf.pdf 2 Most recent bank statements + 3 recent paystubs 2 Most …" at bounding box center [291, 248] width 552 height 50
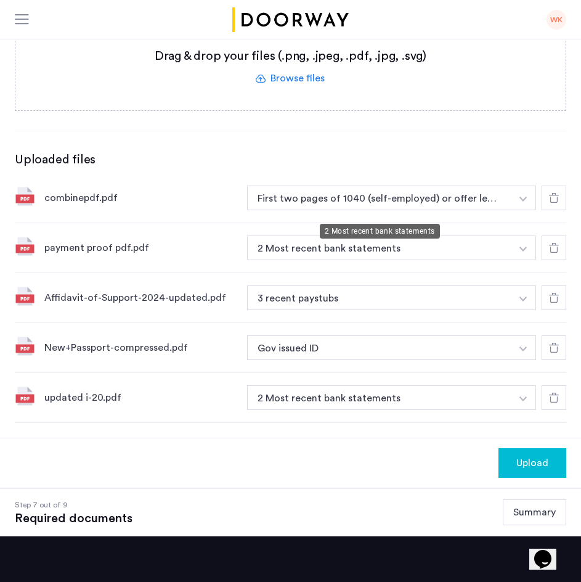
click at [275, 236] on button "2 Most recent bank statements" at bounding box center [379, 248] width 265 height 25
click at [286, 236] on button "2 Most recent bank statements" at bounding box center [379, 248] width 265 height 25
click at [521, 205] on button "button" at bounding box center [523, 198] width 25 height 25
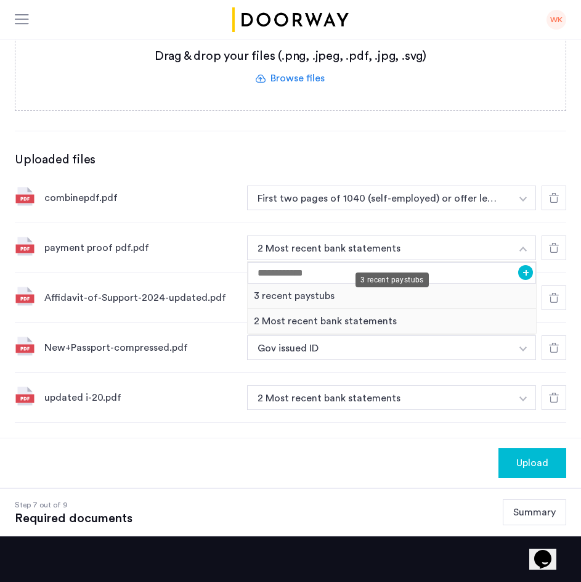
click at [351, 284] on div "3 recent paystubs" at bounding box center [392, 296] width 289 height 25
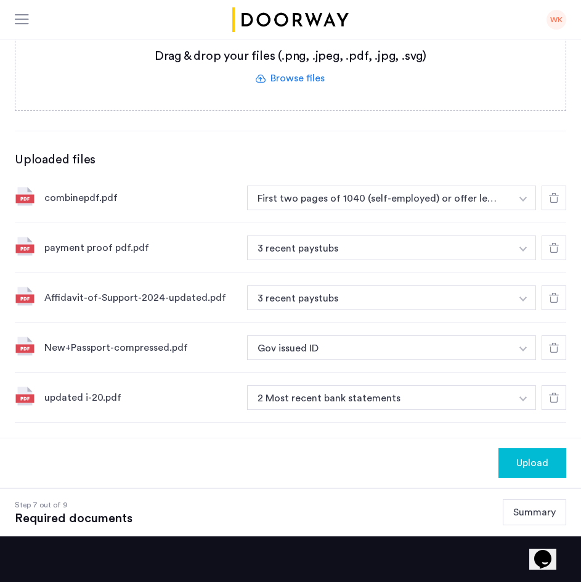
click at [443, 186] on button "First two pages of 1040 (self-employed) or offer letter (new to the job)" at bounding box center [379, 198] width 265 height 25
click at [524, 186] on button "button" at bounding box center [523, 198] width 25 height 25
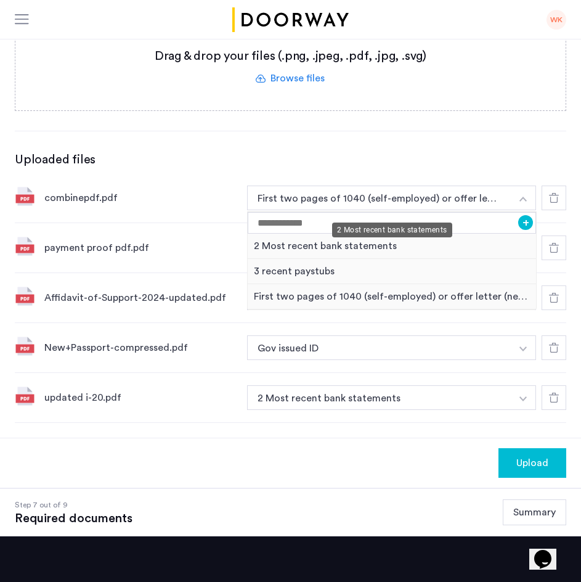
click at [390, 234] on div "2 Most recent bank statements" at bounding box center [392, 246] width 289 height 25
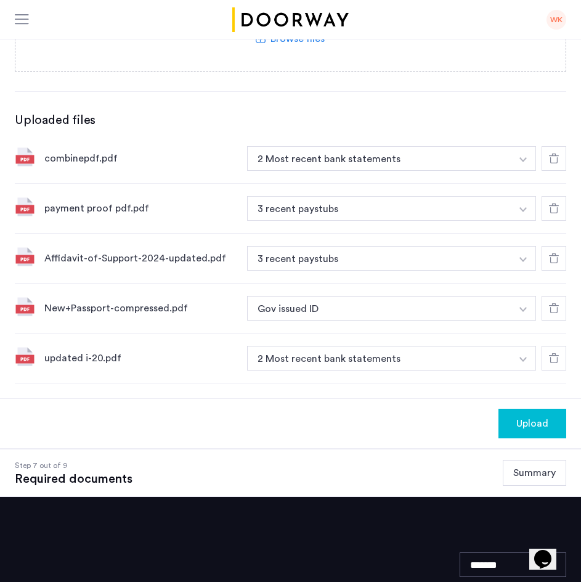
scroll to position [439, 0]
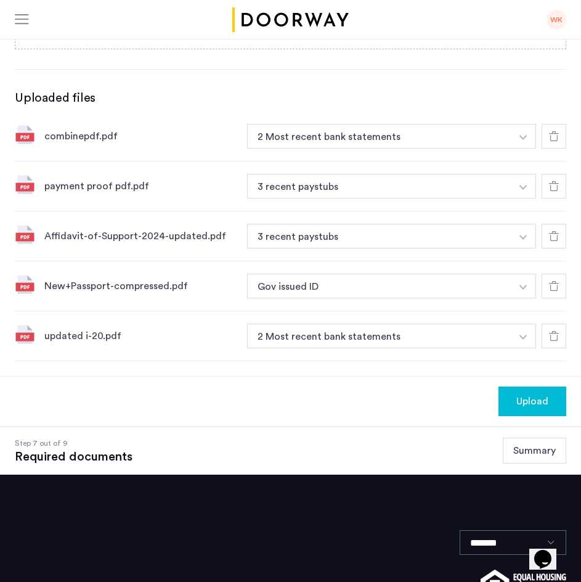
click at [525, 387] on button "Upload" at bounding box center [533, 402] width 68 height 30
click at [556, 387] on button "Next" at bounding box center [545, 402] width 43 height 30
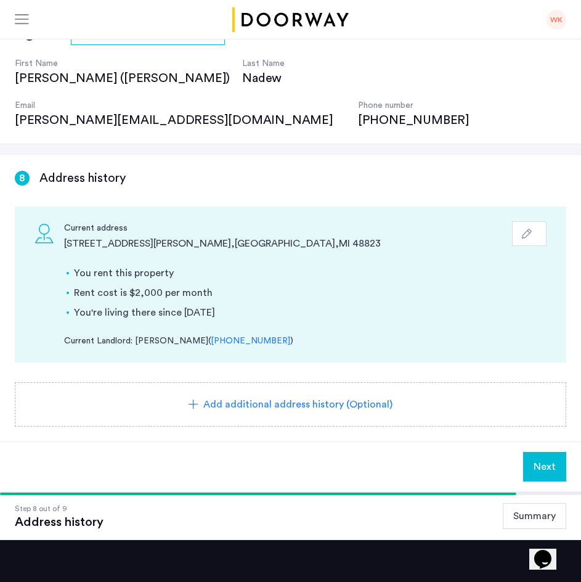
scroll to position [123, 0]
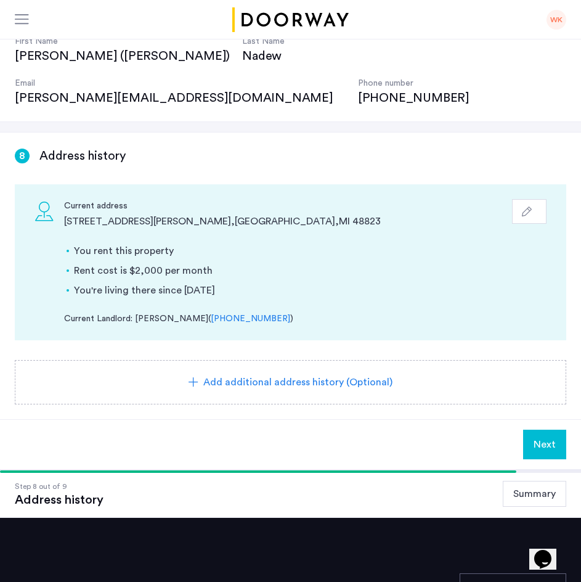
click at [299, 360] on div "Add additional address history (Optional)" at bounding box center [291, 382] width 552 height 44
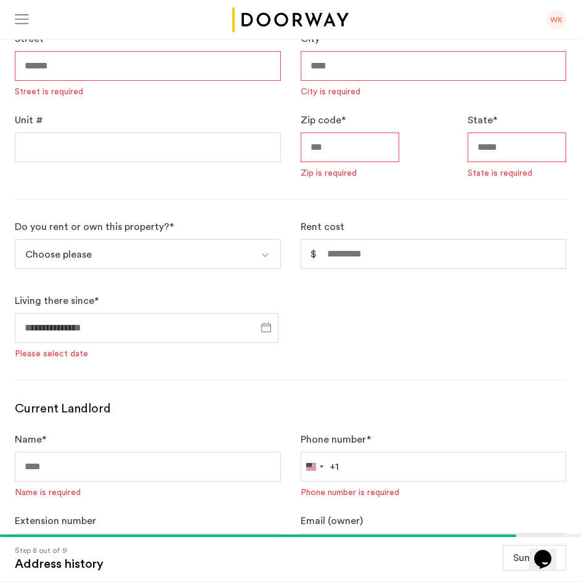
scroll to position [678, 0]
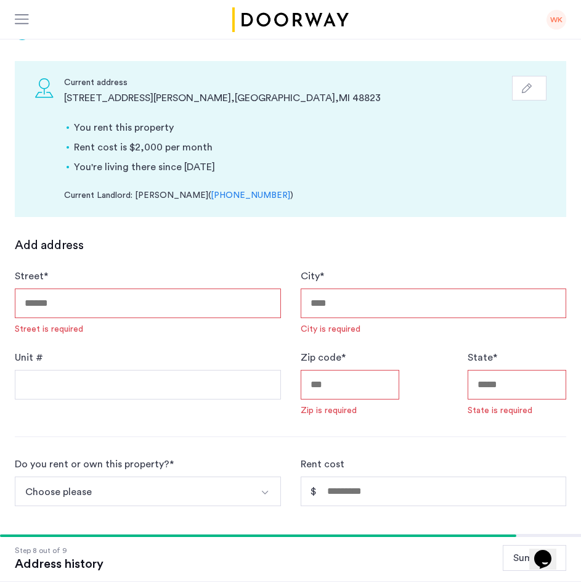
click at [184, 289] on input "Street *" at bounding box center [148, 304] width 266 height 30
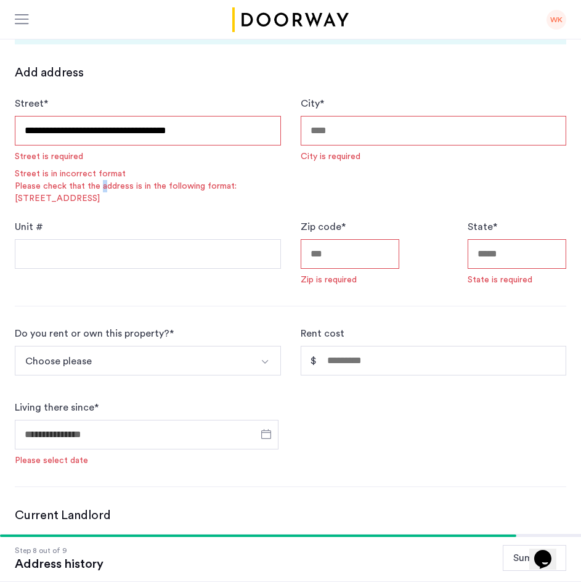
type input "**********"
type input "*****"
type input "**"
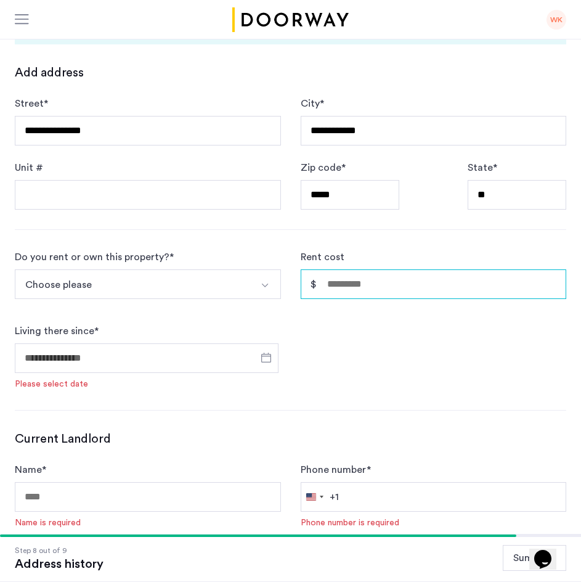
click at [422, 269] on input "Rent cost" at bounding box center [434, 284] width 266 height 30
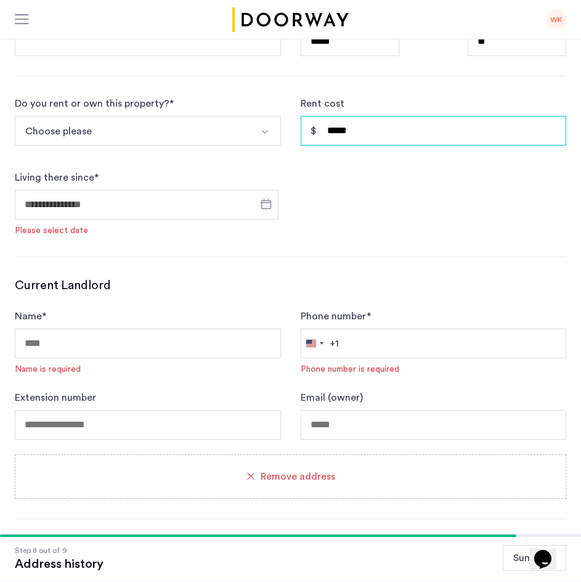
type input "*****"
click at [258, 189] on span "Open calendar" at bounding box center [267, 204] width 30 height 30
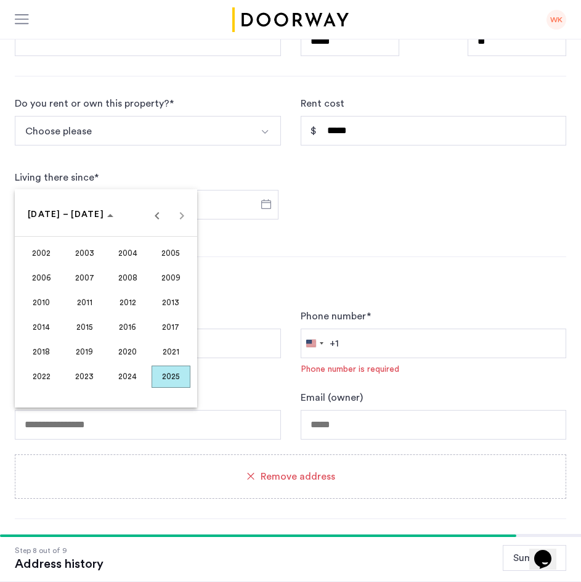
click at [125, 380] on span "2024" at bounding box center [128, 377] width 39 height 22
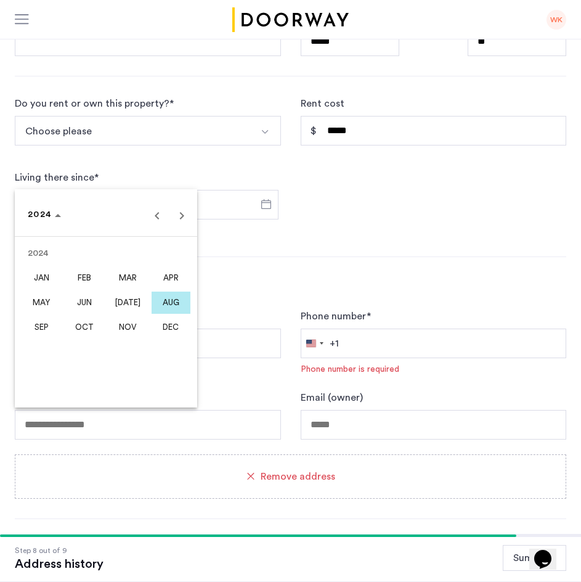
click at [122, 308] on span "JUL" at bounding box center [128, 303] width 39 height 22
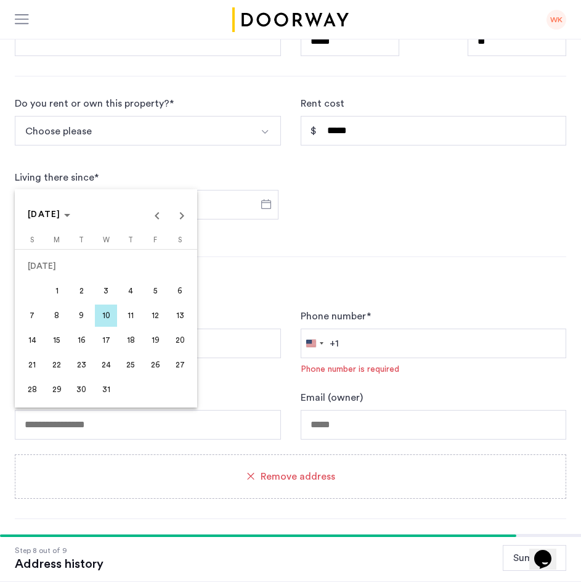
click at [50, 288] on span "1" at bounding box center [57, 291] width 22 height 22
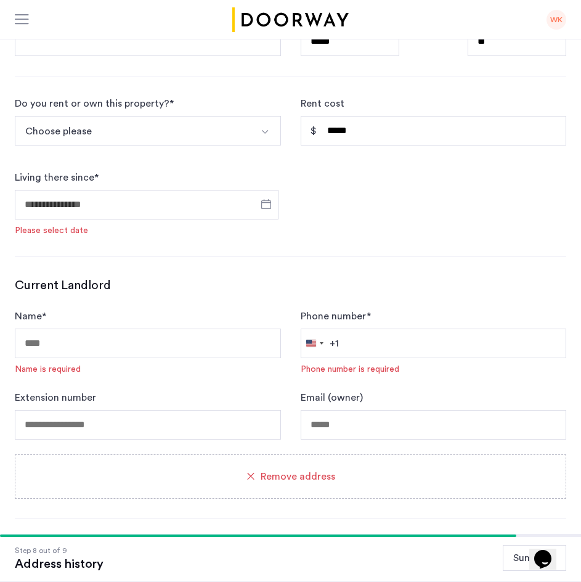
type input "**********"
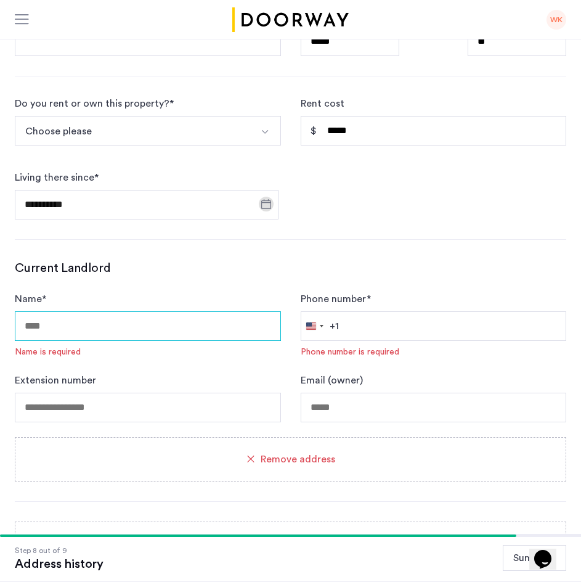
click at [73, 311] on input "Name *" at bounding box center [148, 326] width 266 height 30
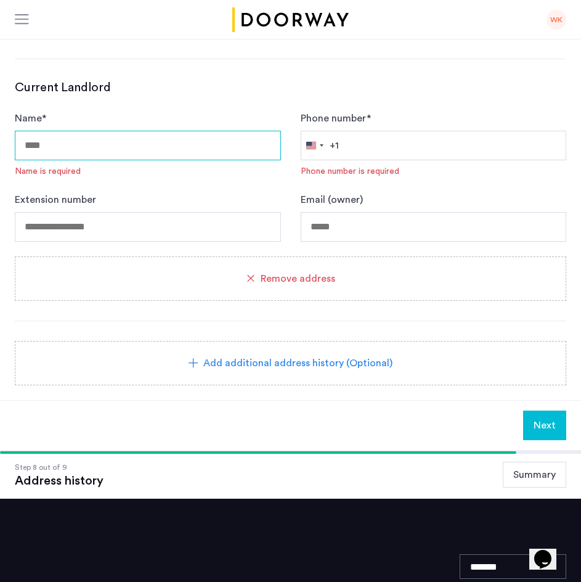
drag, startPoint x: 136, startPoint y: 104, endPoint x: 144, endPoint y: 112, distance: 10.9
click at [144, 131] on input "Name *" at bounding box center [148, 146] width 266 height 30
click at [128, 131] on input "Name *" at bounding box center [148, 146] width 266 height 30
type input "**********"
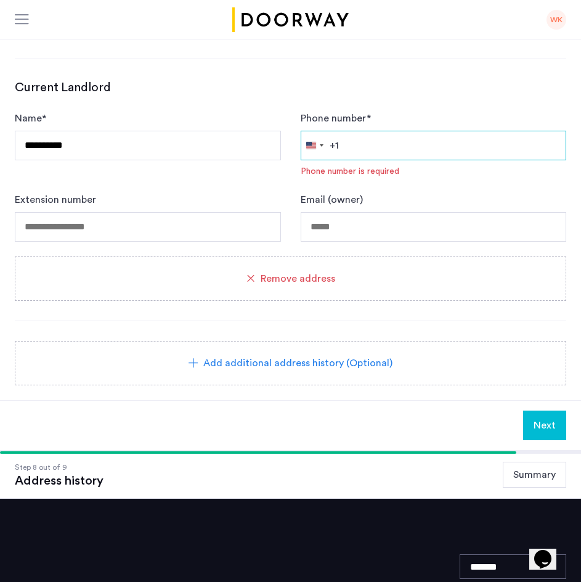
click at [371, 131] on input "Phone number *" at bounding box center [434, 146] width 266 height 30
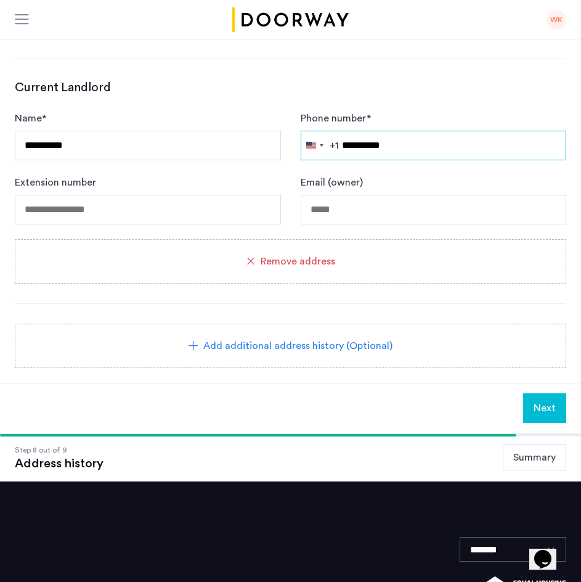
type input "**********"
click at [310, 339] on span "Add additional address history (Optional)" at bounding box center [297, 346] width 189 height 15
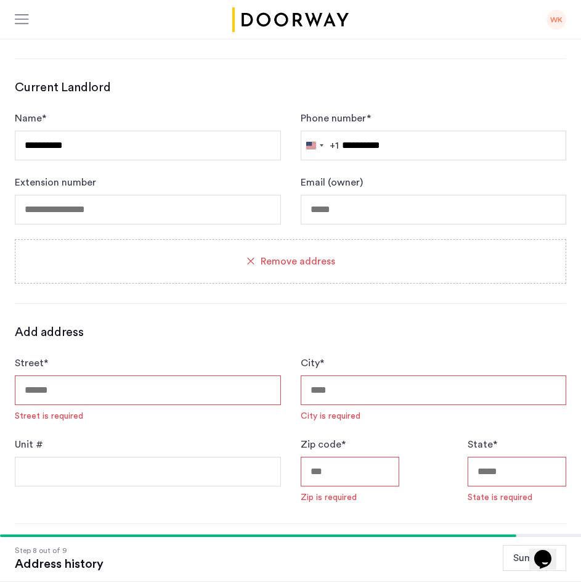
click at [180, 376] on input "Street *" at bounding box center [148, 391] width 266 height 30
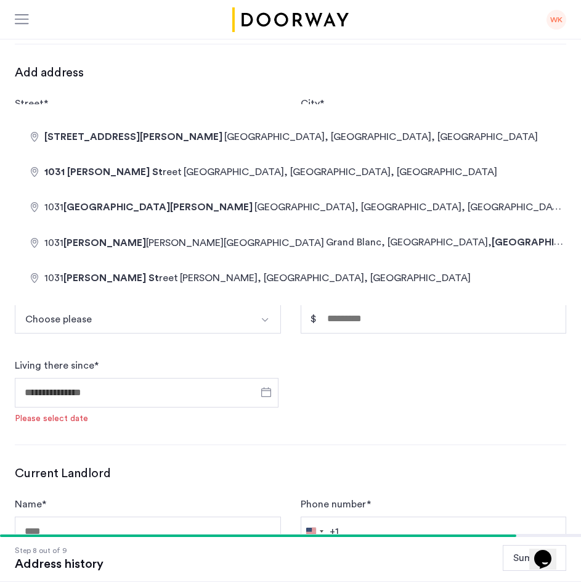
type input "**********"
type input "*****"
type input "**"
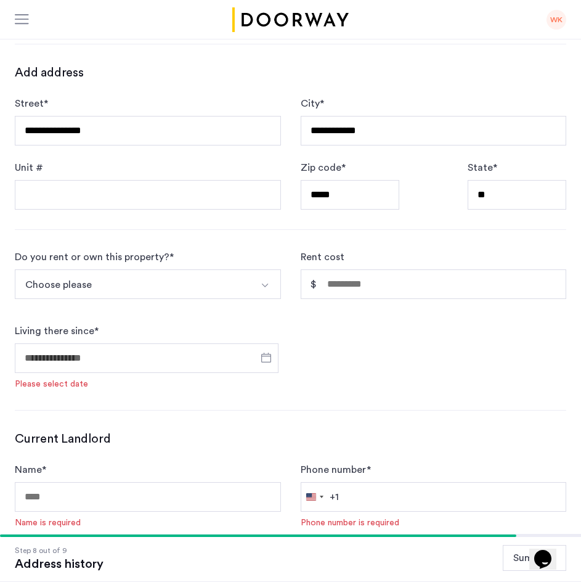
click at [154, 269] on button "Choose please" at bounding box center [133, 284] width 237 height 30
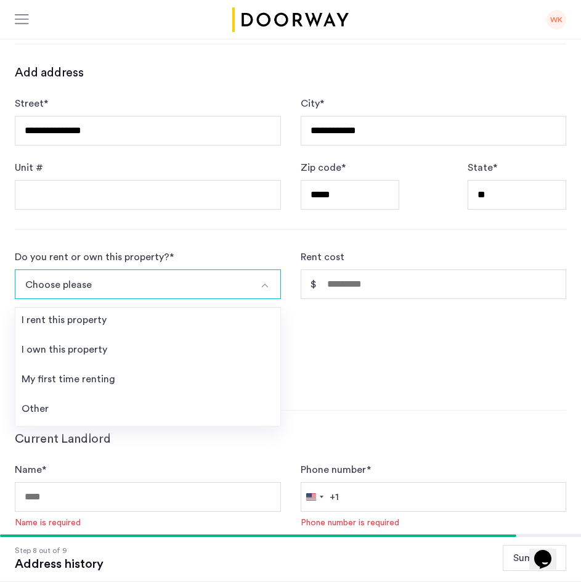
scroll to position [1167, 0]
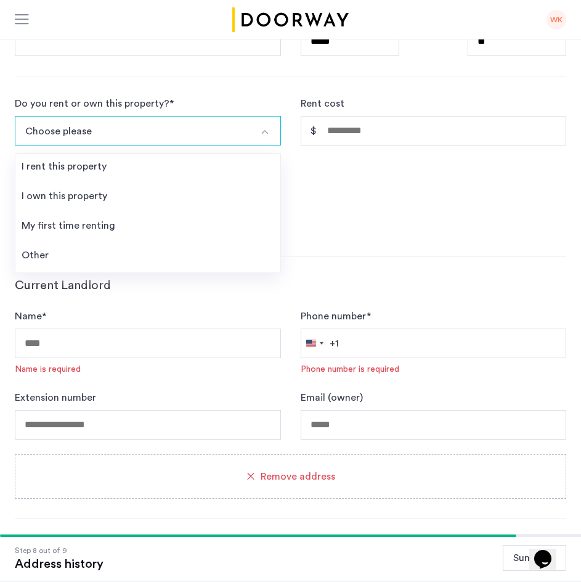
click at [108, 154] on li "I rent this property" at bounding box center [147, 169] width 265 height 30
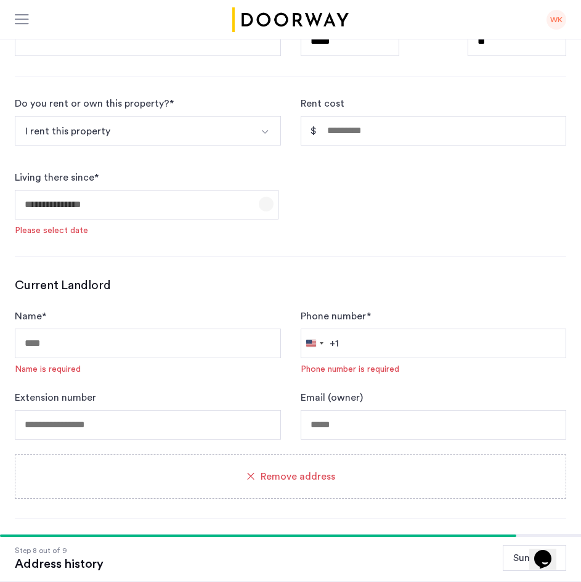
click at [262, 189] on span "Open calendar" at bounding box center [267, 204] width 30 height 30
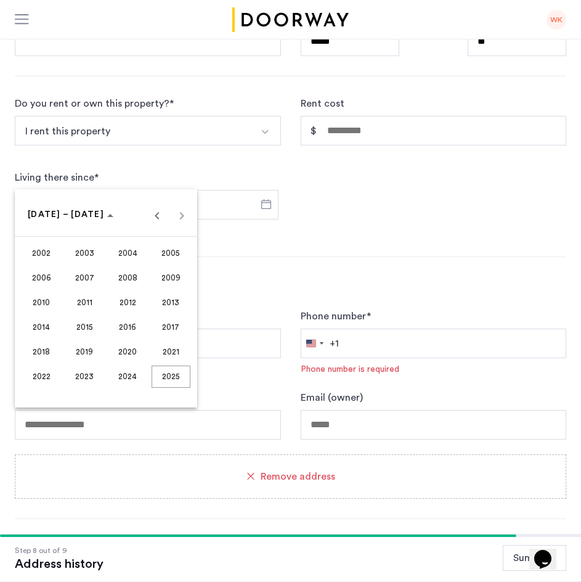
click at [83, 372] on span "2023" at bounding box center [84, 377] width 39 height 22
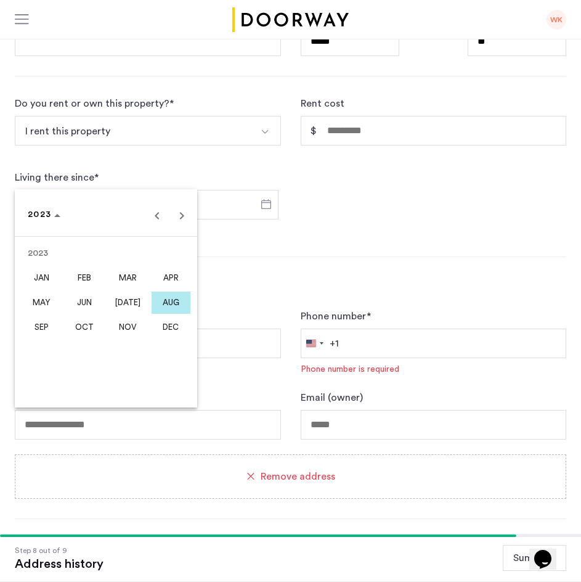
click at [53, 297] on span "MAY" at bounding box center [41, 303] width 39 height 22
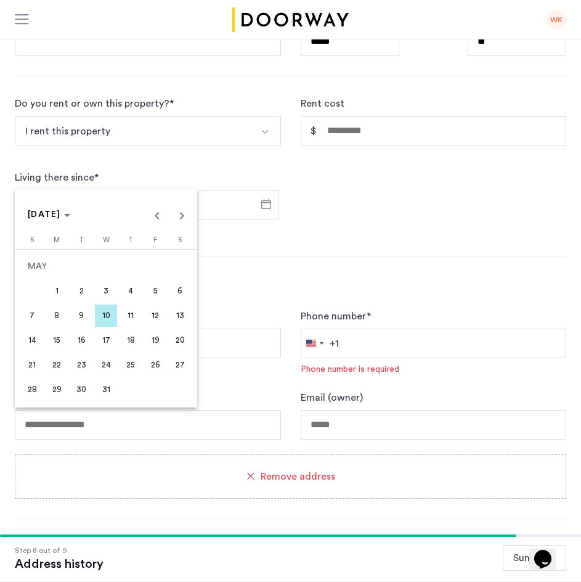
click at [66, 297] on span "1" at bounding box center [57, 291] width 22 height 22
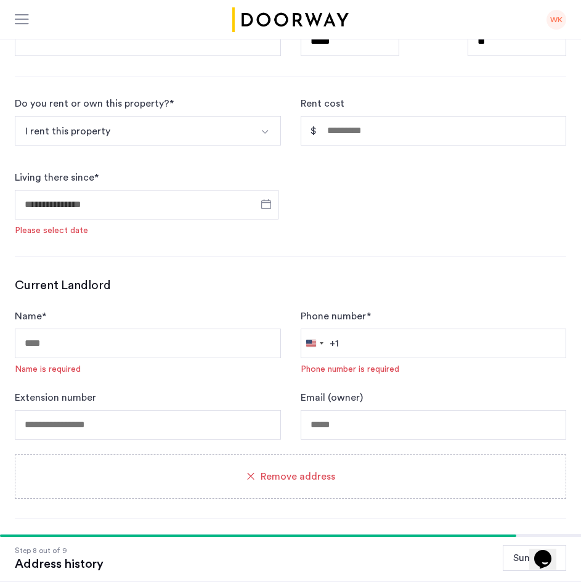
type input "**********"
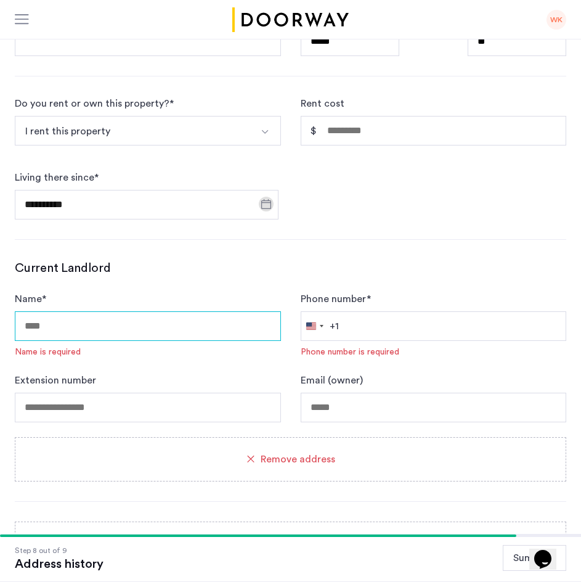
click at [169, 311] on input "Name *" at bounding box center [148, 326] width 266 height 30
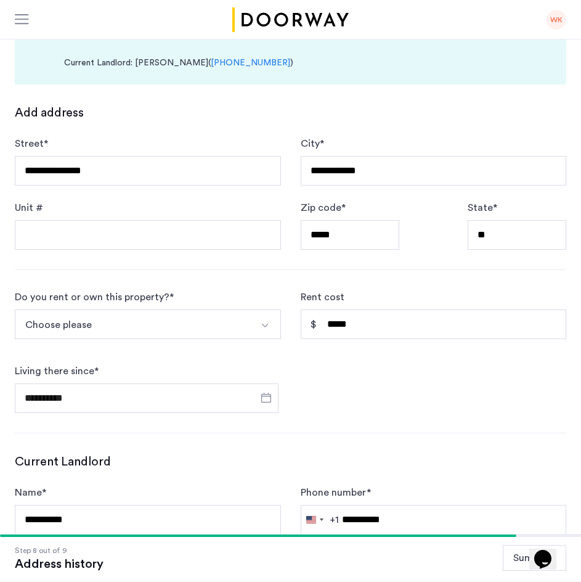
scroll to position [361, 0]
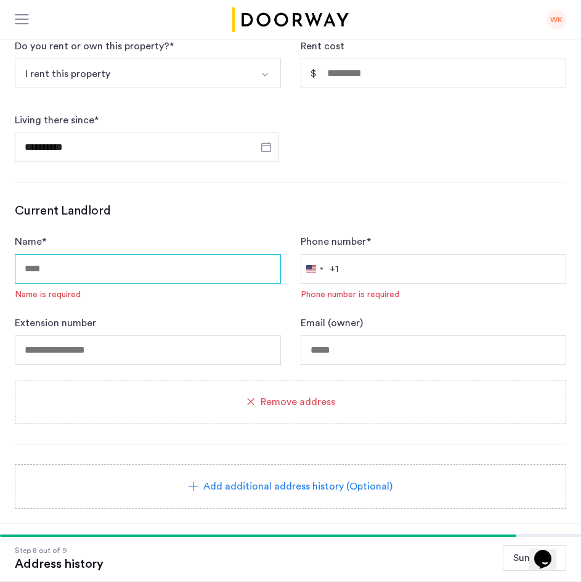
click at [189, 254] on input "Name *" at bounding box center [148, 269] width 266 height 30
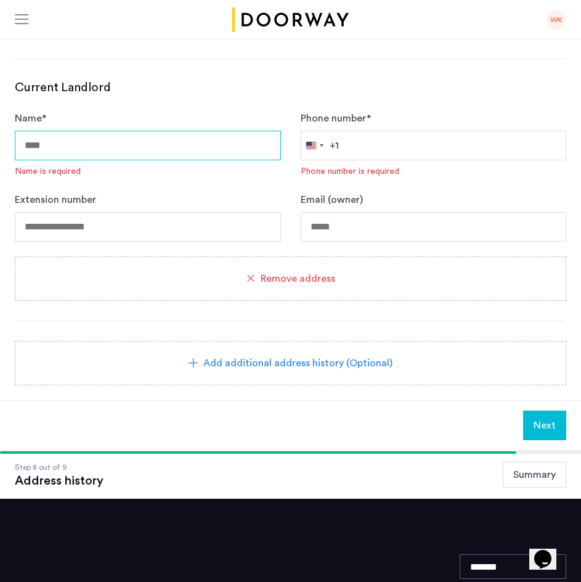
click at [192, 131] on input "Name *" at bounding box center [148, 146] width 266 height 30
type input "**********"
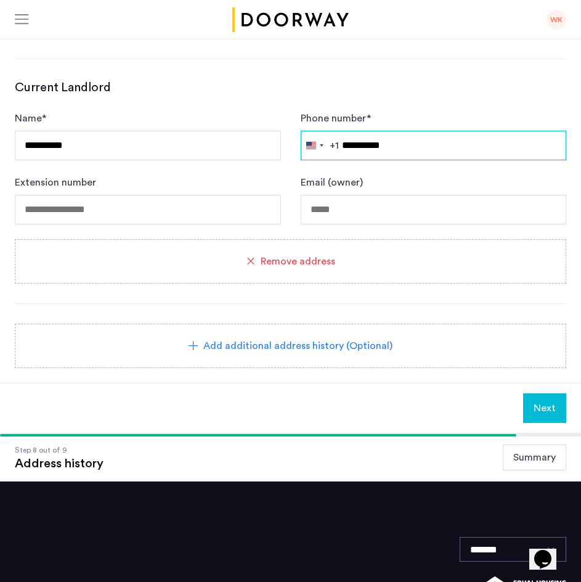
type input "**********"
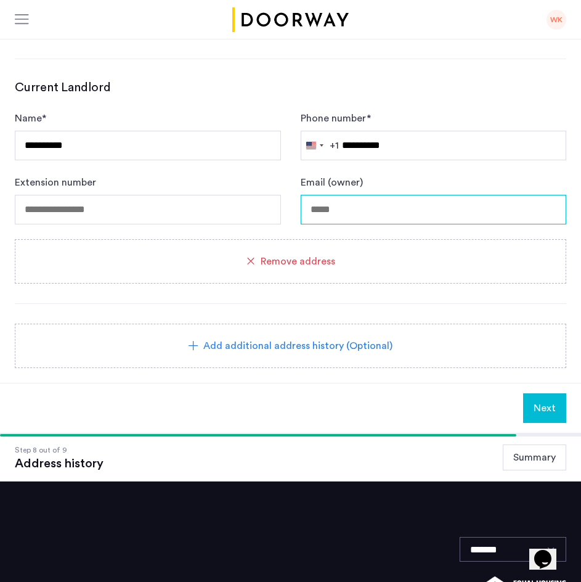
click at [453, 195] on input "Email (owner)" at bounding box center [434, 210] width 266 height 30
click at [549, 393] on button "Next" at bounding box center [545, 408] width 43 height 30
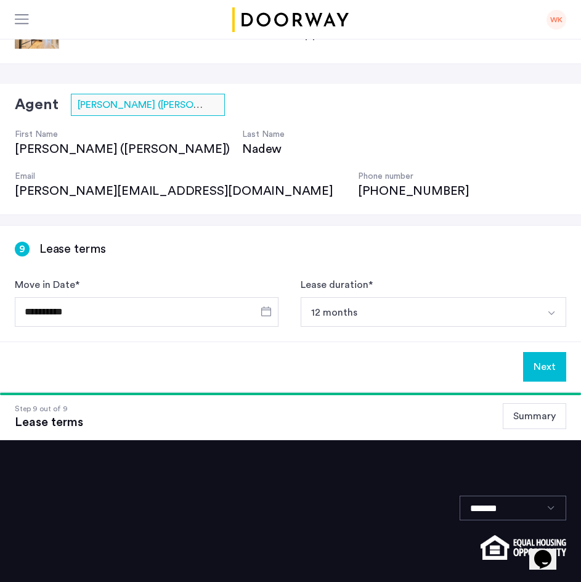
scroll to position [46, 0]
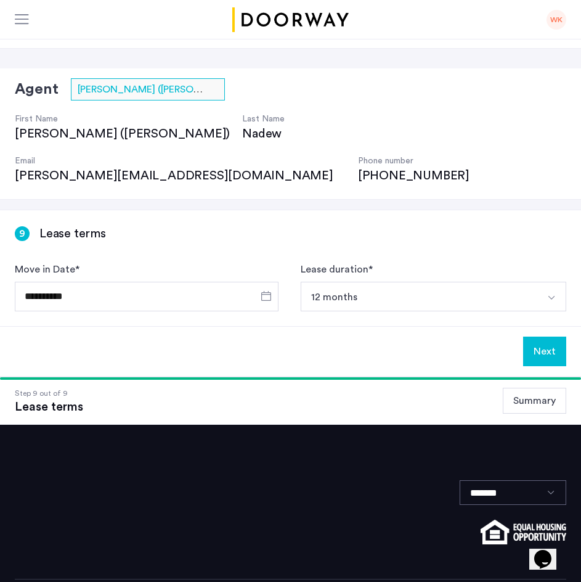
click at [552, 337] on button "Next" at bounding box center [545, 352] width 43 height 30
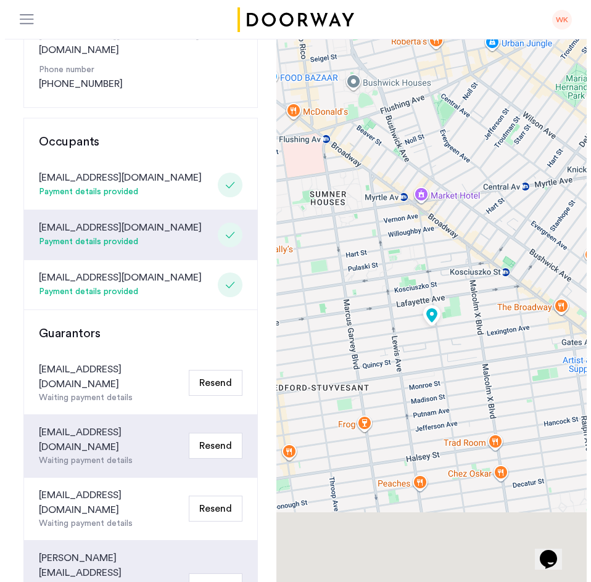
scroll to position [308, 0]
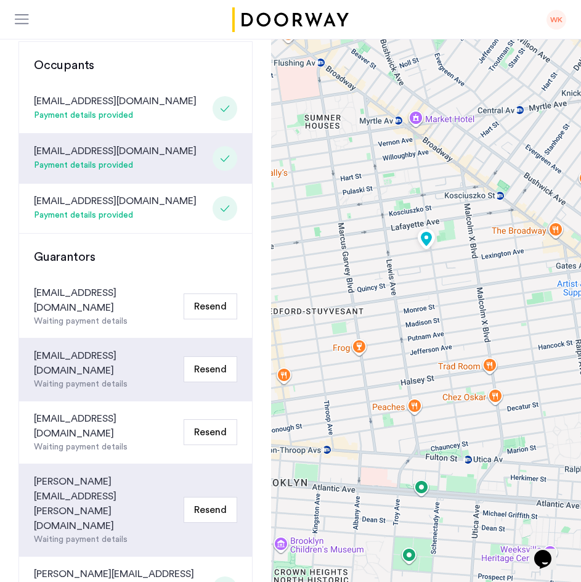
click at [558, 29] on div "WK" at bounding box center [557, 20] width 20 height 20
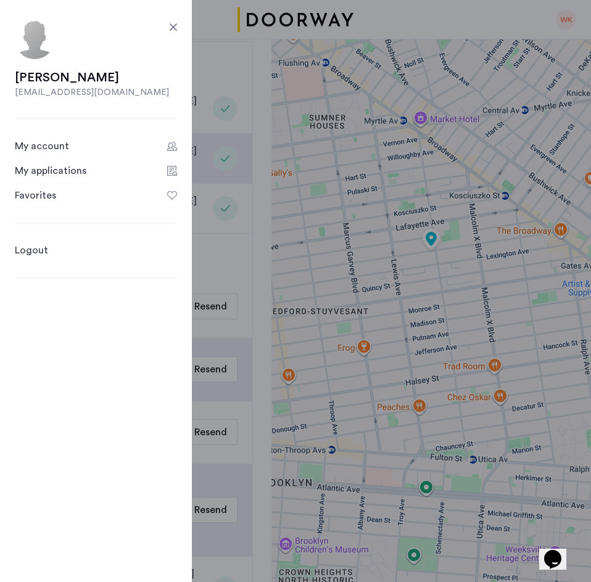
click at [30, 250] on link "Logout" at bounding box center [31, 250] width 33 height 15
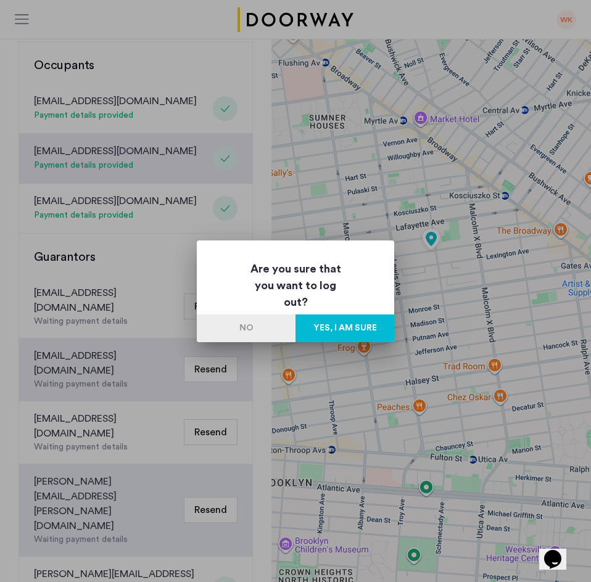
scroll to position [0, 0]
click at [361, 324] on button "Yes, I am sure" at bounding box center [344, 328] width 99 height 28
